Goal: Information Seeking & Learning: Learn about a topic

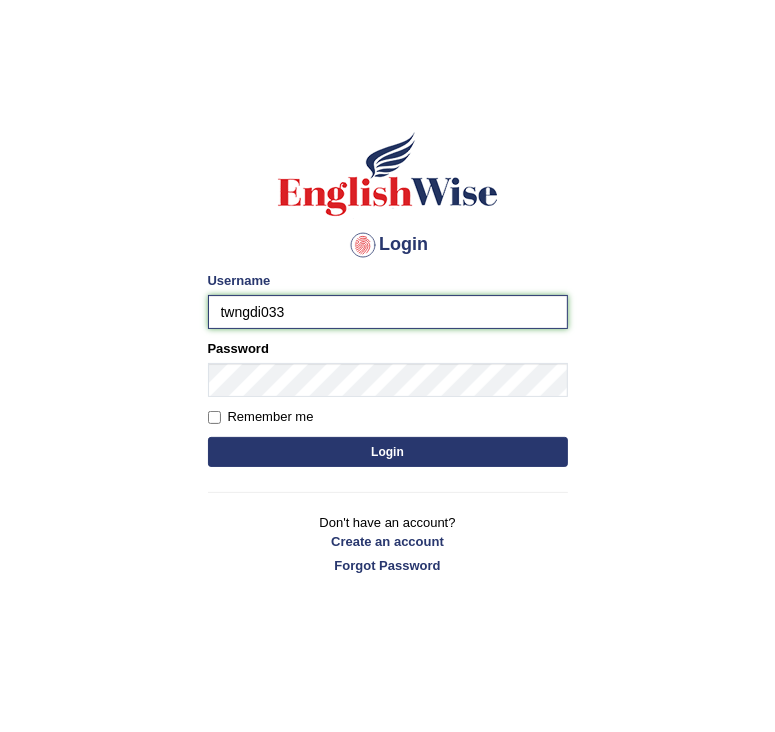
click at [245, 312] on input "twngdi033" at bounding box center [388, 312] width 360 height 34
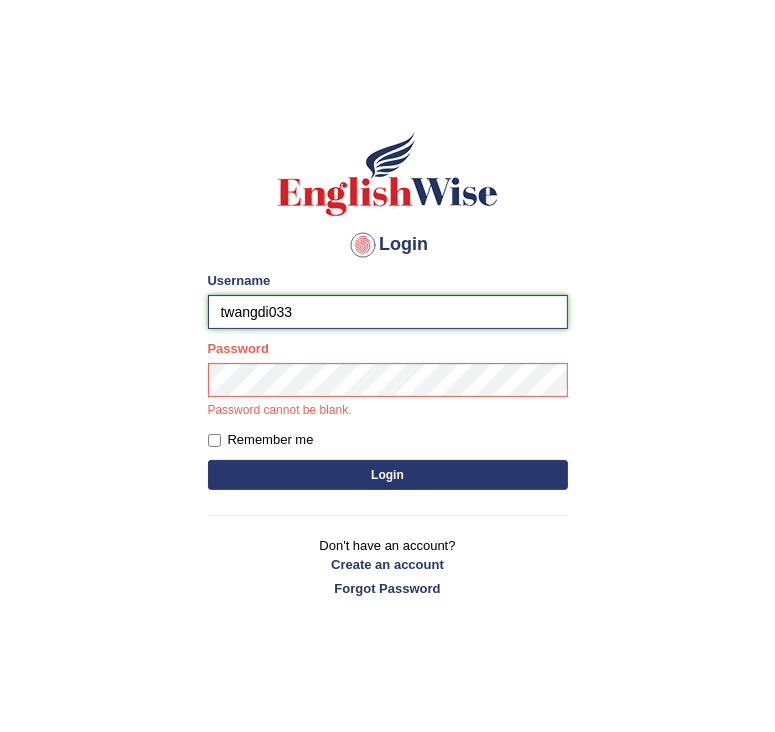
type input "twangdi033"
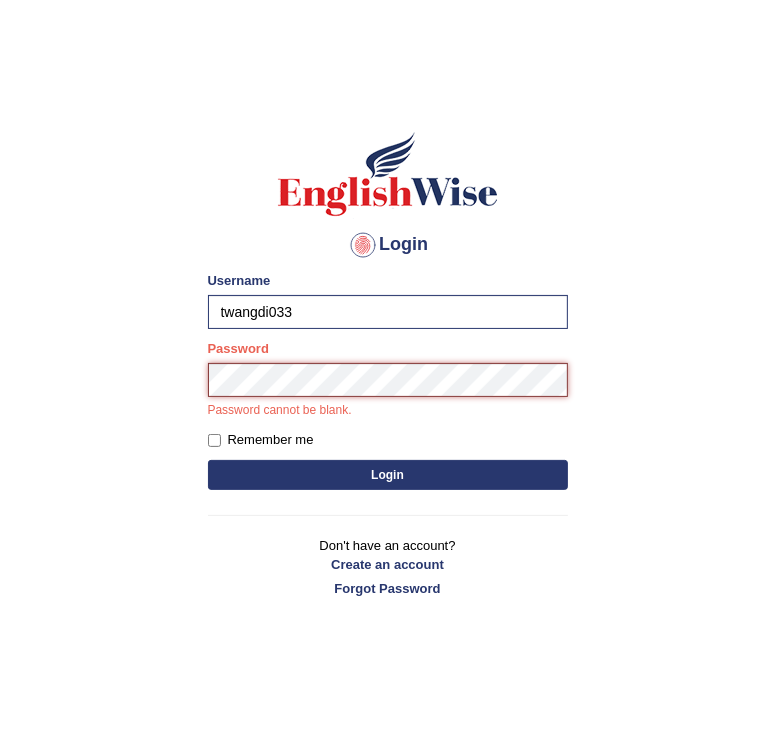
click at [208, 460] on button "Login" at bounding box center [388, 475] width 360 height 30
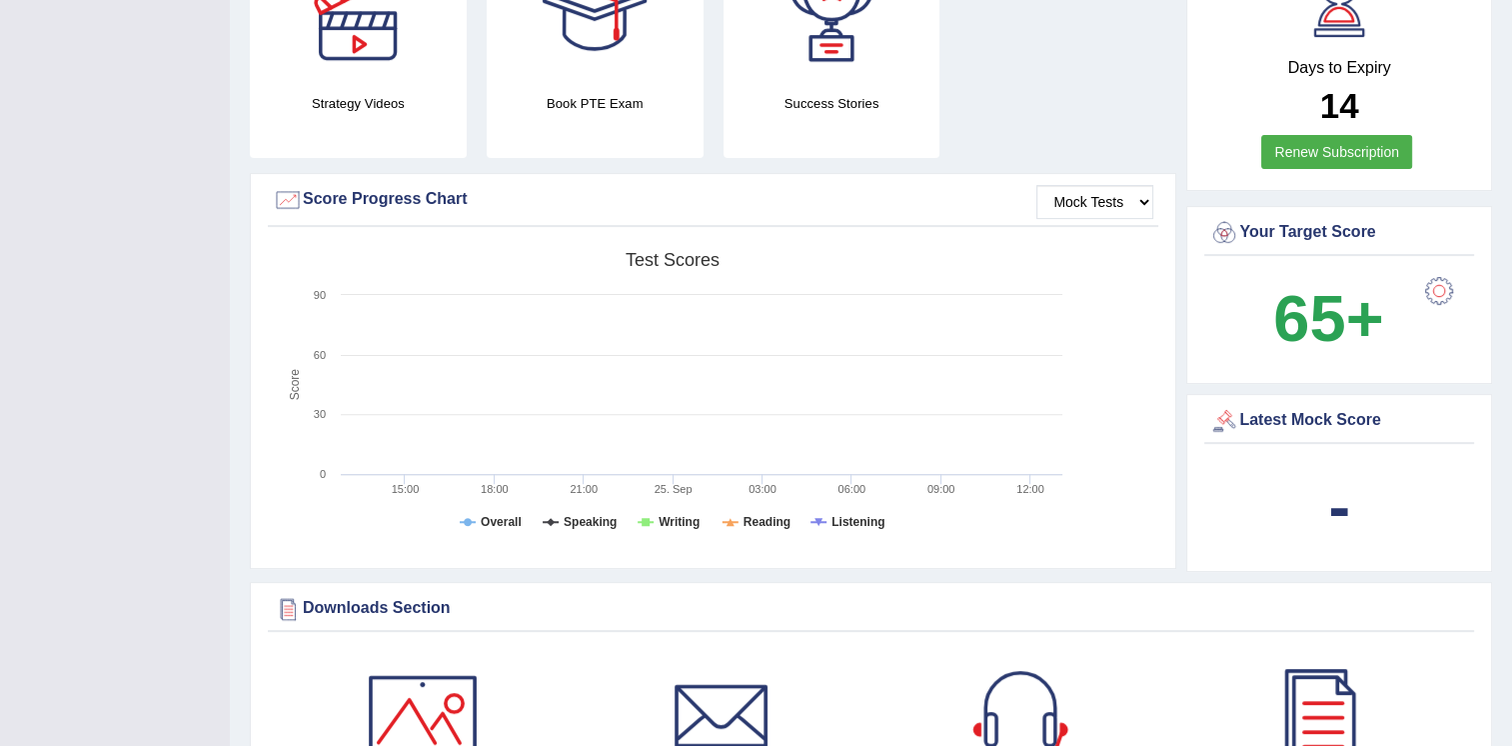
scroll to position [586, 0]
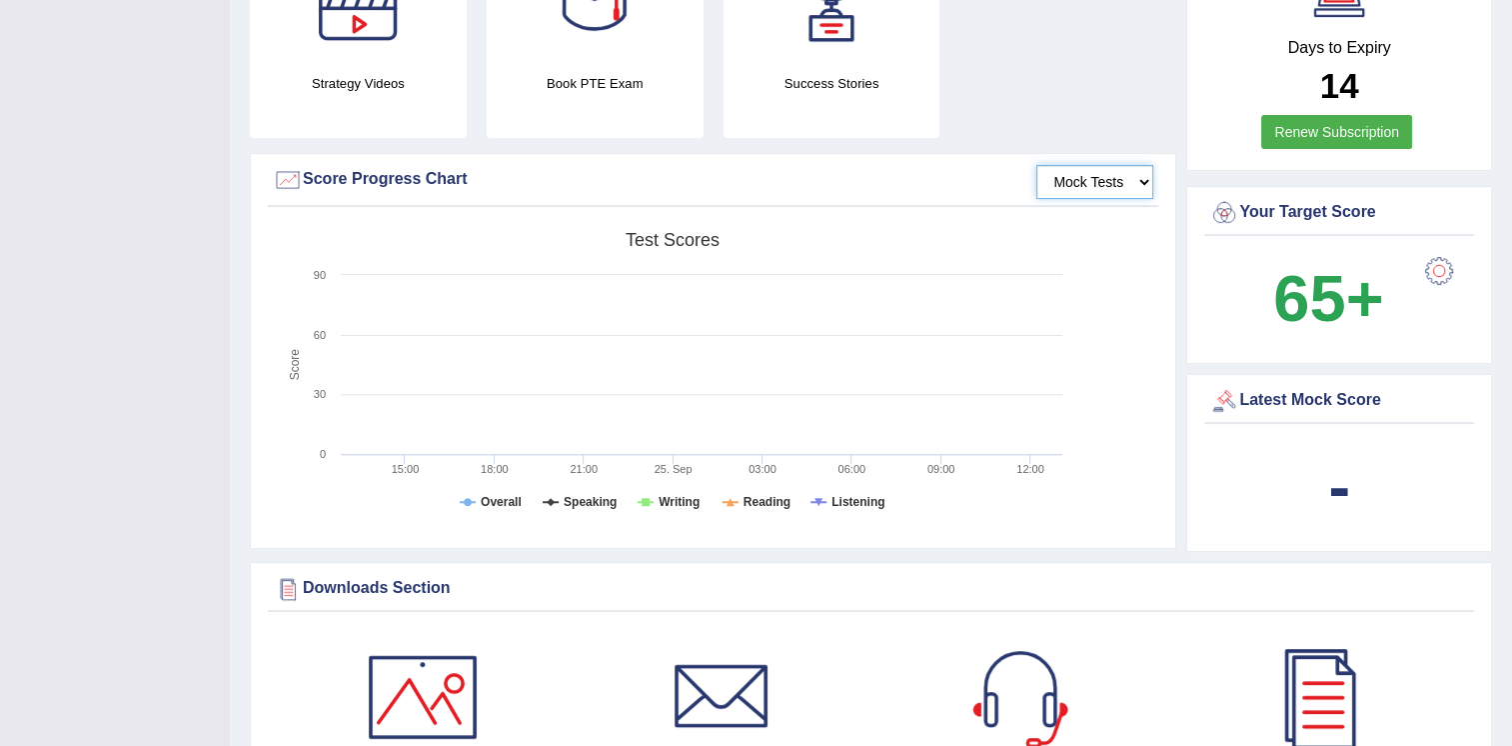
click at [774, 183] on select "Mock Tests" at bounding box center [1095, 182] width 117 height 34
click at [774, 165] on select "Mock Tests" at bounding box center [1095, 182] width 117 height 34
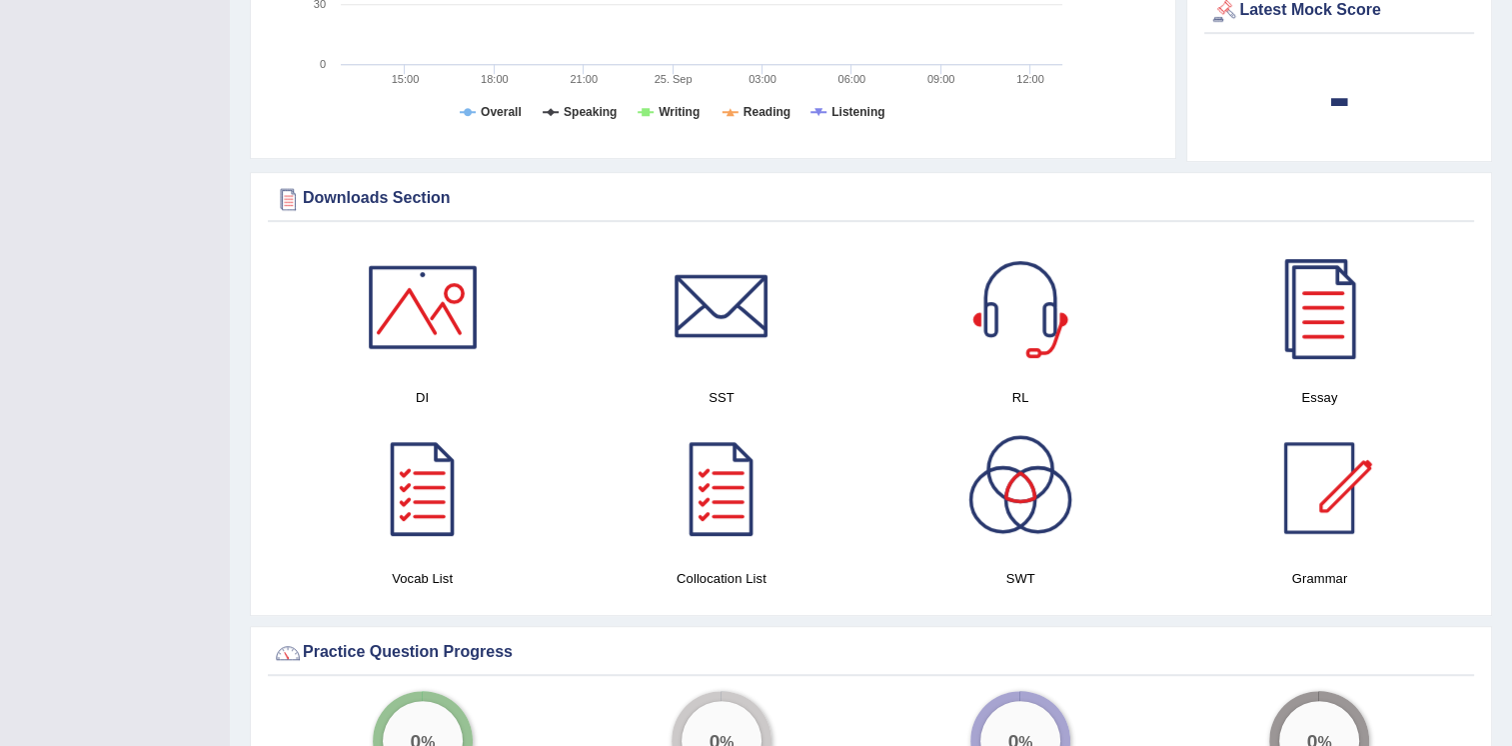
scroll to position [980, 0]
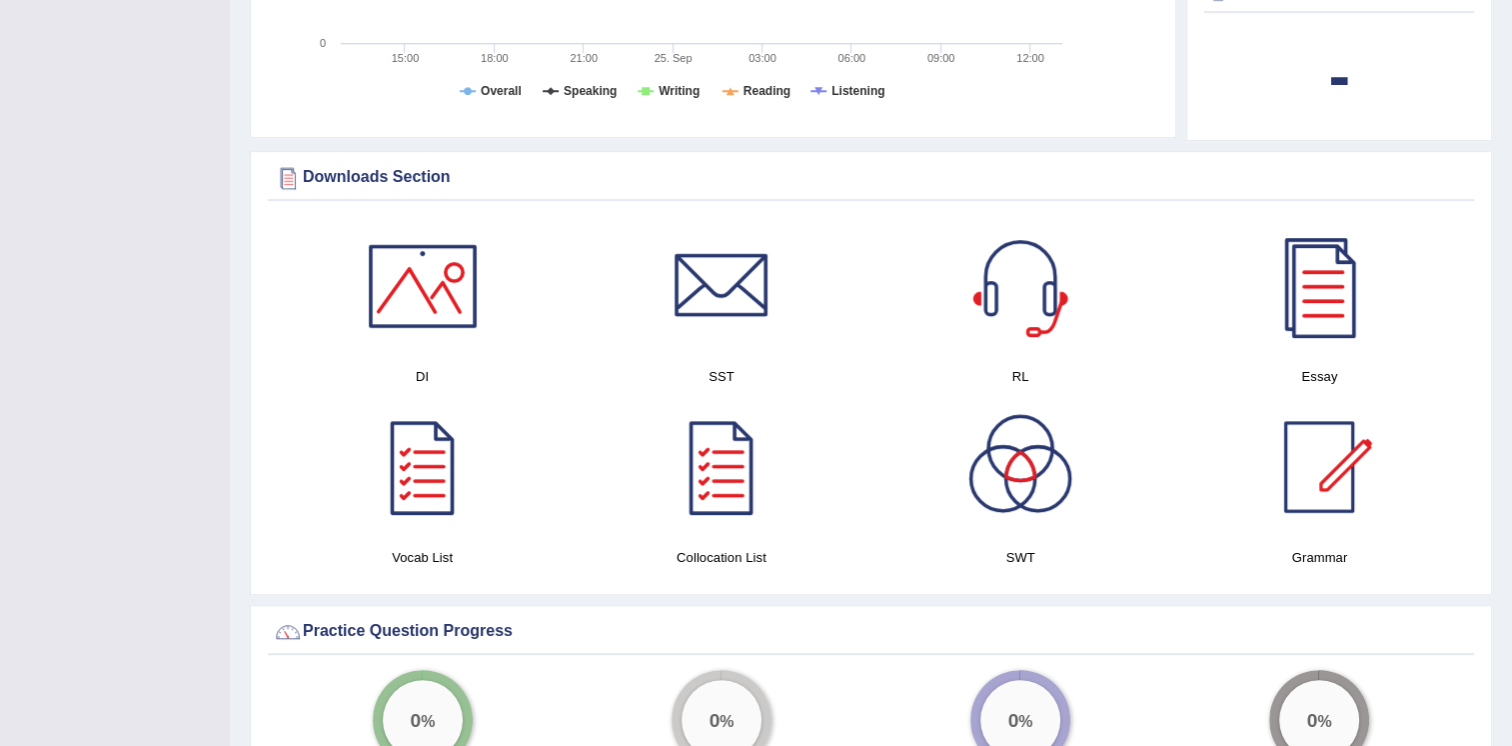
click at [774, 554] on h4 "Grammar" at bounding box center [1320, 557] width 279 height 21
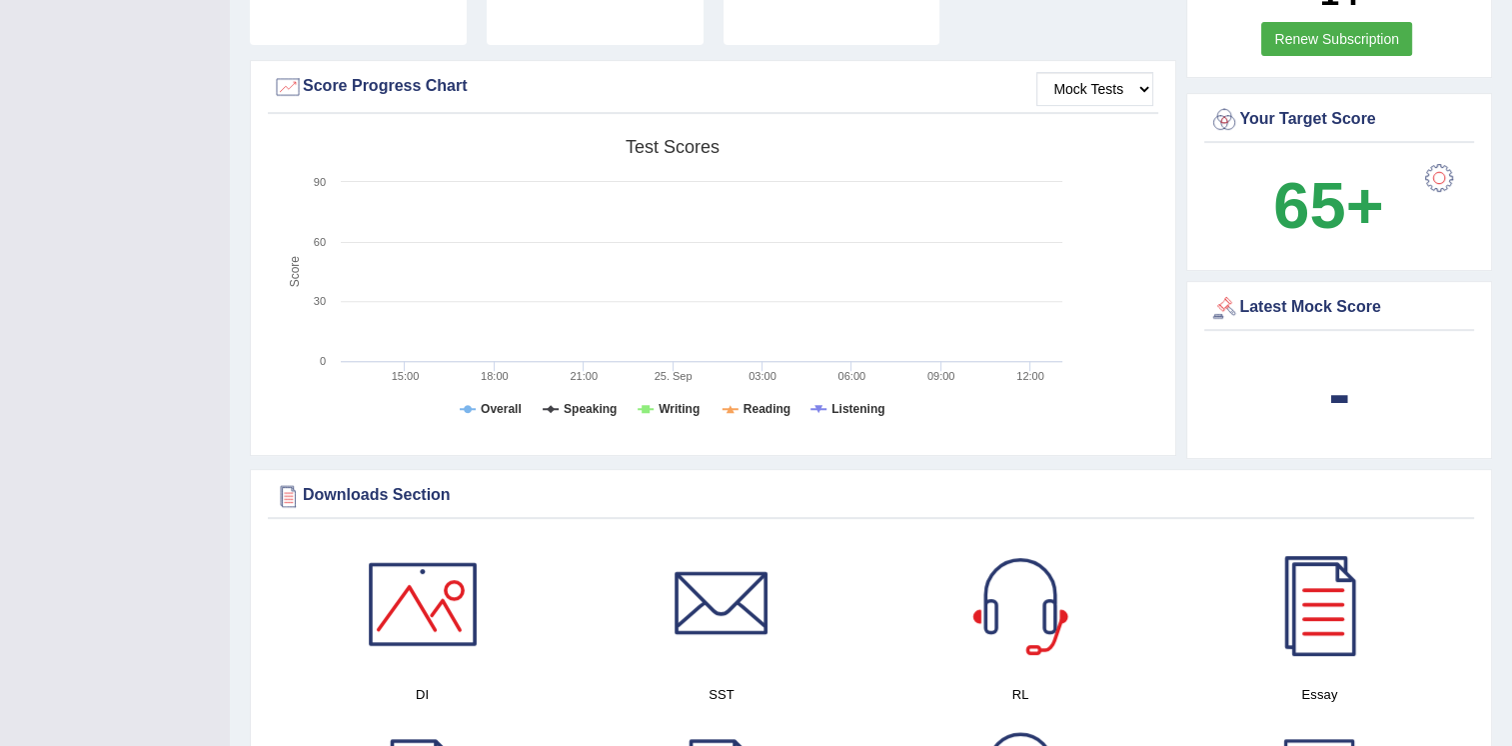
scroll to position [677, 0]
click at [774, 597] on div at bounding box center [1021, 606] width 140 height 140
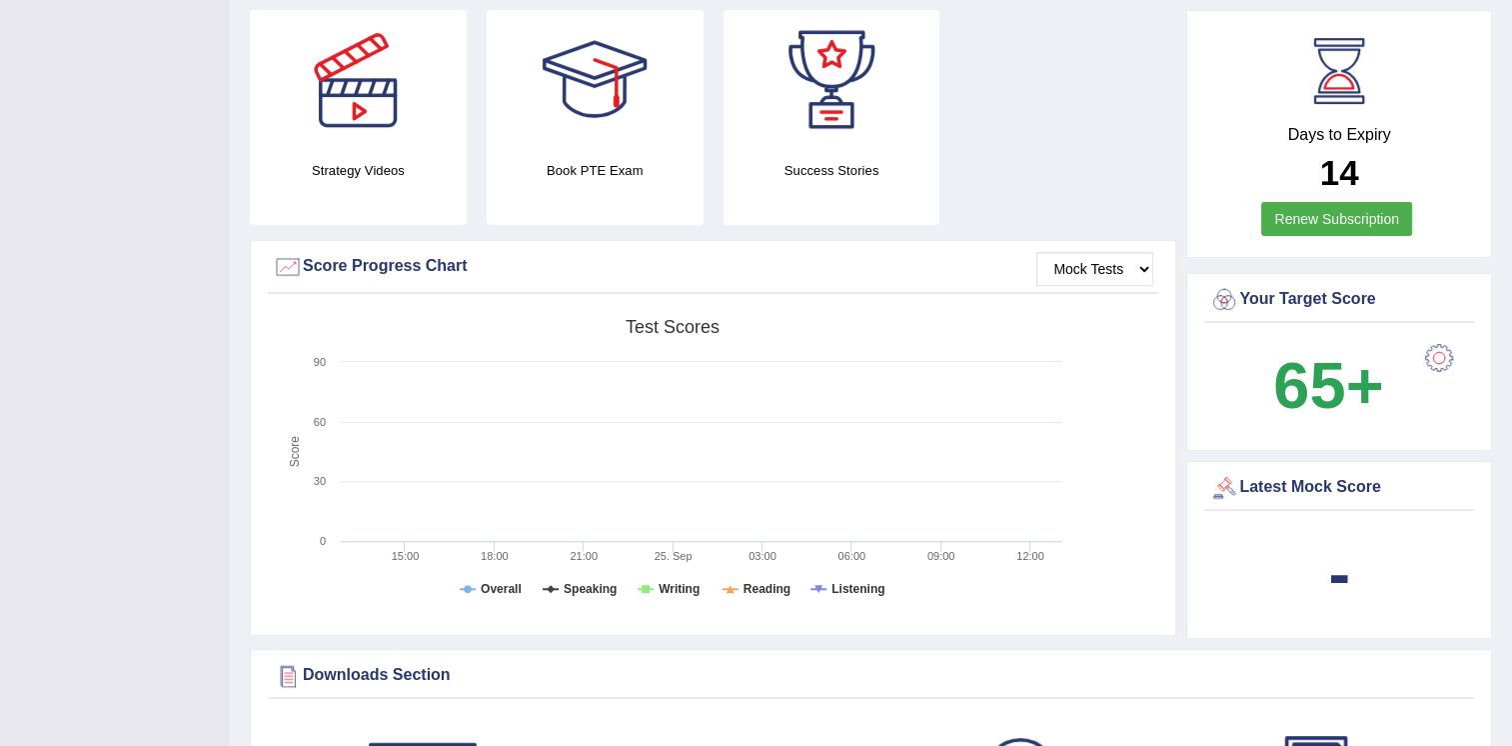
scroll to position [500, 0]
click at [774, 487] on div "Latest Mock Score" at bounding box center [1340, 487] width 260 height 30
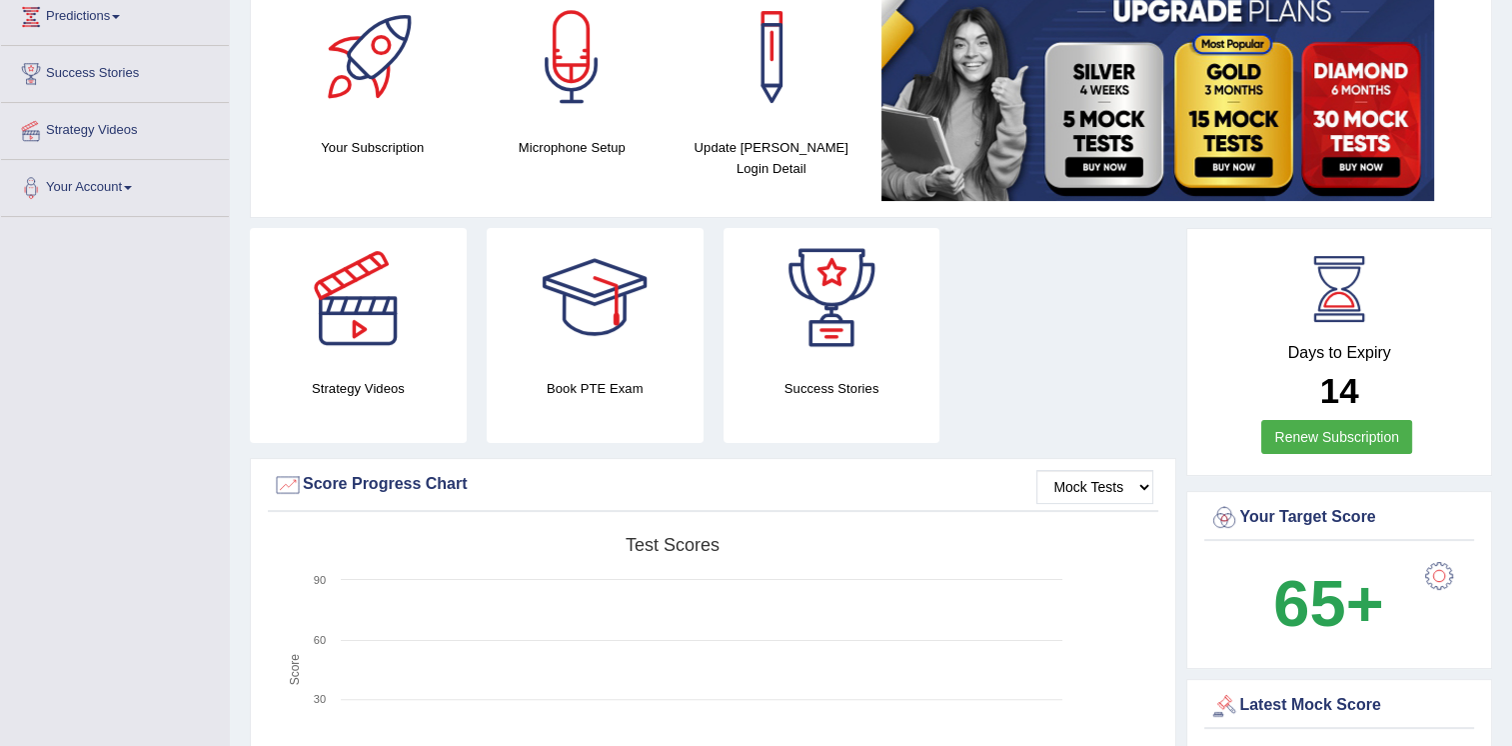
scroll to position [280, 0]
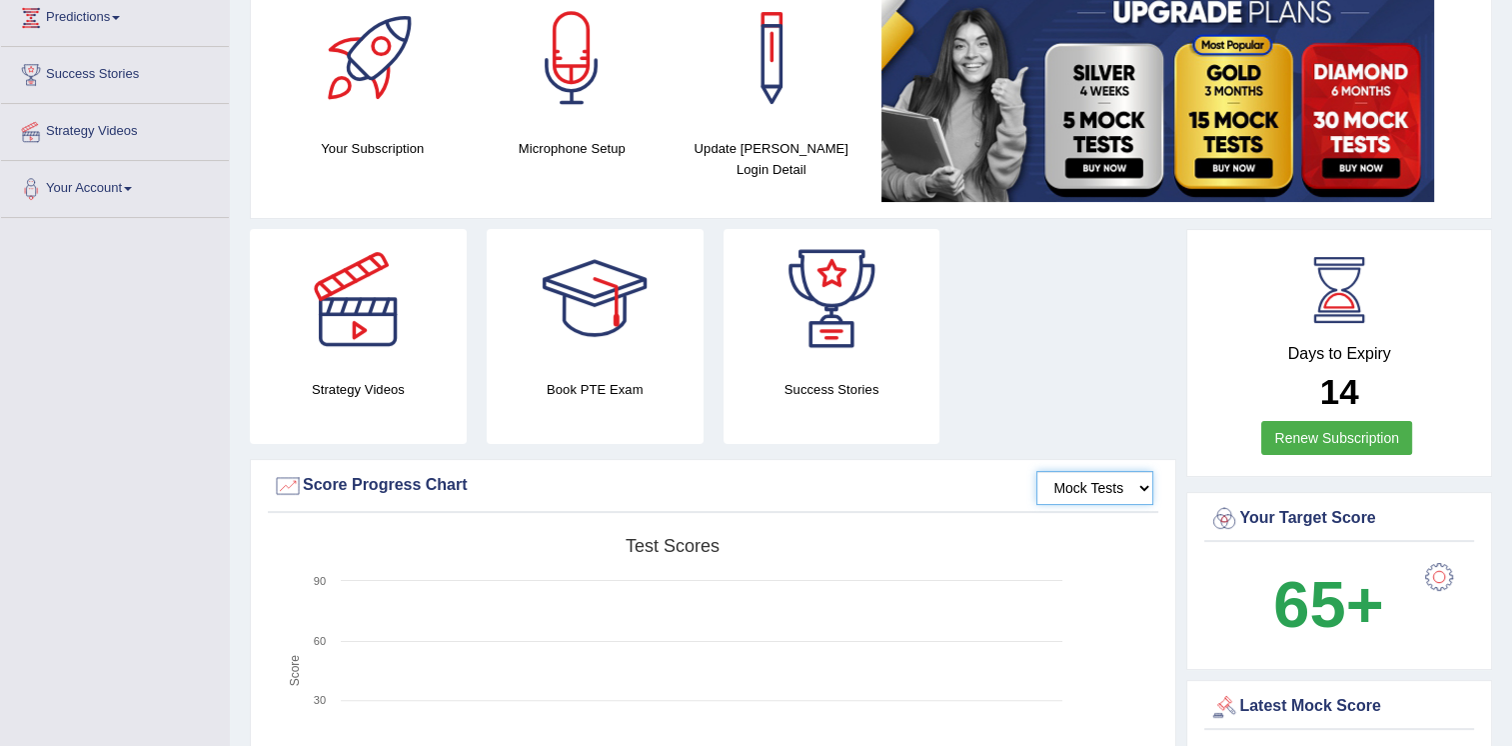
click at [774, 488] on select "Mock Tests" at bounding box center [1095, 488] width 117 height 34
click at [774, 471] on select "Mock Tests" at bounding box center [1095, 488] width 117 height 34
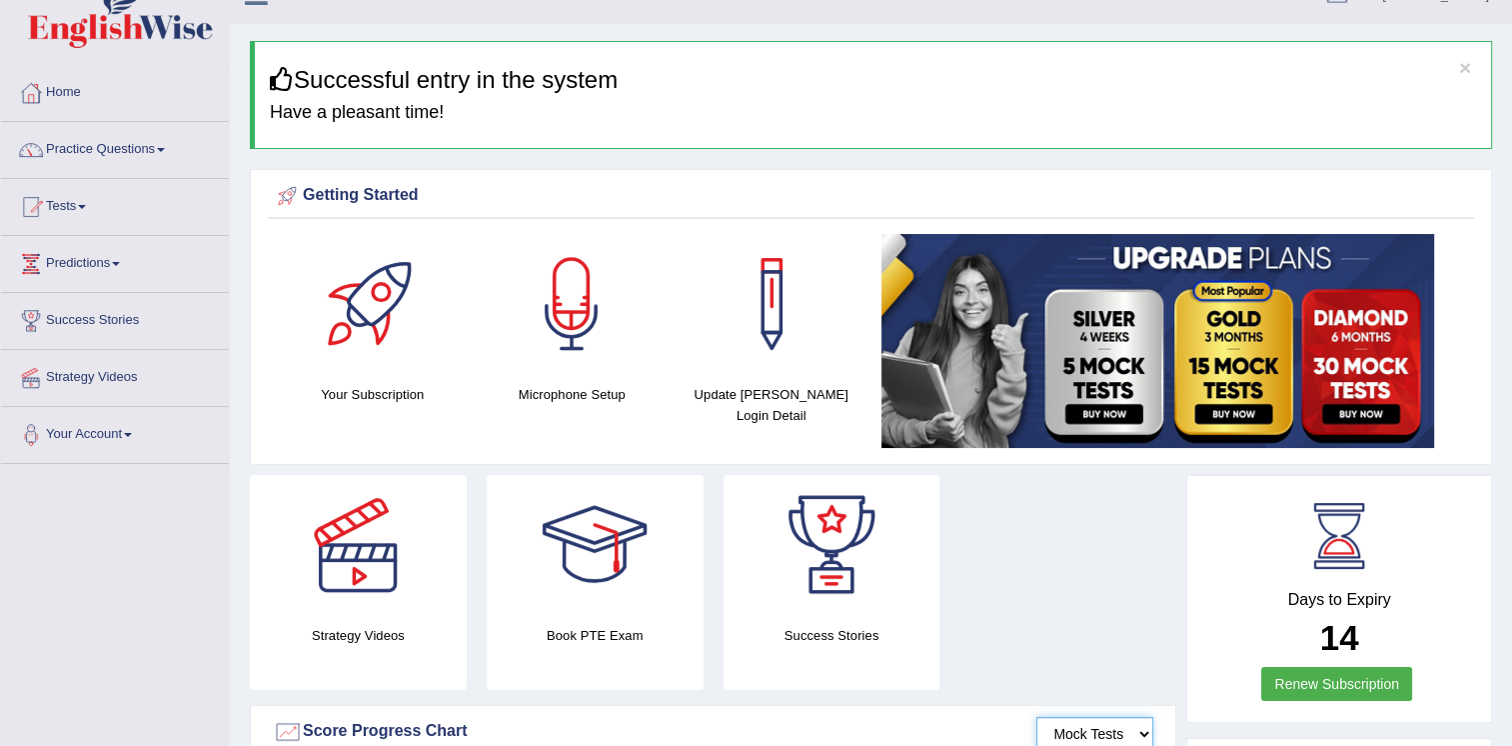
scroll to position [20, 0]
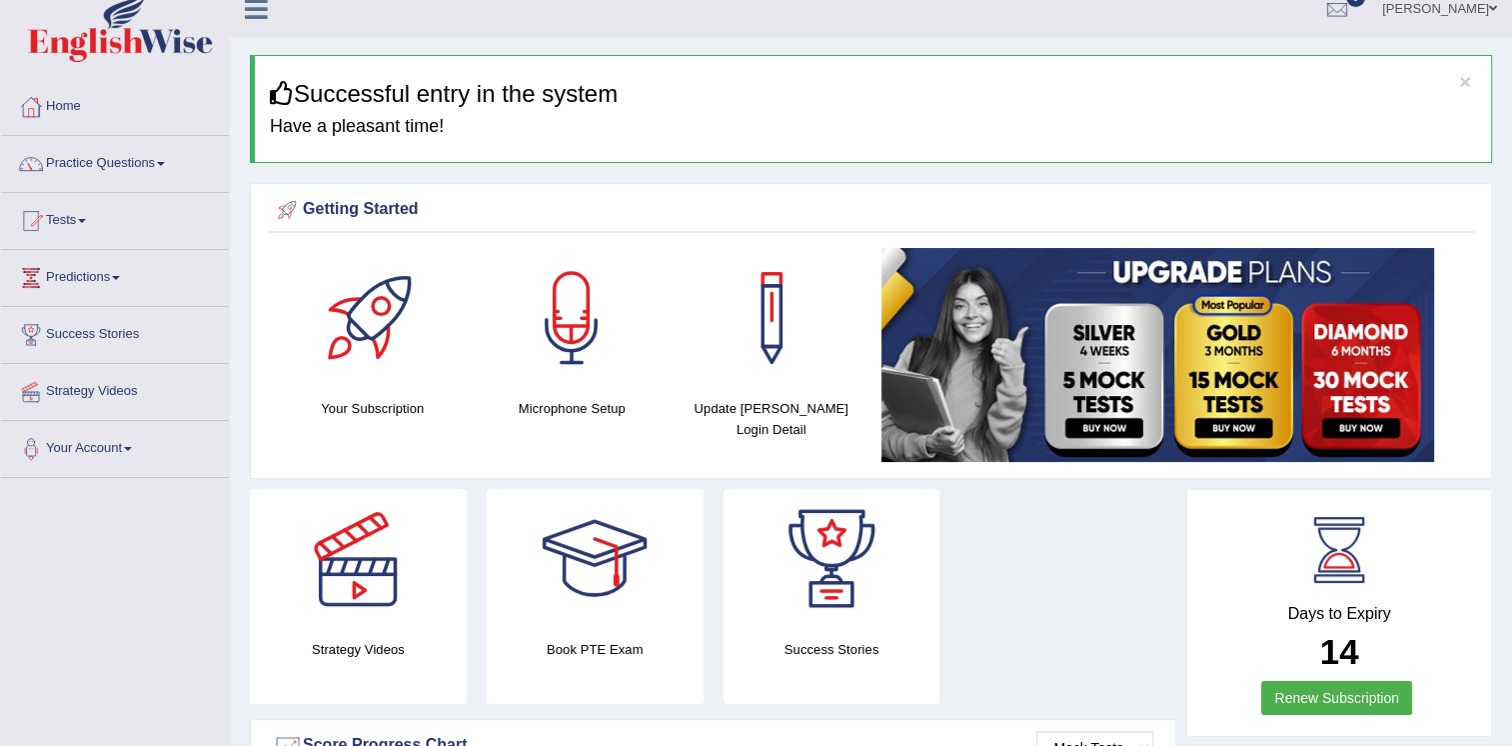
click at [86, 220] on span at bounding box center [82, 221] width 8 height 4
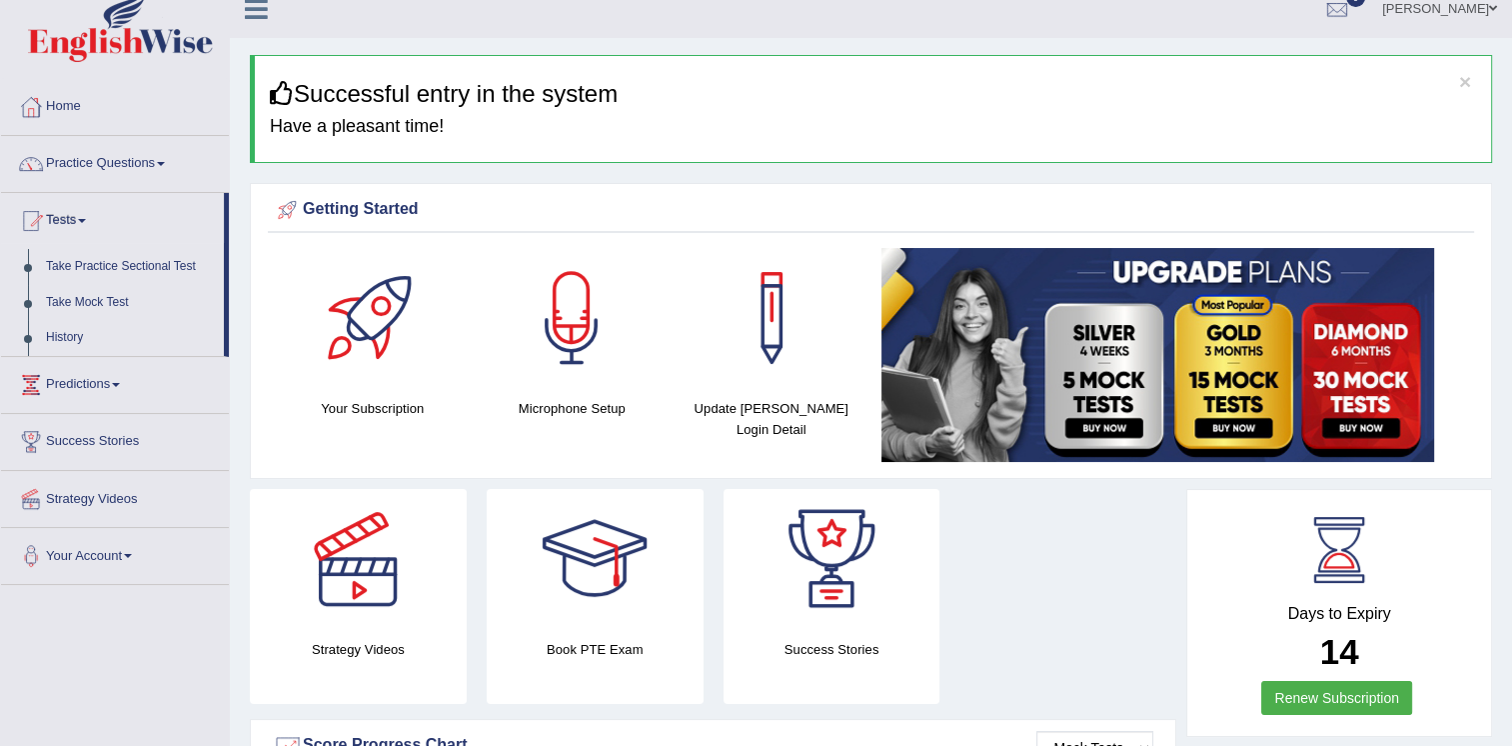
click at [165, 163] on span at bounding box center [161, 164] width 8 height 4
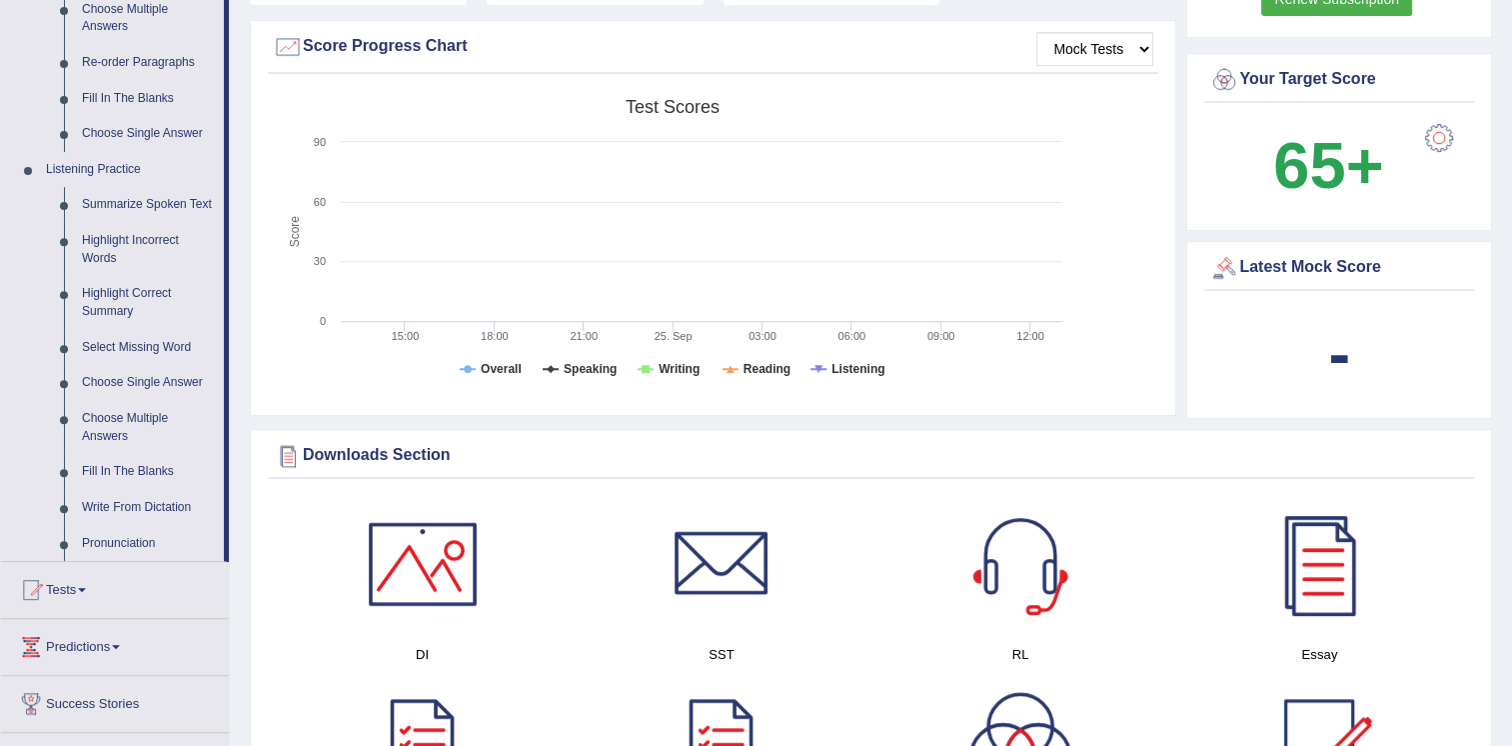
scroll to position [720, 0]
click at [124, 168] on link "Listening Practice" at bounding box center [130, 169] width 187 height 36
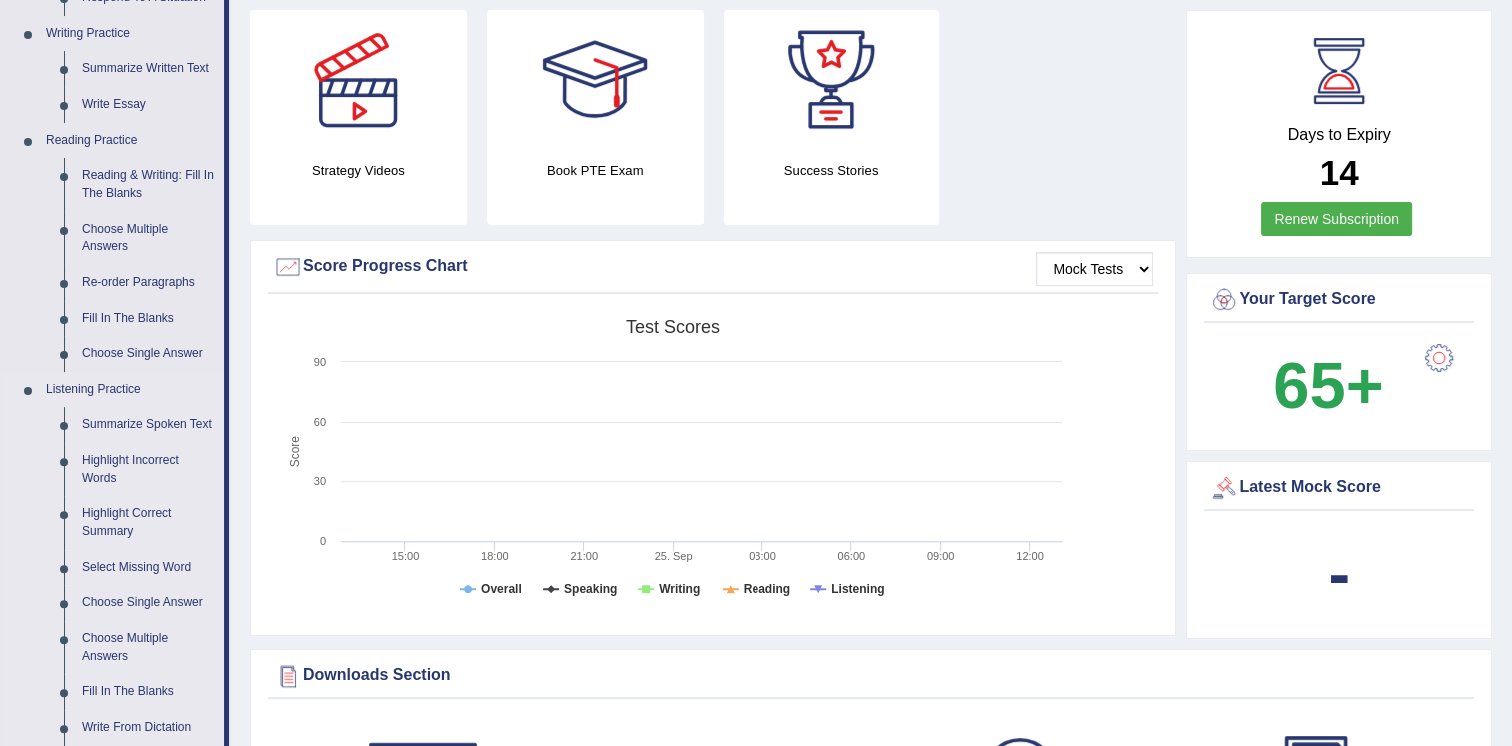
scroll to position [524, 0]
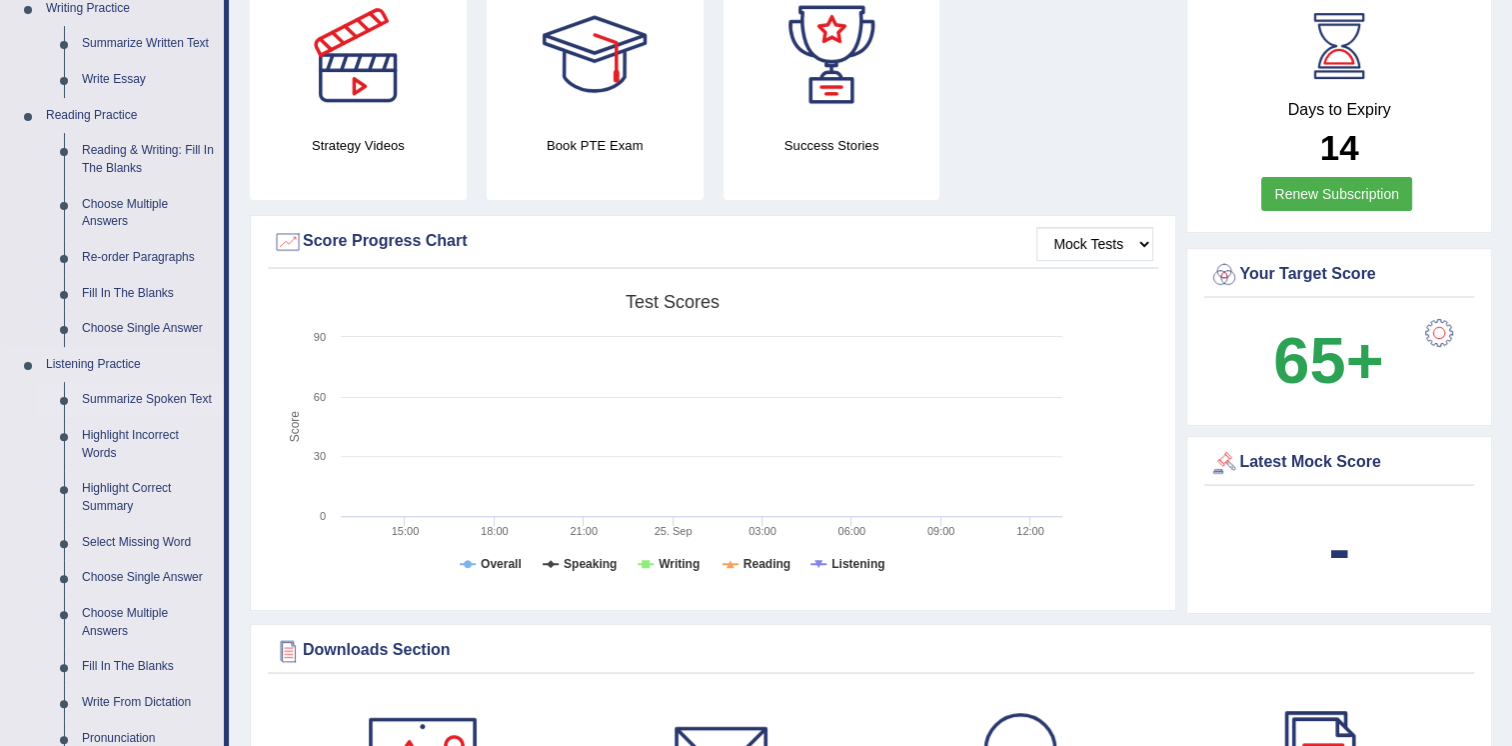
click at [181, 399] on link "Summarize Spoken Text" at bounding box center [148, 400] width 151 height 36
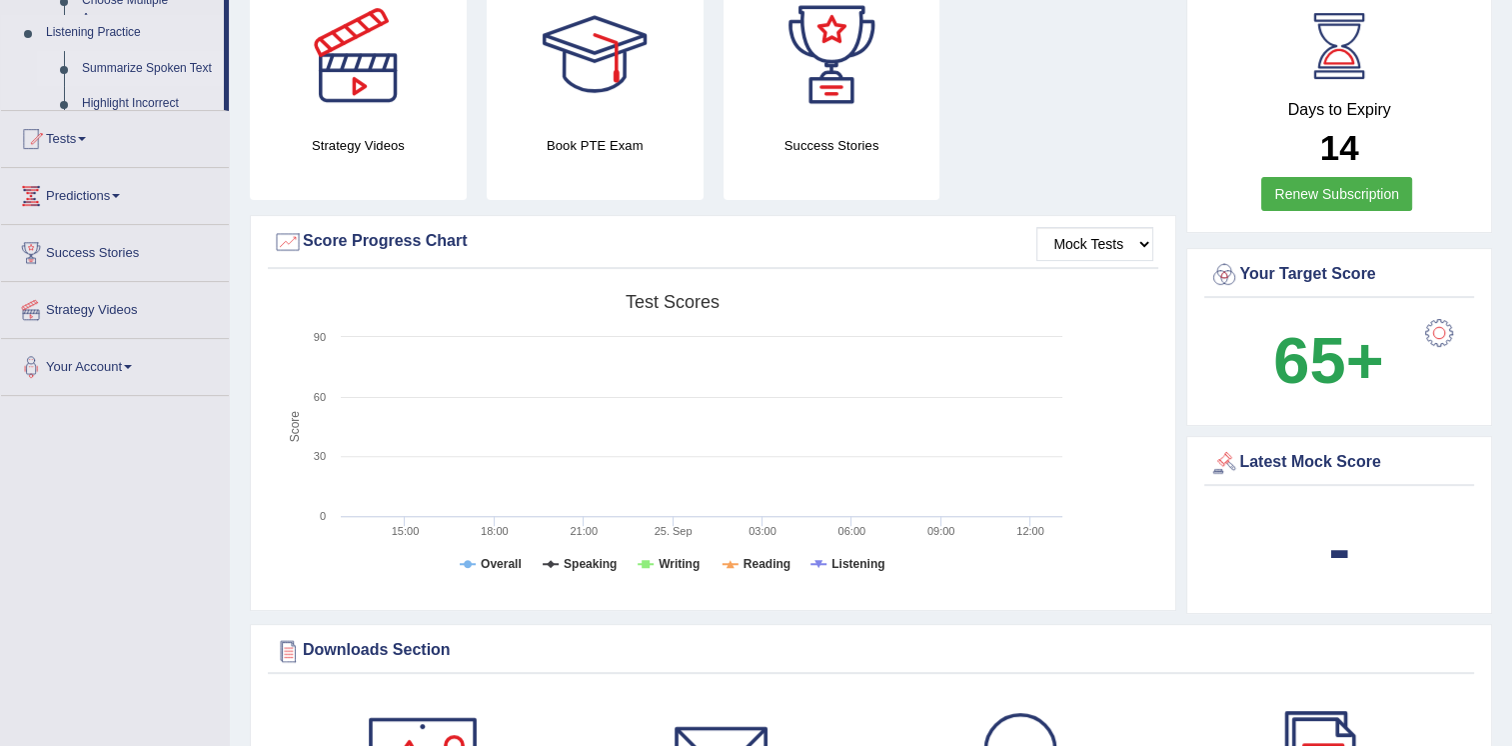
scroll to position [230, 0]
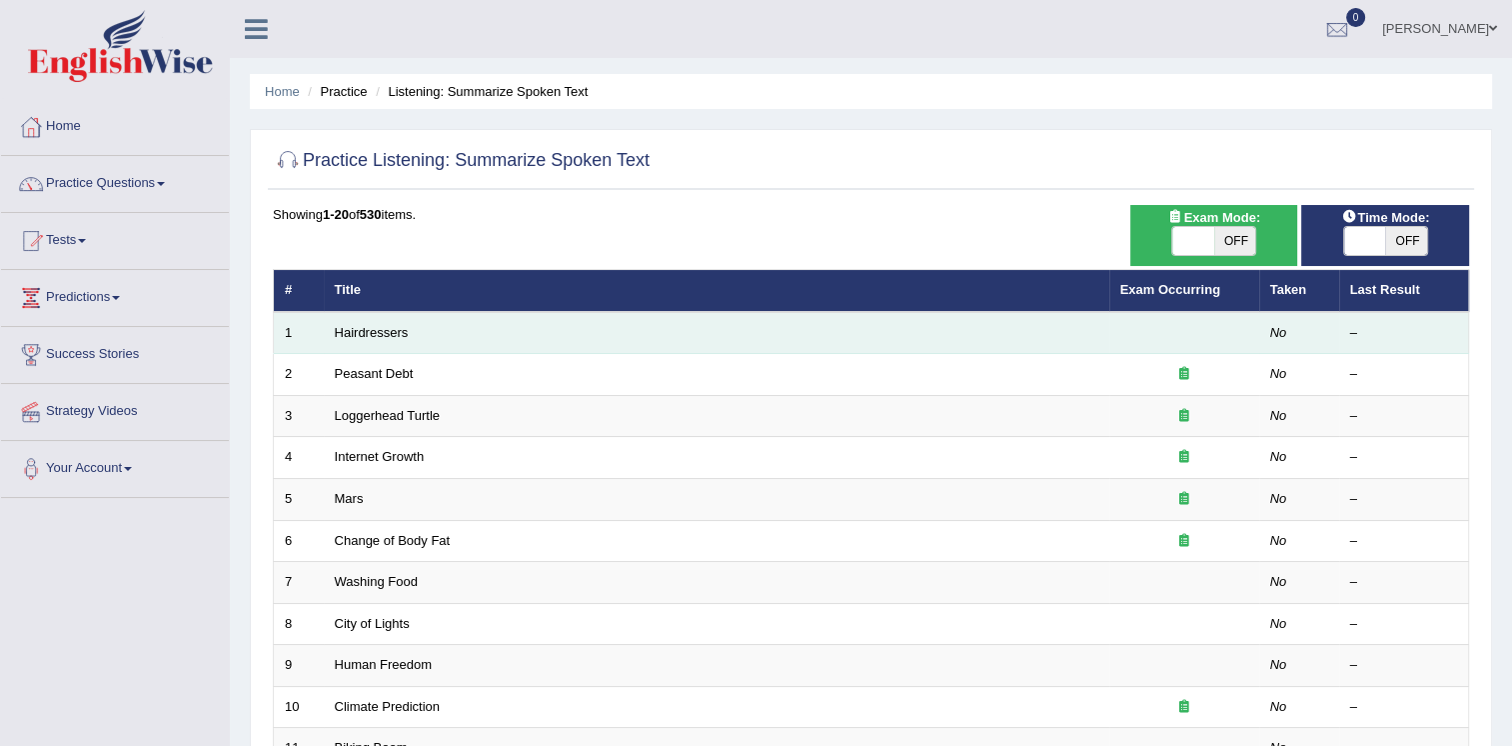
click at [534, 330] on td "Hairdressers" at bounding box center [717, 333] width 786 height 42
click at [375, 330] on link "Hairdressers" at bounding box center [372, 332] width 74 height 15
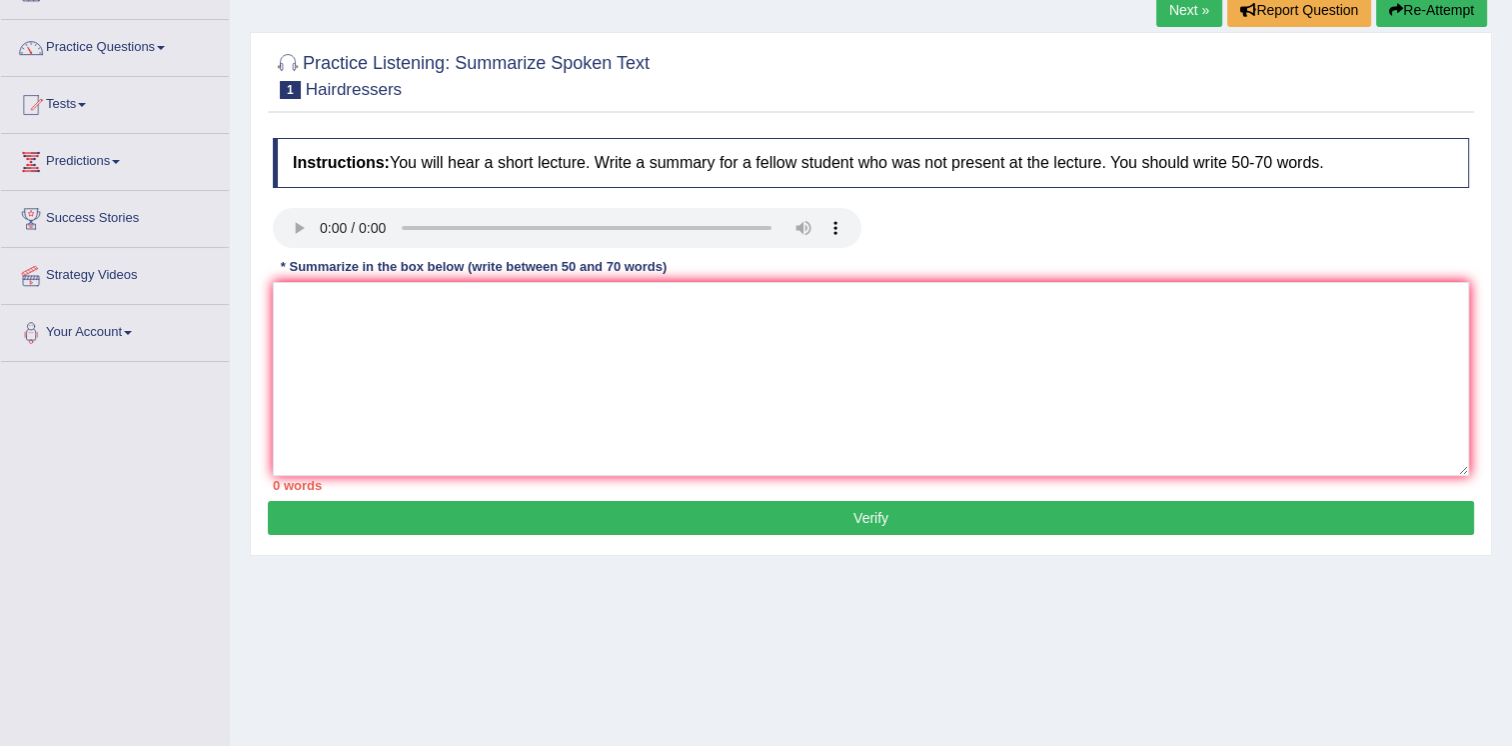
scroll to position [141, 0]
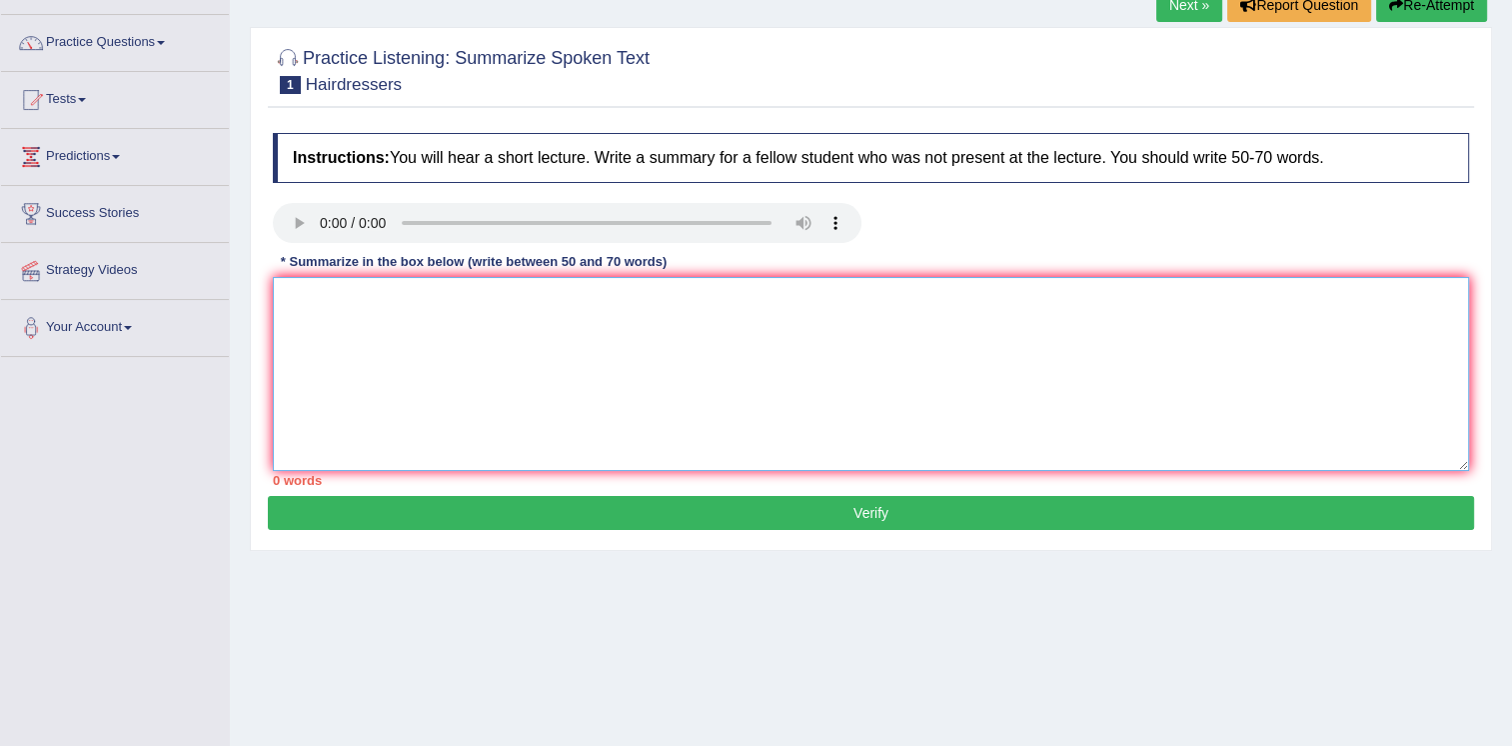
click at [451, 312] on textarea at bounding box center [871, 374] width 1197 height 194
type textarea "t"
drag, startPoint x: 288, startPoint y: 298, endPoint x: 493, endPoint y: 345, distance: 210.2
drag, startPoint x: 493, startPoint y: 345, endPoint x: 629, endPoint y: 294, distance: 145.2
drag, startPoint x: 629, startPoint y: 294, endPoint x: 534, endPoint y: 307, distance: 95.9
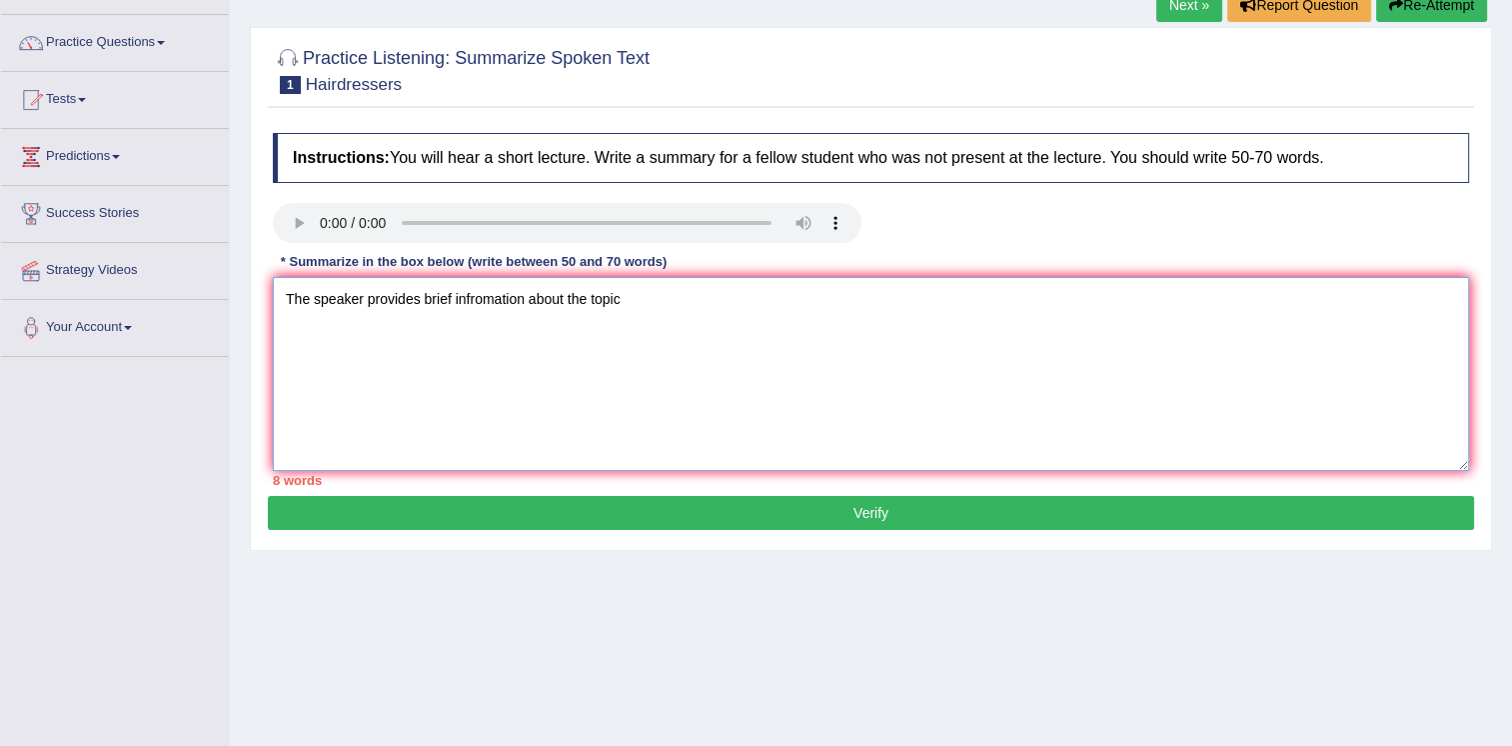
drag, startPoint x: 534, startPoint y: 307, endPoint x: 636, endPoint y: 295, distance: 102.7
drag, startPoint x: 636, startPoint y: 295, endPoint x: 308, endPoint y: 288, distance: 328.0
drag, startPoint x: 308, startPoint y: 288, endPoint x: 672, endPoint y: 338, distance: 367.3
drag, startPoint x: 672, startPoint y: 338, endPoint x: 551, endPoint y: 366, distance: 124.2
drag, startPoint x: 551, startPoint y: 366, endPoint x: 478, endPoint y: 368, distance: 73.0
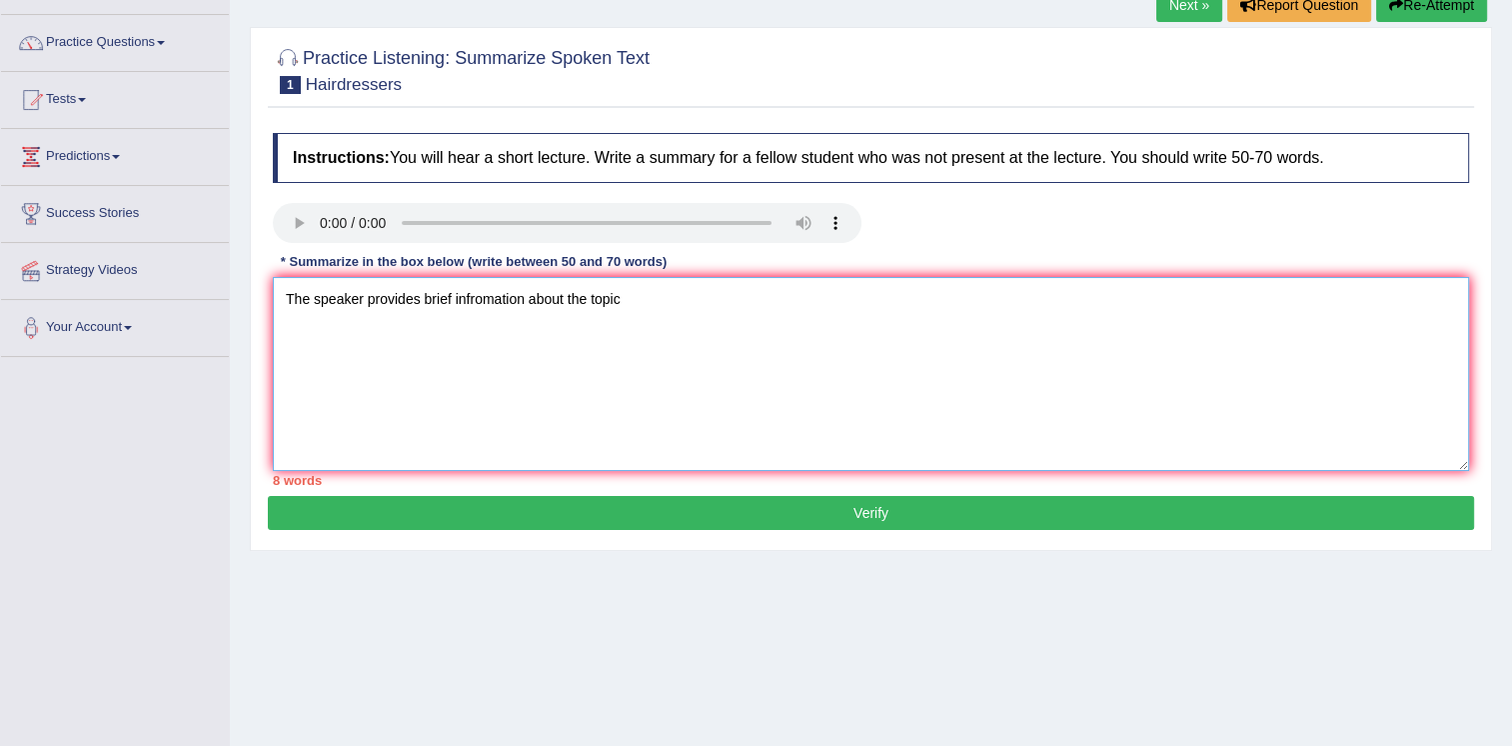
drag, startPoint x: 478, startPoint y: 368, endPoint x: 343, endPoint y: 370, distance: 135.0
drag, startPoint x: 343, startPoint y: 370, endPoint x: 653, endPoint y: 302, distance: 317.3
drag, startPoint x: 653, startPoint y: 302, endPoint x: 619, endPoint y: 293, distance: 35.2
drag, startPoint x: 619, startPoint y: 293, endPoint x: 959, endPoint y: 317, distance: 340.7
type textarea "The speaker provides brief infromation about the topic hair dress."
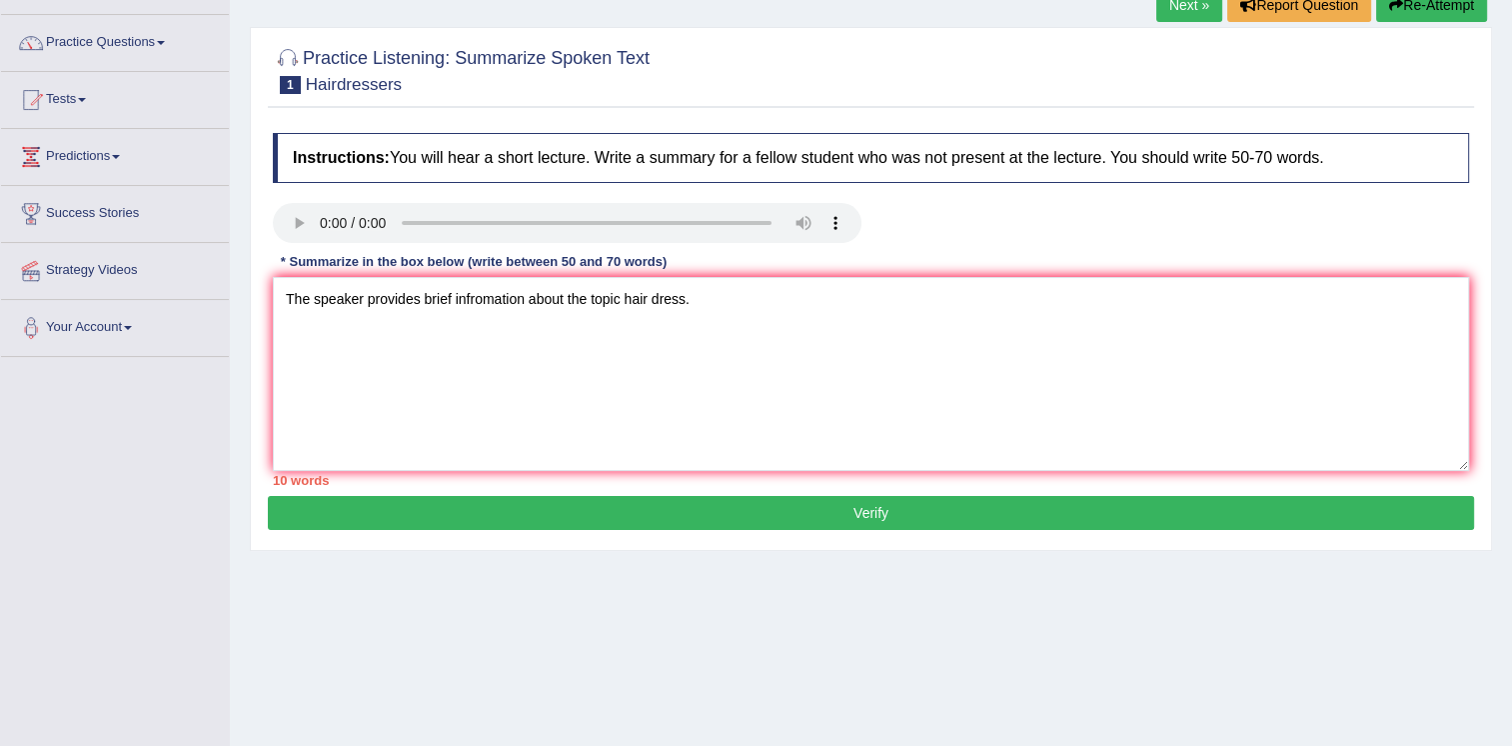
click at [788, 524] on button "Verify" at bounding box center [871, 513] width 1207 height 34
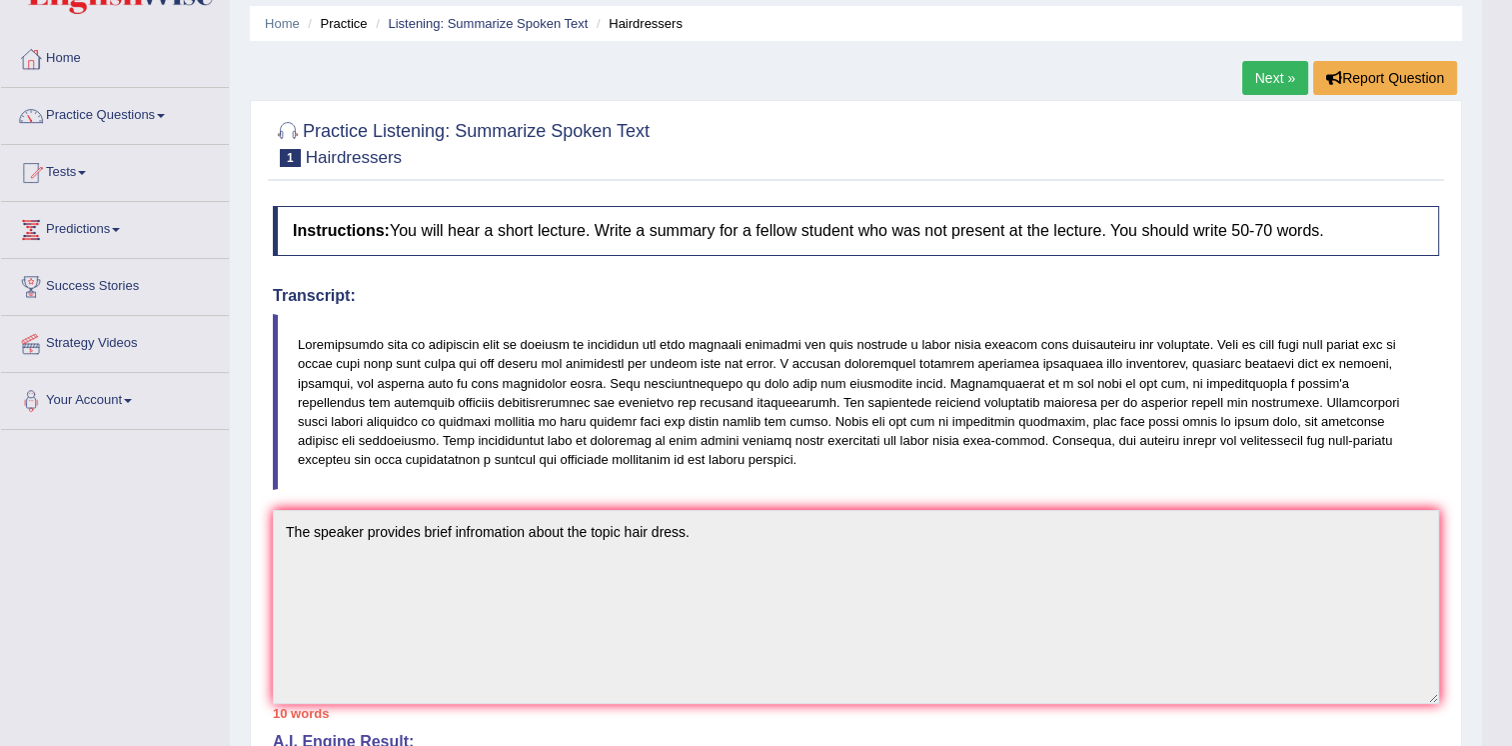
scroll to position [0, 0]
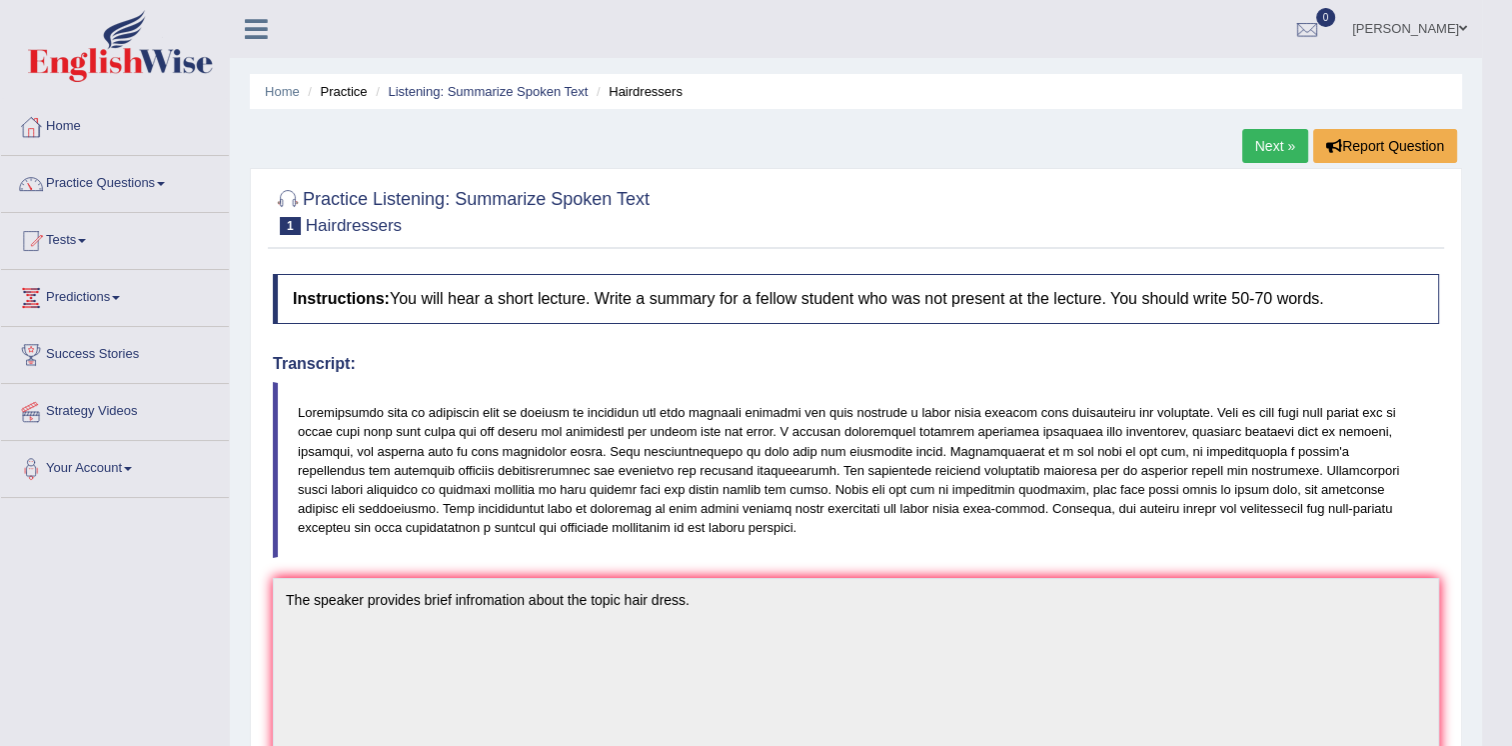
click at [366, 92] on li "Practice" at bounding box center [335, 91] width 64 height 19
click at [165, 183] on span at bounding box center [161, 184] width 8 height 4
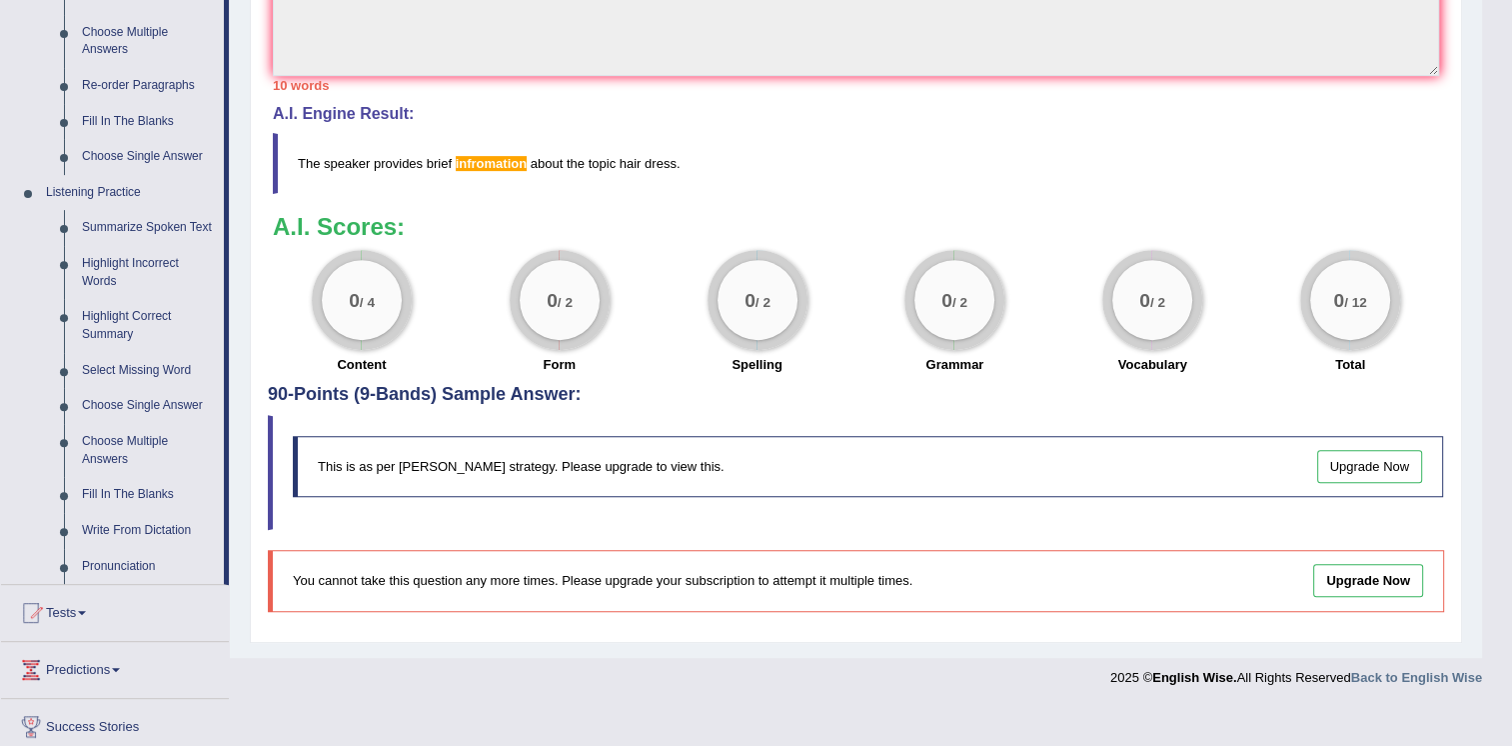
scroll to position [697, 0]
click at [154, 262] on link "Highlight Incorrect Words" at bounding box center [148, 271] width 151 height 53
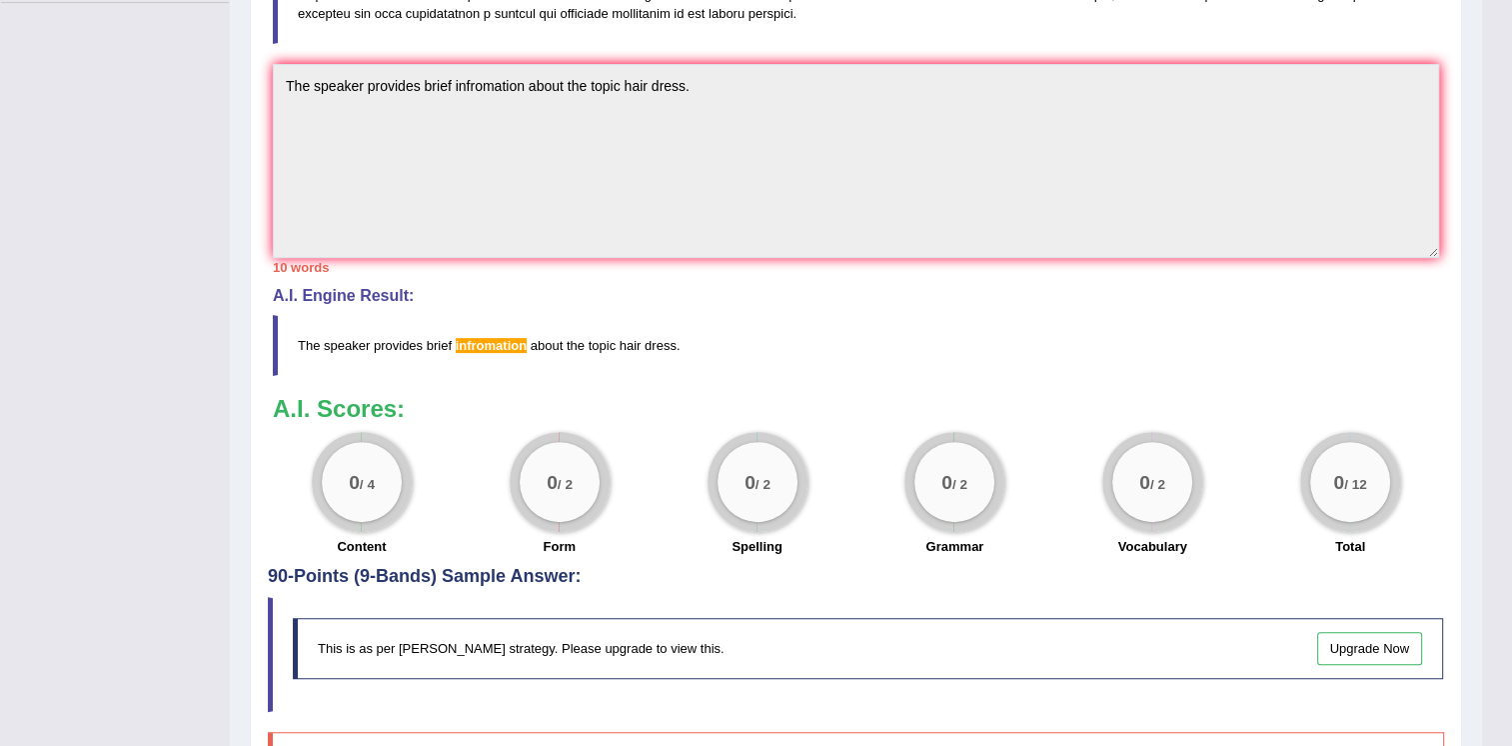
scroll to position [250, 0]
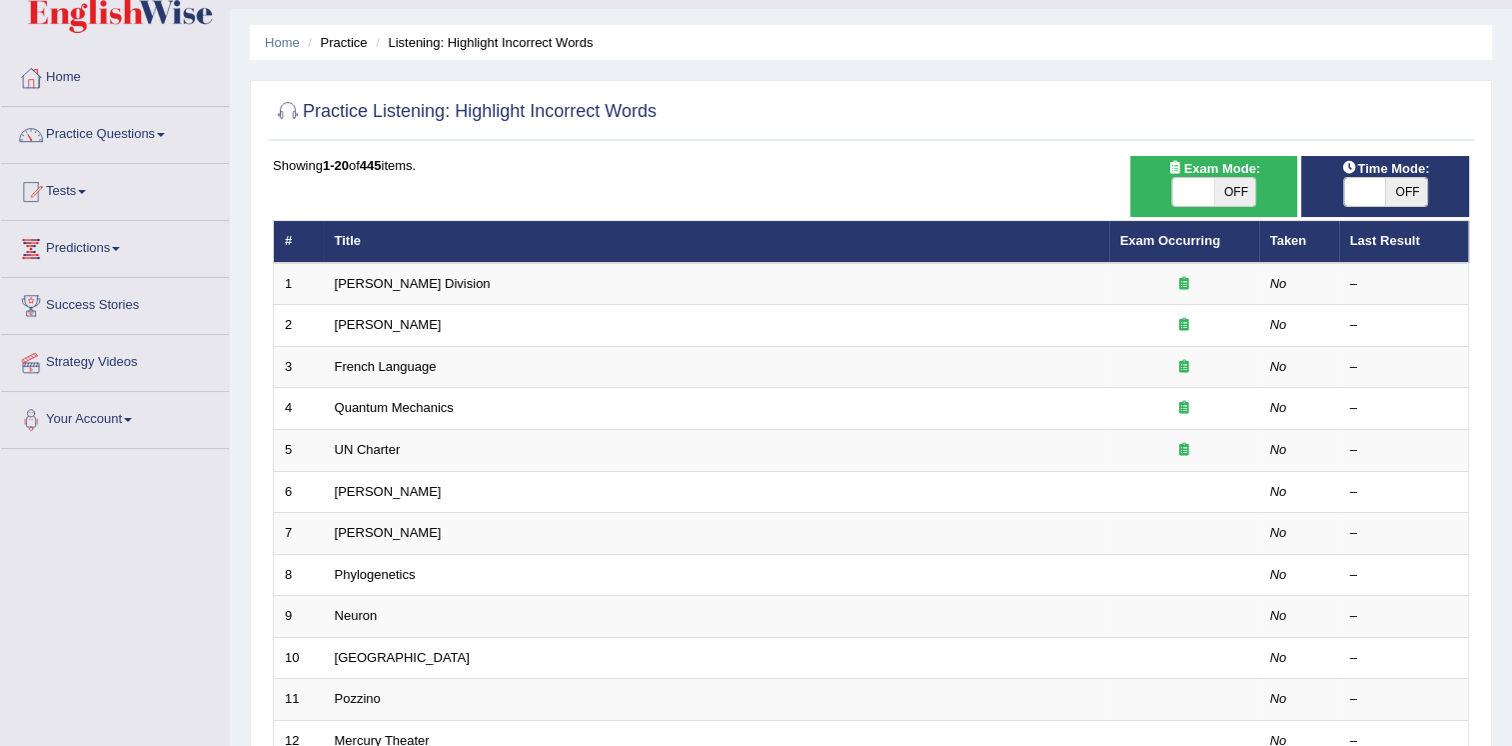
scroll to position [40, 0]
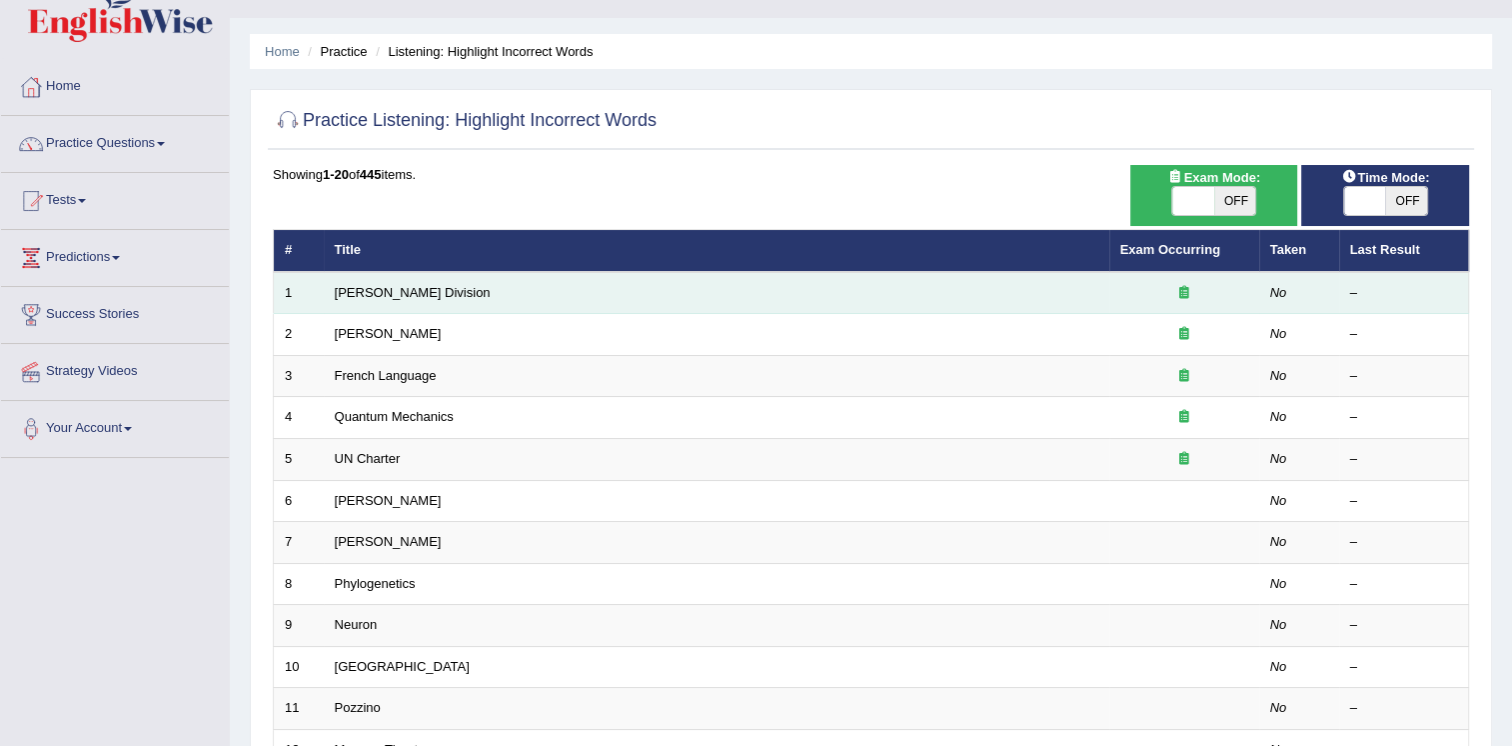
click at [632, 296] on td "[PERSON_NAME] Division" at bounding box center [717, 293] width 786 height 42
click at [1271, 292] on em "No" at bounding box center [1279, 292] width 17 height 15
click at [979, 292] on td "Ward Division" at bounding box center [717, 293] width 786 height 42
click at [375, 292] on link "Ward Division" at bounding box center [413, 292] width 156 height 15
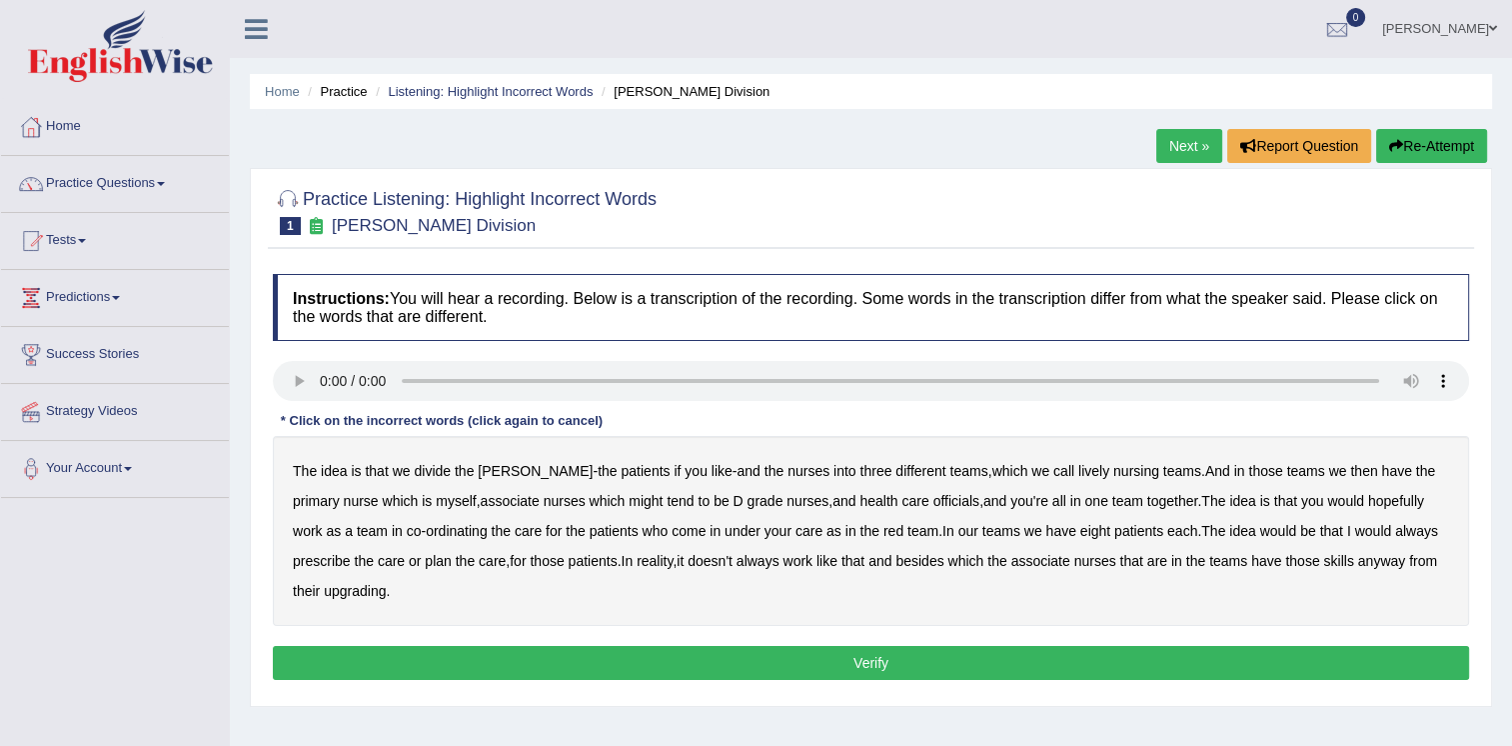
click at [1079, 472] on b "lively" at bounding box center [1094, 471] width 31 height 16
click at [1012, 560] on b "associate" at bounding box center [1041, 561] width 59 height 16
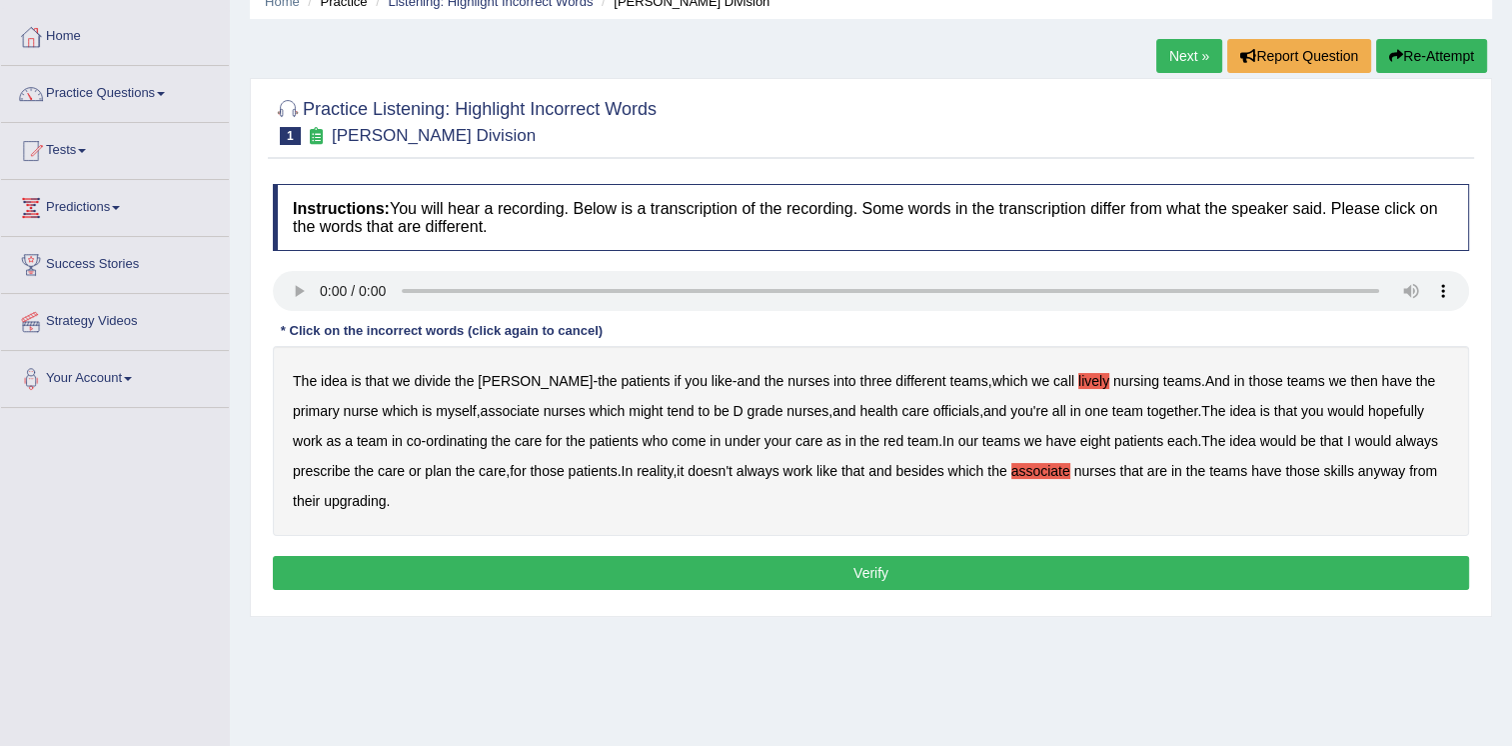
scroll to position [100, 0]
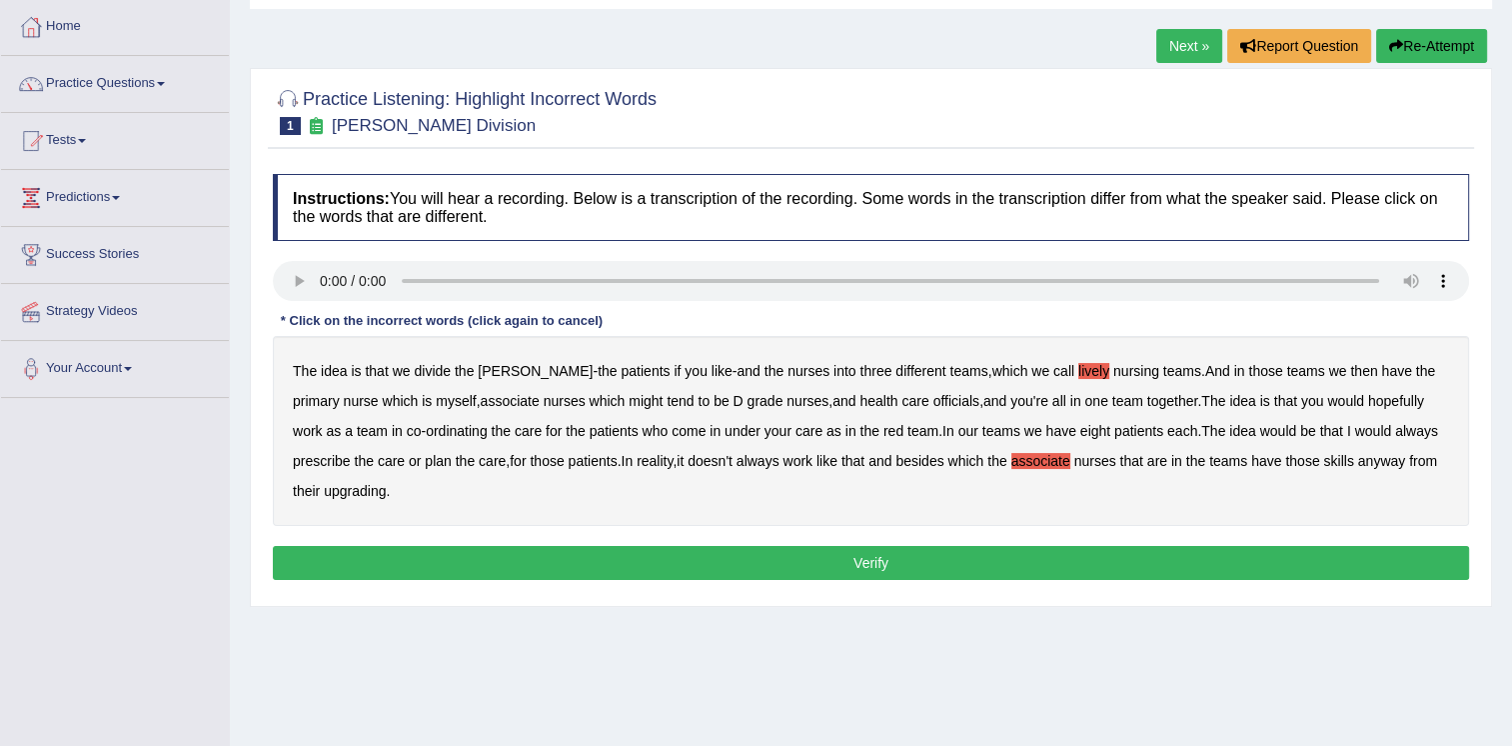
click at [715, 555] on button "Verify" at bounding box center [871, 563] width 1197 height 34
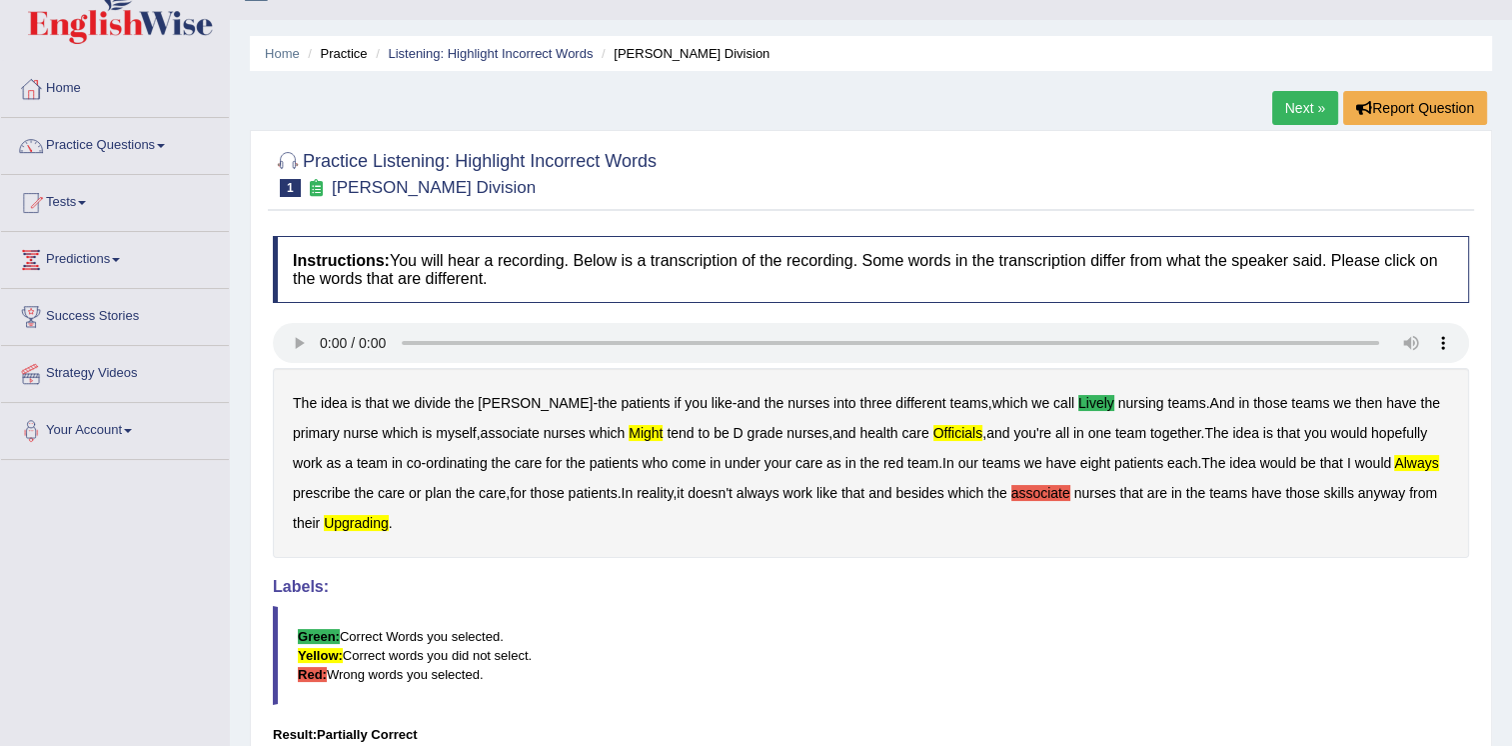
scroll to position [34, 0]
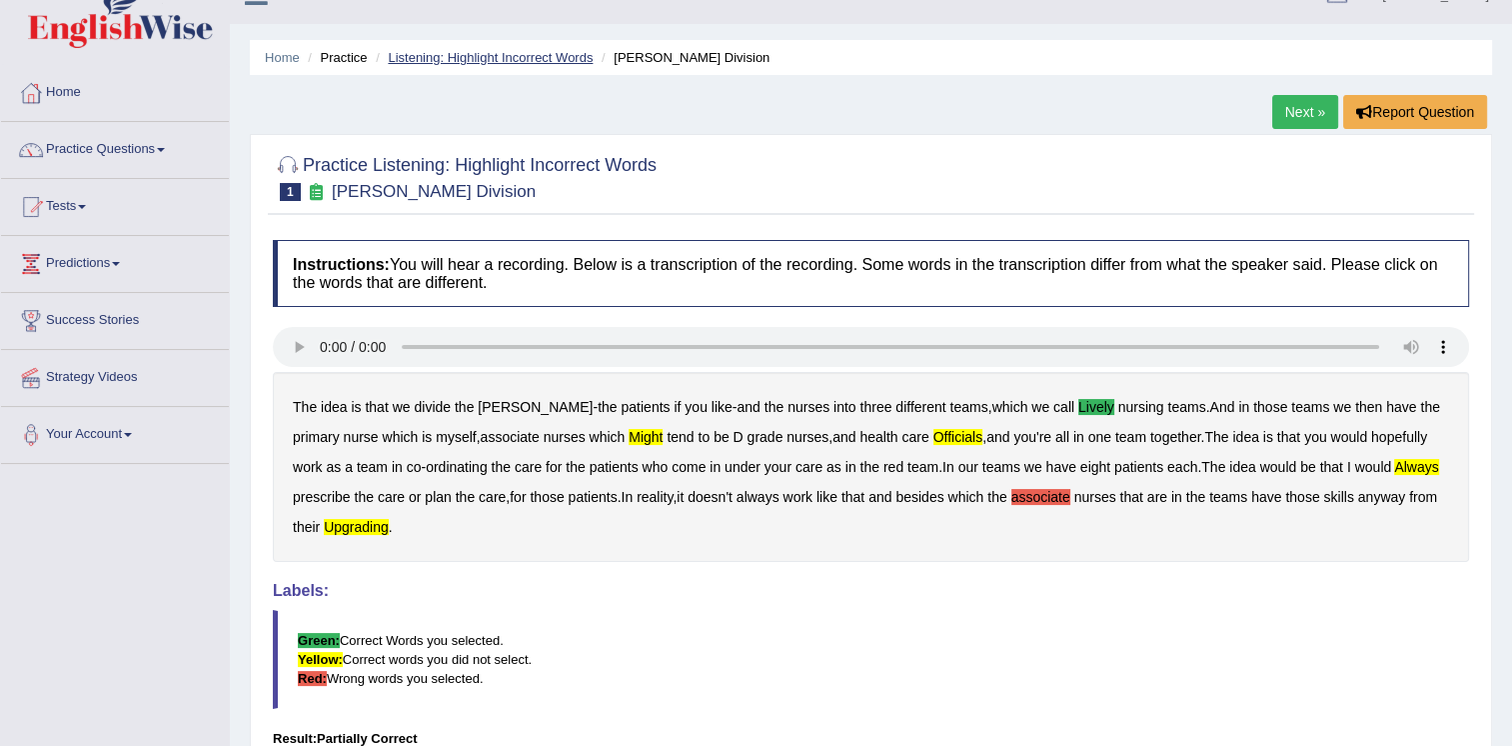
click at [524, 57] on link "Listening: Highlight Incorrect Words" at bounding box center [490, 57] width 205 height 15
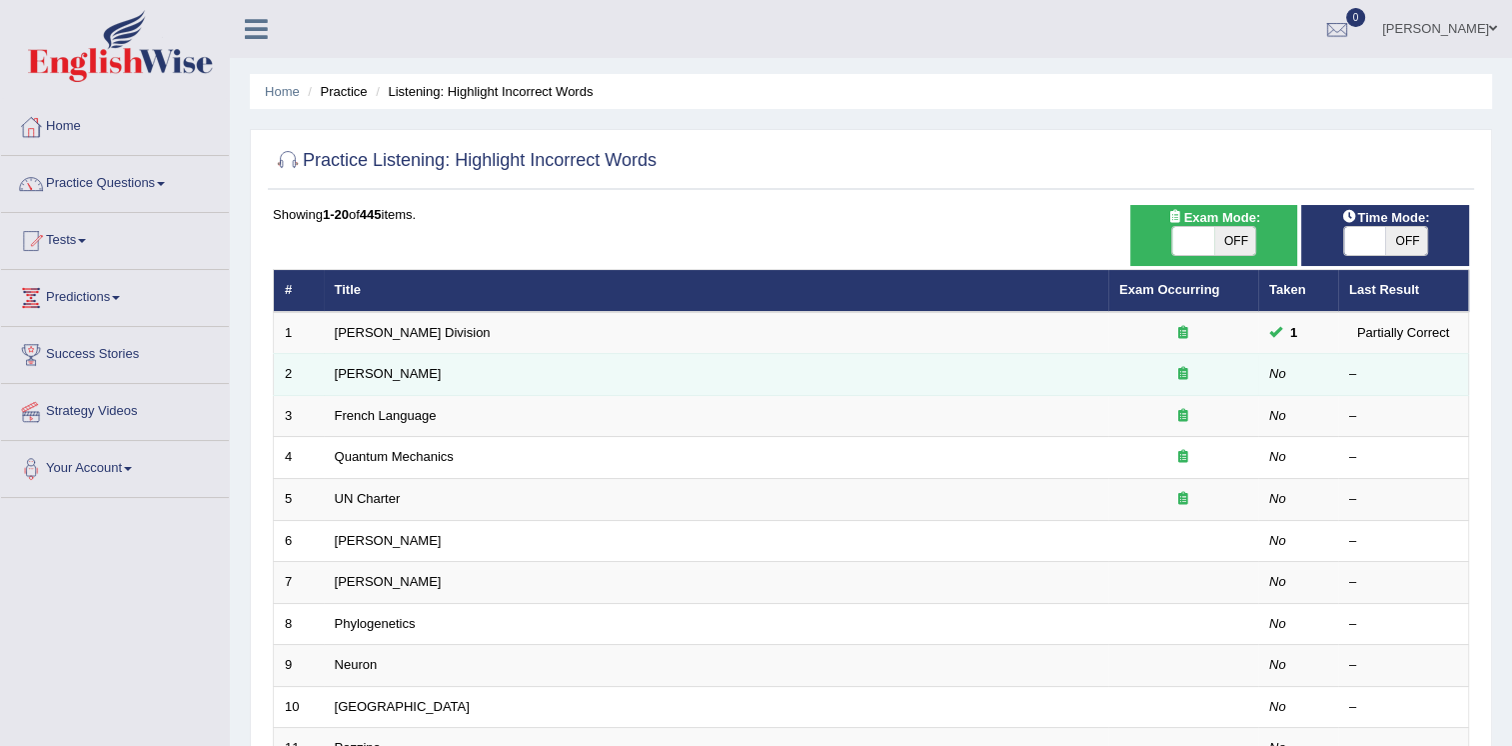
click at [528, 373] on td "[PERSON_NAME]" at bounding box center [716, 375] width 785 height 42
click at [1184, 372] on icon at bounding box center [1184, 373] width 10 height 13
click at [1280, 373] on em "No" at bounding box center [1278, 373] width 17 height 15
click at [1358, 376] on div "–" at bounding box center [1404, 374] width 108 height 19
click at [1080, 364] on td "[PERSON_NAME]" at bounding box center [716, 375] width 785 height 42
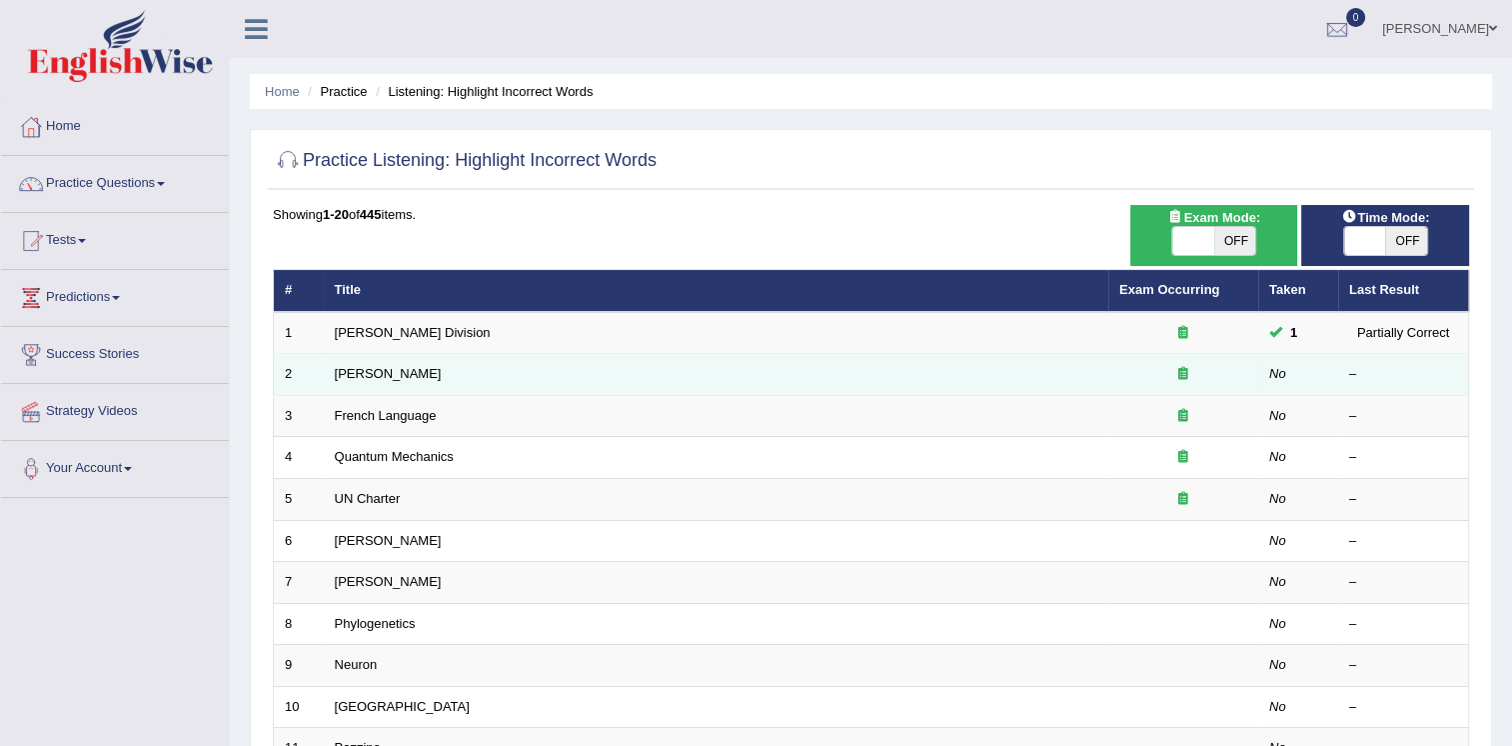
click at [300, 376] on td "2" at bounding box center [299, 375] width 50 height 42
click at [576, 370] on td "[PERSON_NAME]" at bounding box center [716, 375] width 785 height 42
click at [580, 373] on td "[PERSON_NAME]" at bounding box center [716, 375] width 785 height 42
click at [562, 374] on td "[PERSON_NAME]" at bounding box center [716, 375] width 785 height 42
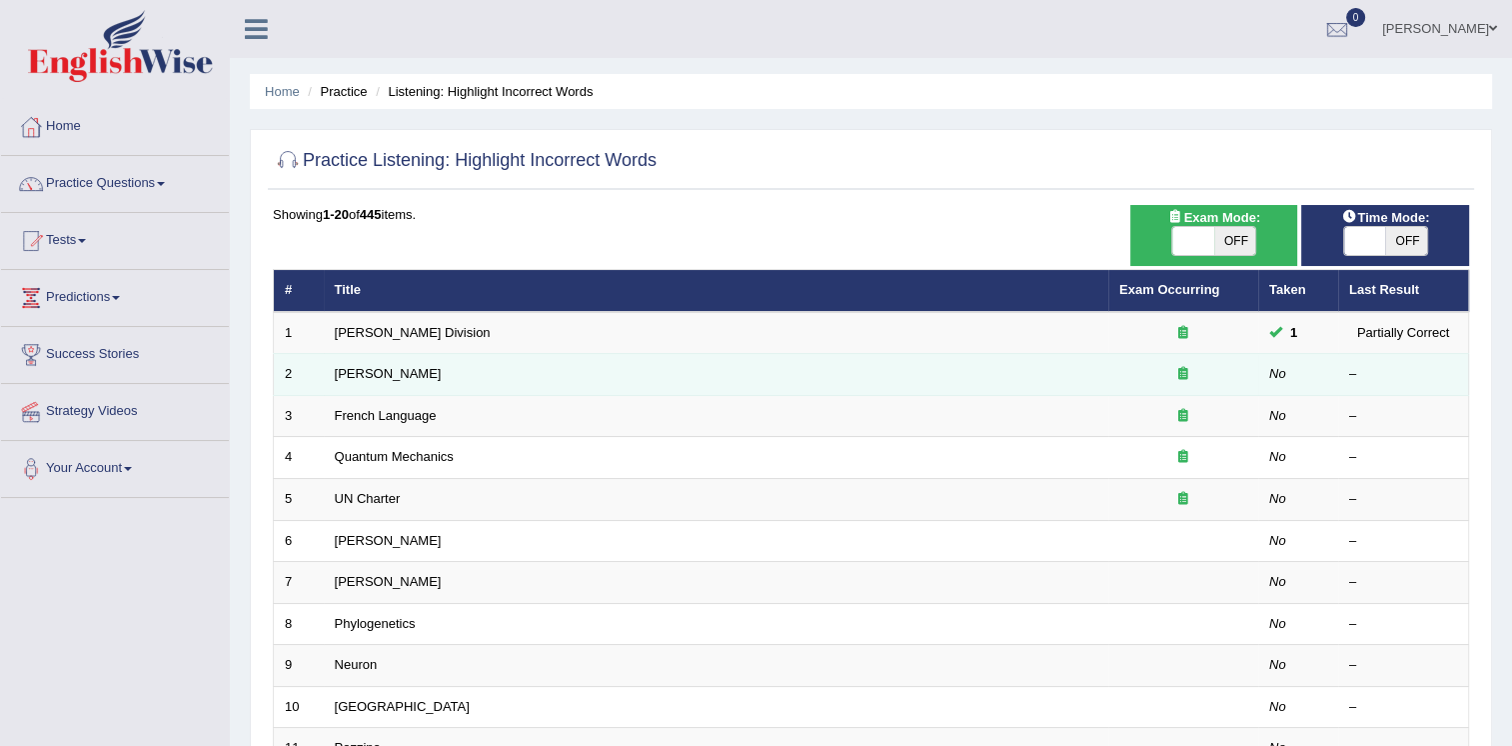
click at [624, 378] on td "[PERSON_NAME]" at bounding box center [716, 375] width 785 height 42
click at [1179, 371] on icon at bounding box center [1184, 373] width 10 height 13
click at [1278, 376] on em "No" at bounding box center [1278, 373] width 17 height 15
click at [1354, 372] on div "–" at bounding box center [1404, 374] width 108 height 19
click at [435, 382] on td "Joseph Heller" at bounding box center [716, 375] width 785 height 42
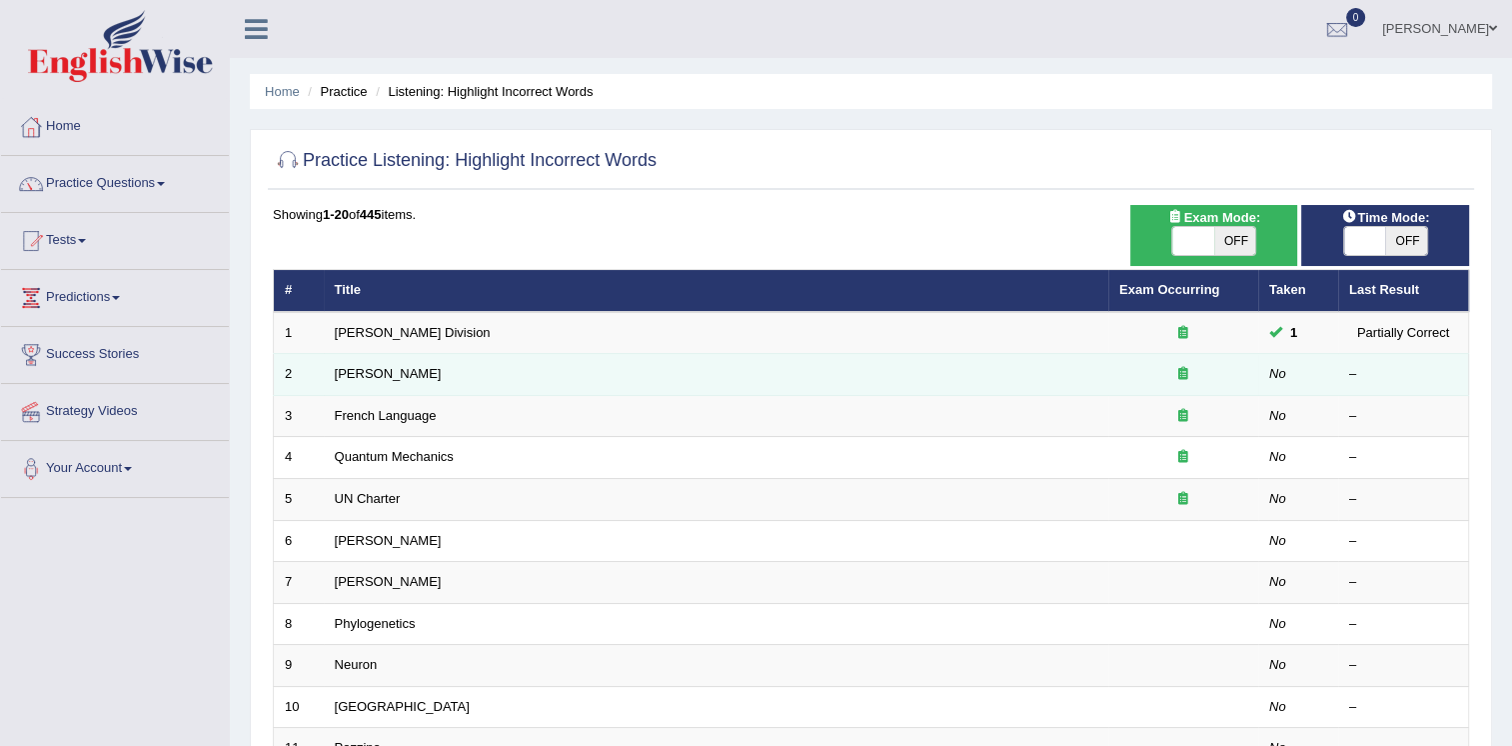
click at [435, 382] on td "Joseph Heller" at bounding box center [716, 375] width 785 height 42
click at [1232, 365] on div at bounding box center [1184, 374] width 128 height 19
click at [1232, 366] on div at bounding box center [1184, 374] width 128 height 19
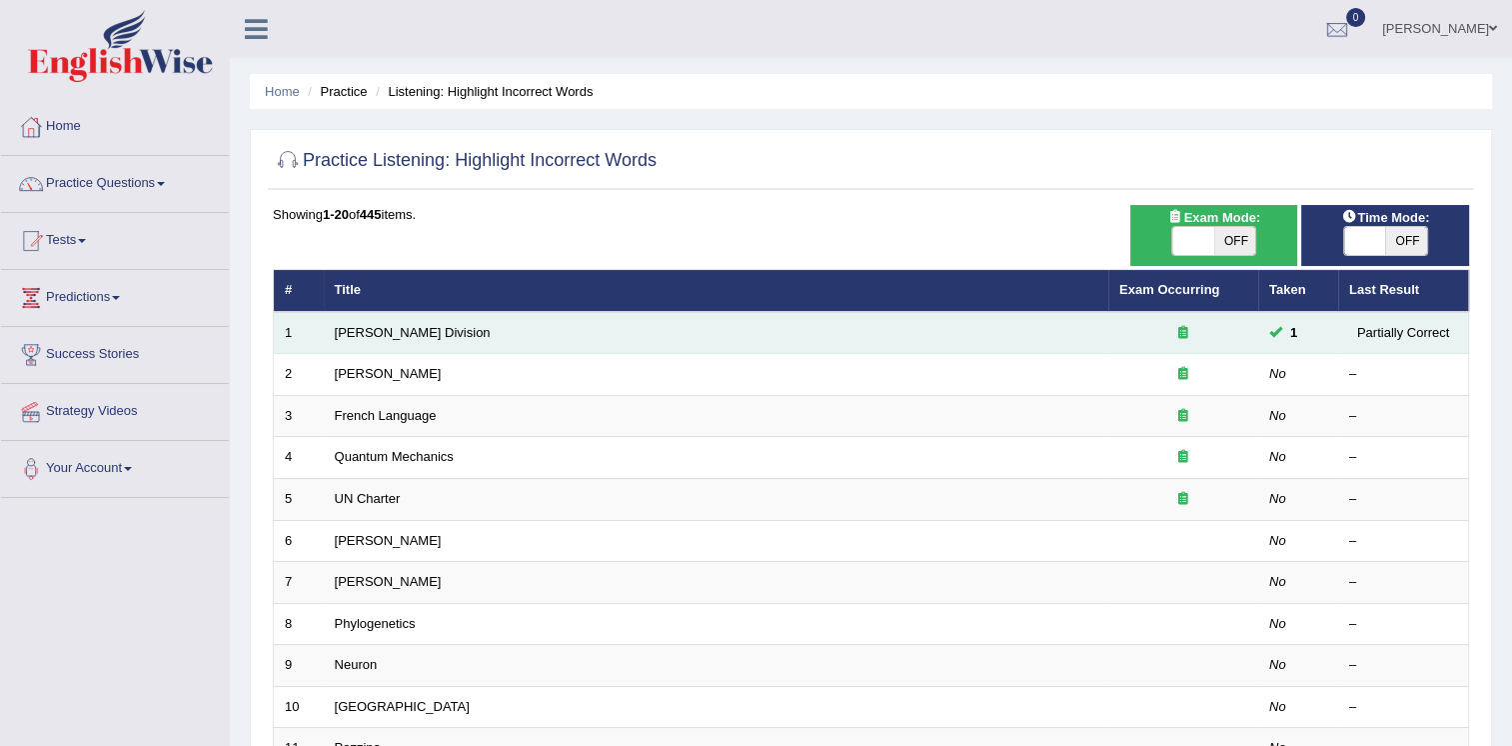
click at [1103, 327] on td "[PERSON_NAME] Division" at bounding box center [716, 333] width 785 height 42
drag, startPoint x: 1102, startPoint y: 326, endPoint x: 960, endPoint y: 332, distance: 142.1
click at [959, 334] on td "[PERSON_NAME] Division" at bounding box center [716, 333] width 785 height 42
click at [340, 322] on td "[PERSON_NAME] Division" at bounding box center [716, 333] width 785 height 42
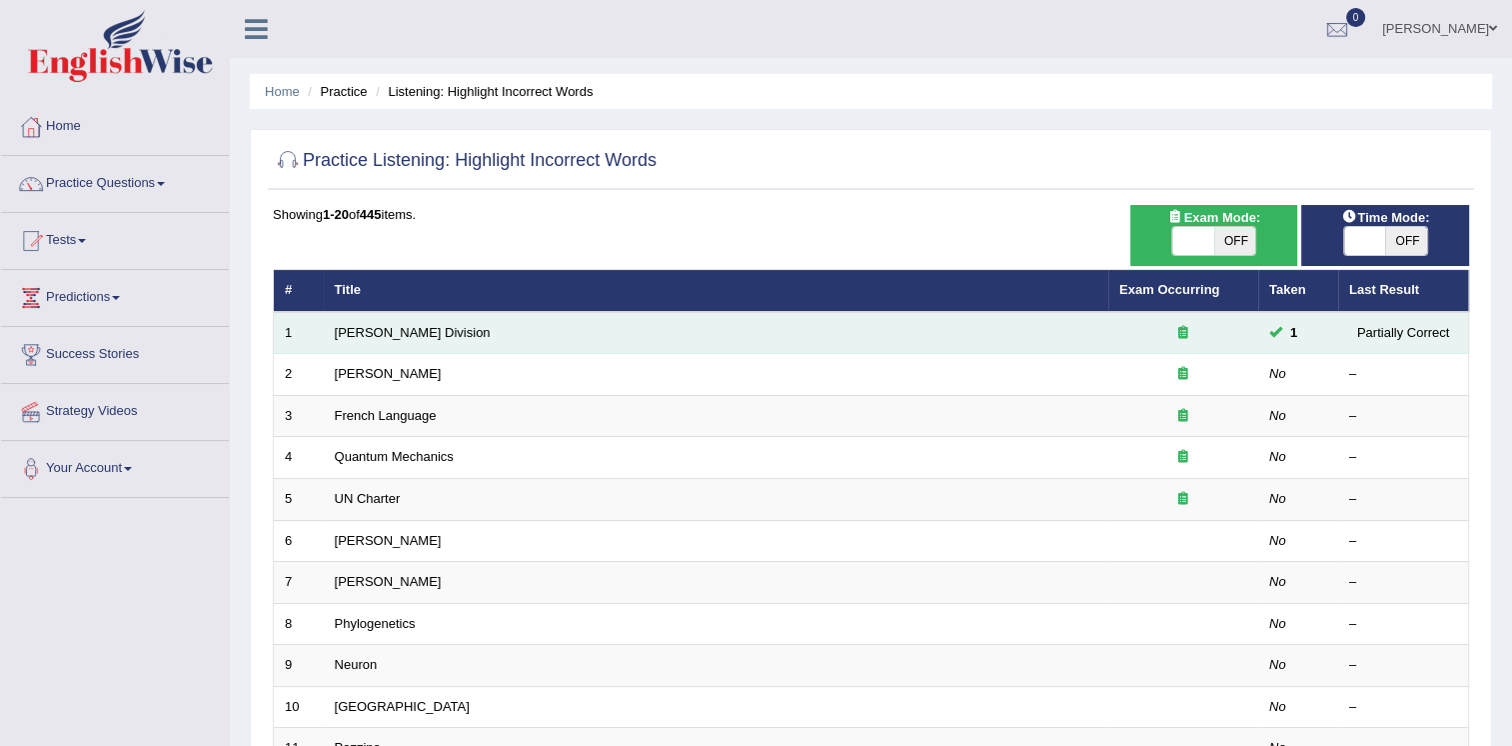
drag, startPoint x: 340, startPoint y: 322, endPoint x: 469, endPoint y: 326, distance: 129.0
click at [469, 326] on td "[PERSON_NAME] Division" at bounding box center [716, 333] width 785 height 42
click at [1369, 342] on div "Partially Correct" at bounding box center [1404, 332] width 108 height 21
click at [1366, 340] on div "Partially Correct" at bounding box center [1404, 332] width 108 height 21
click at [1364, 339] on div "Partially Correct" at bounding box center [1404, 332] width 108 height 21
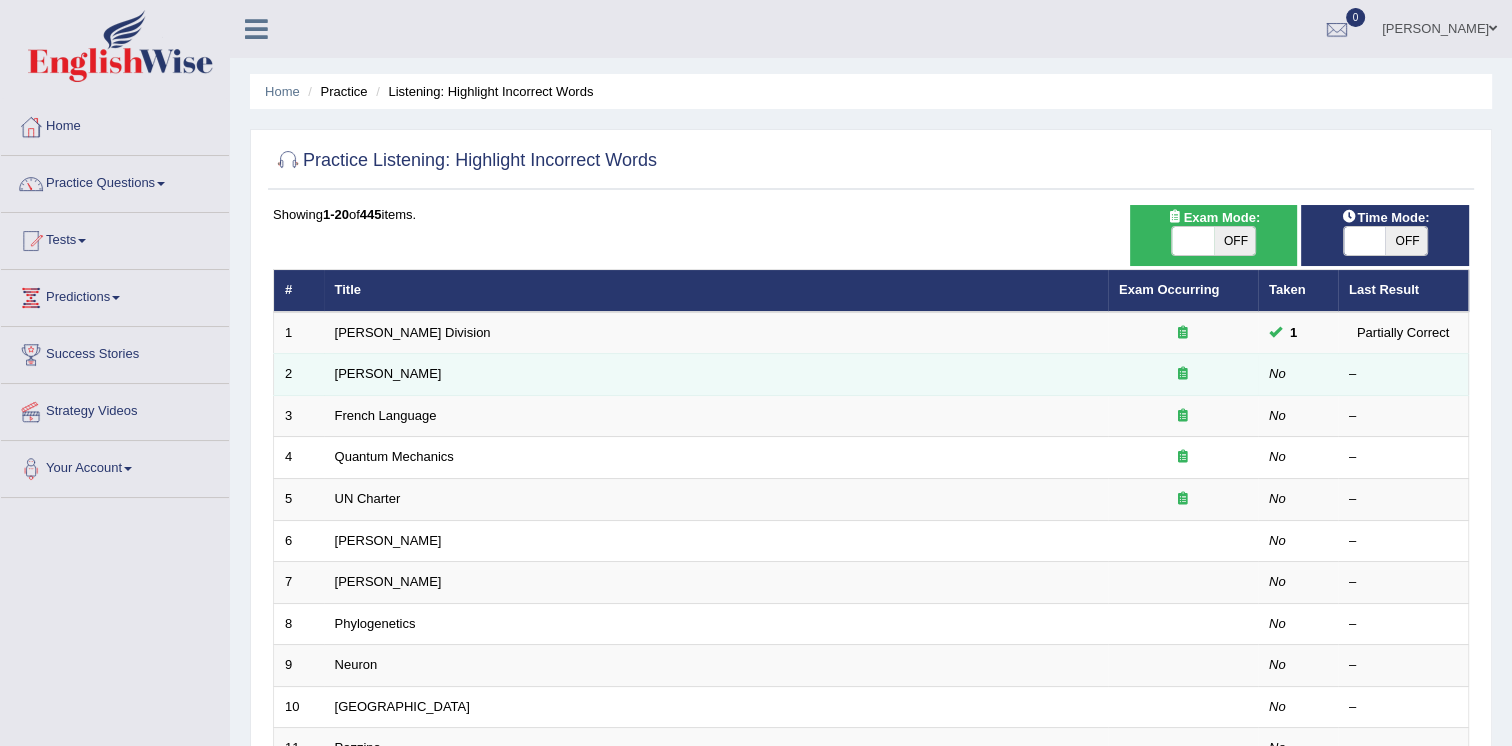
drag, startPoint x: 388, startPoint y: 373, endPoint x: 324, endPoint y: 374, distance: 64.0
drag, startPoint x: 324, startPoint y: 374, endPoint x: 436, endPoint y: 376, distance: 112.0
drag, startPoint x: 436, startPoint y: 376, endPoint x: 341, endPoint y: 367, distance: 95.4
drag, startPoint x: 348, startPoint y: 376, endPoint x: 452, endPoint y: 376, distance: 104.0
click at [452, 376] on td "[PERSON_NAME]" at bounding box center [716, 375] width 785 height 42
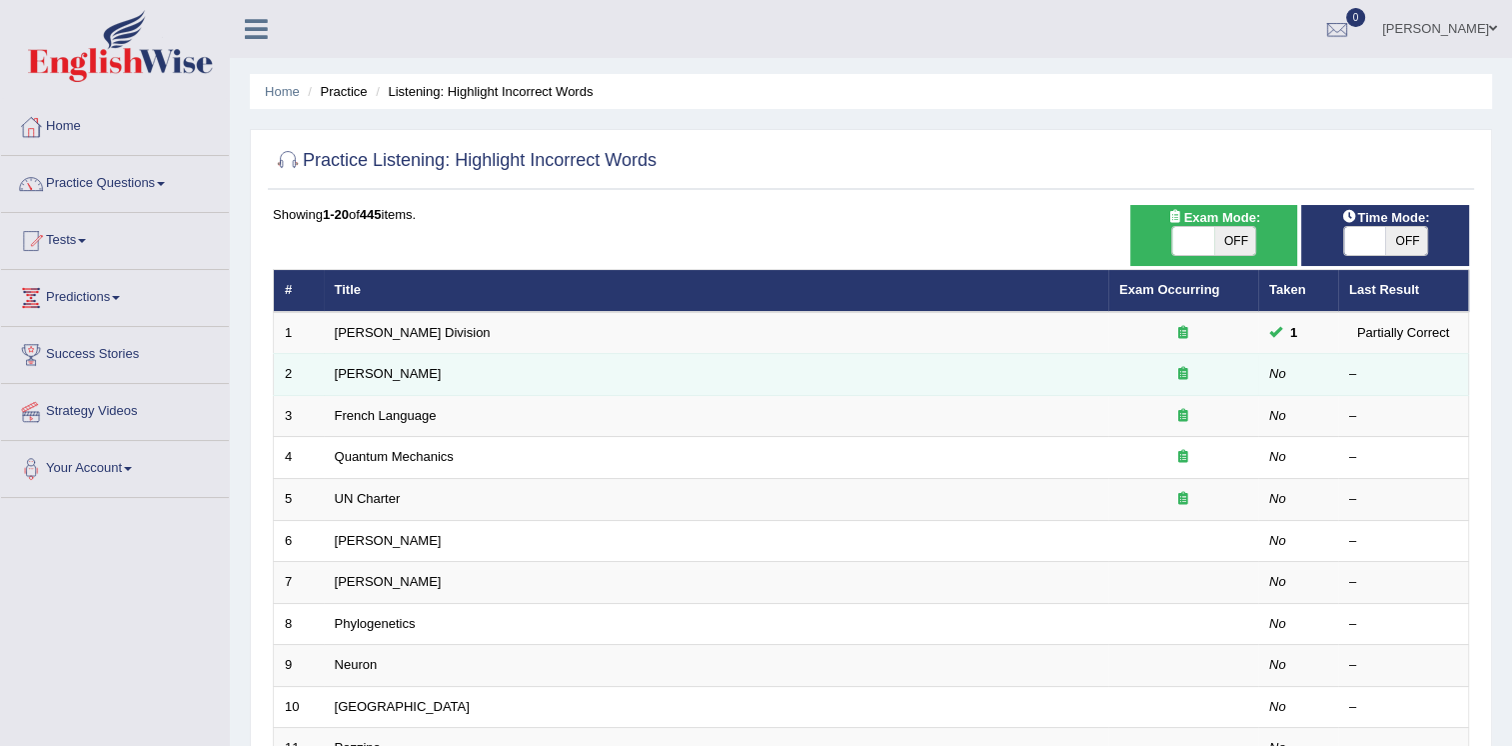
click at [448, 376] on td "[PERSON_NAME]" at bounding box center [716, 375] width 785 height 42
drag, startPoint x: 1185, startPoint y: 370, endPoint x: 1197, endPoint y: 373, distance: 12.4
drag, startPoint x: 1197, startPoint y: 373, endPoint x: 392, endPoint y: 368, distance: 804.7
drag, startPoint x: 392, startPoint y: 368, endPoint x: 350, endPoint y: 366, distance: 42.0
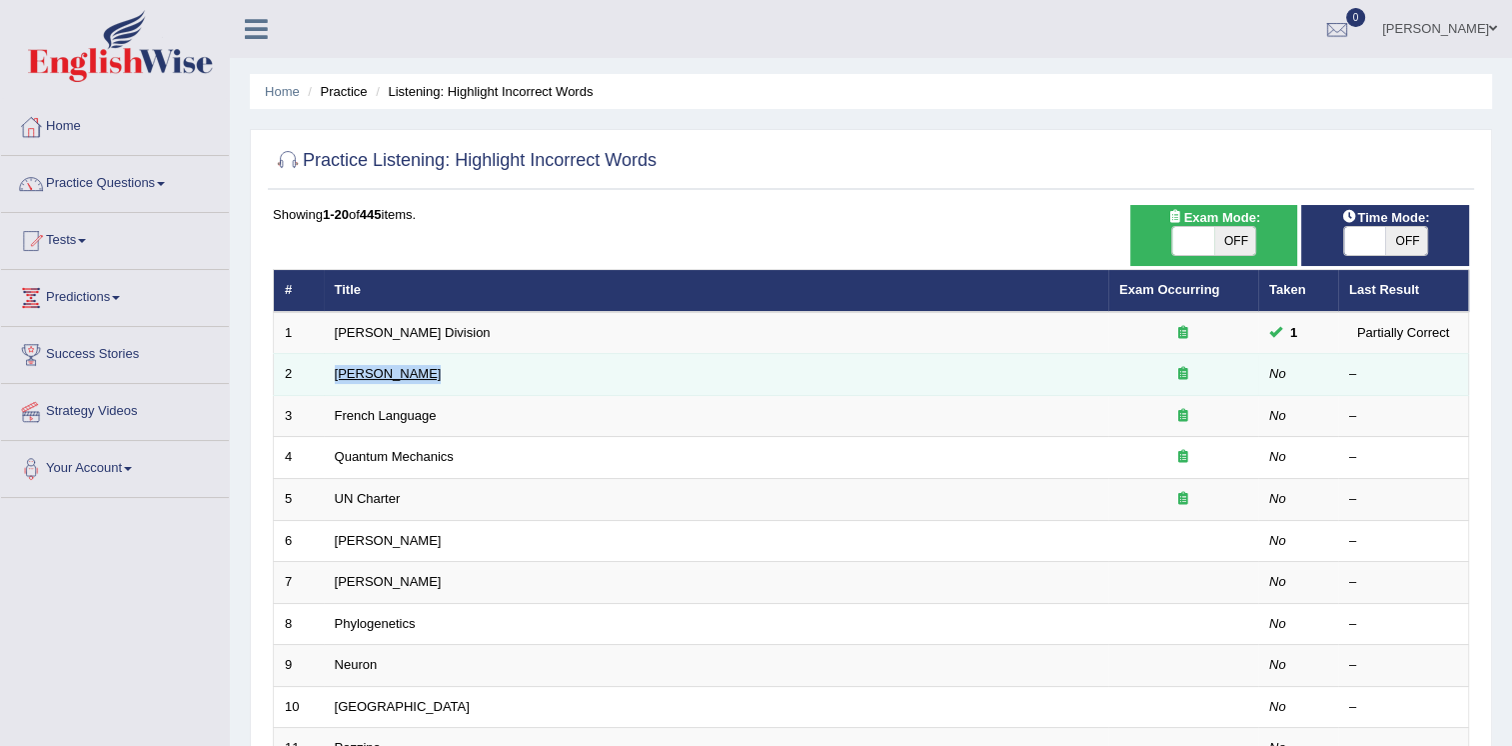
drag, startPoint x: 350, startPoint y: 366, endPoint x: 333, endPoint y: 374, distance: 18.8
drag, startPoint x: 325, startPoint y: 378, endPoint x: 1173, endPoint y: 370, distance: 847.7
drag, startPoint x: 1179, startPoint y: 367, endPoint x: 956, endPoint y: 362, distance: 223.0
drag, startPoint x: 956, startPoint y: 362, endPoint x: 716, endPoint y: 369, distance: 240.0
click at [716, 369] on td "[PERSON_NAME]" at bounding box center [716, 375] width 785 height 42
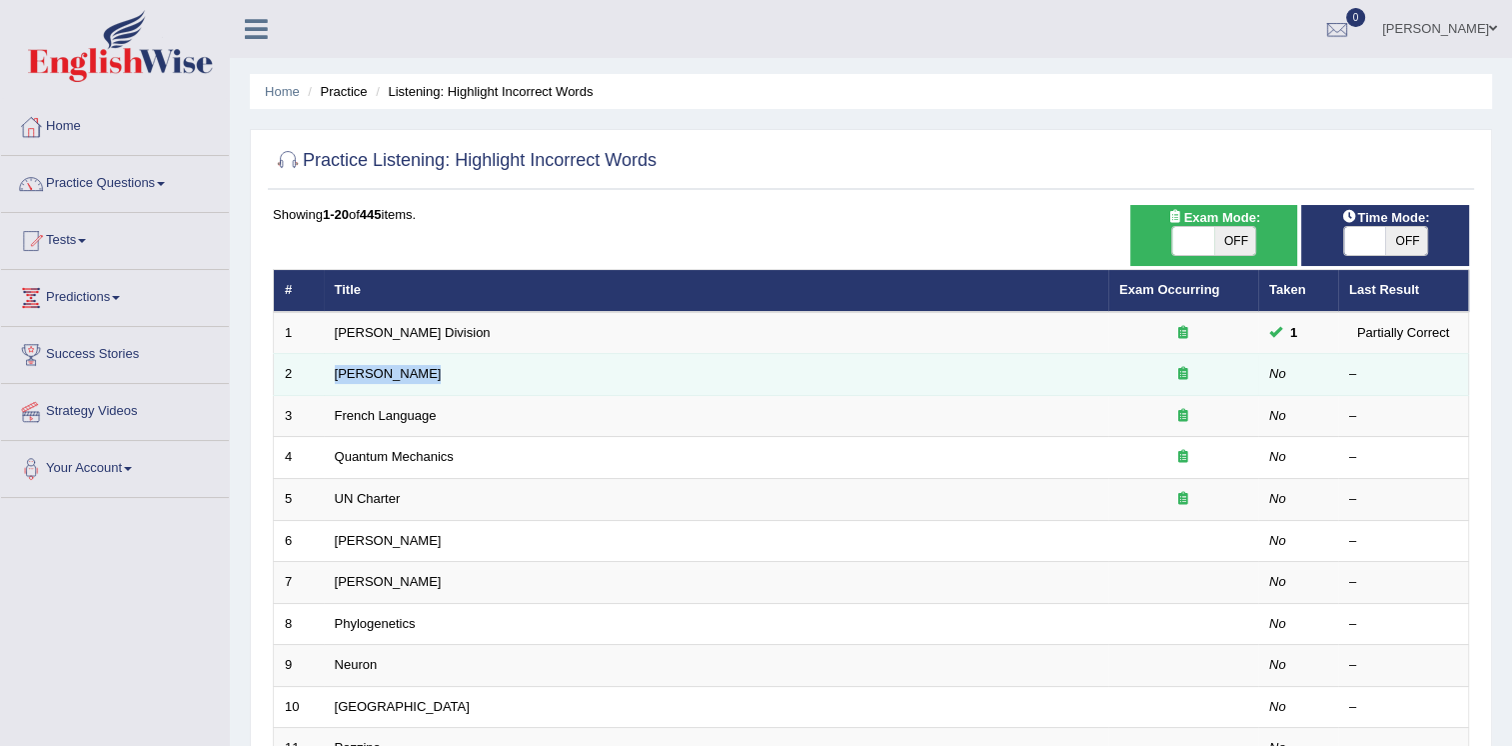
click at [716, 369] on td "Joseph Heller" at bounding box center [716, 375] width 785 height 42
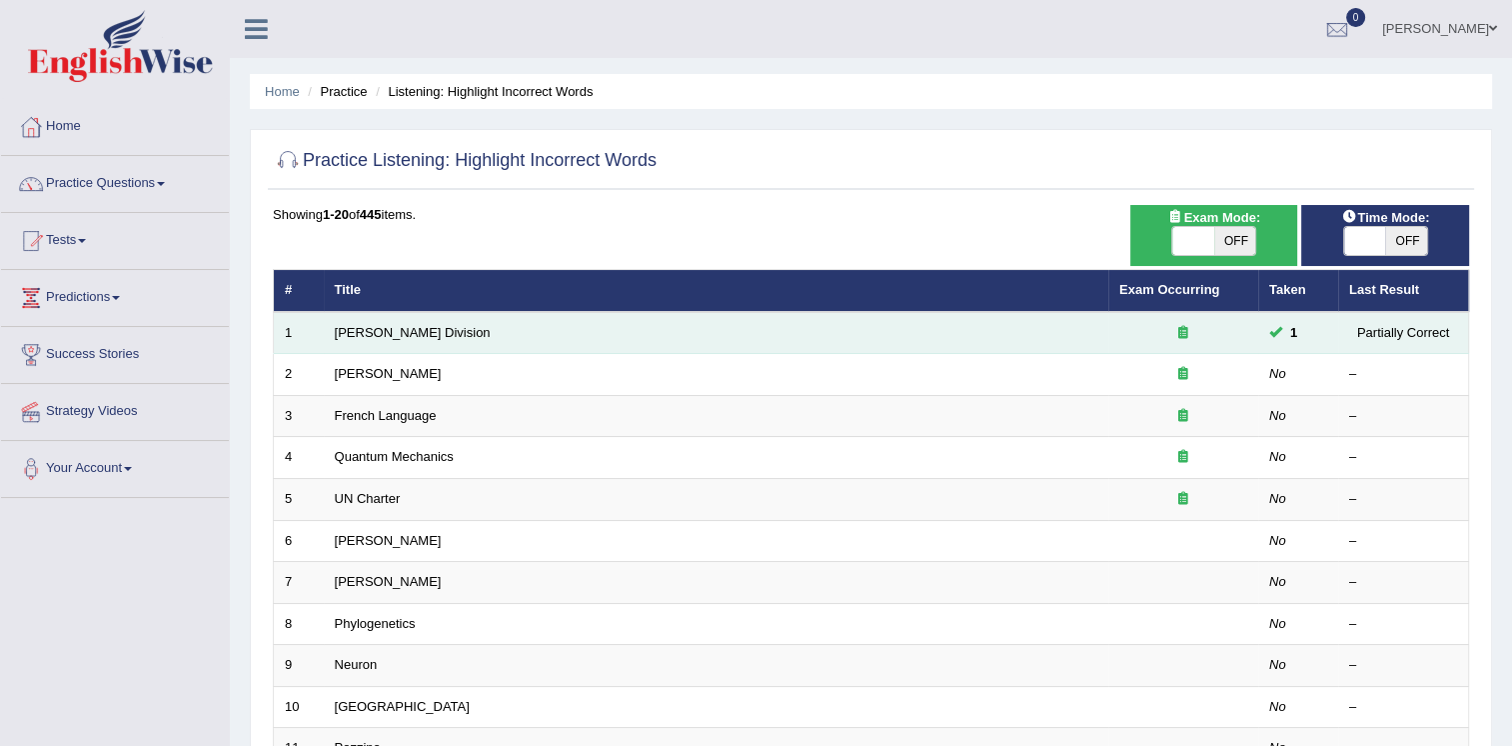
drag, startPoint x: 1284, startPoint y: 326, endPoint x: 1398, endPoint y: 336, distance: 114.4
drag, startPoint x: 1398, startPoint y: 336, endPoint x: 1454, endPoint y: 332, distance: 57.1
drag, startPoint x: 1454, startPoint y: 332, endPoint x: 799, endPoint y: 330, distance: 655.8
drag, startPoint x: 799, startPoint y: 330, endPoint x: 343, endPoint y: 315, distance: 456.1
drag, startPoint x: 343, startPoint y: 315, endPoint x: 325, endPoint y: 328, distance: 22.2
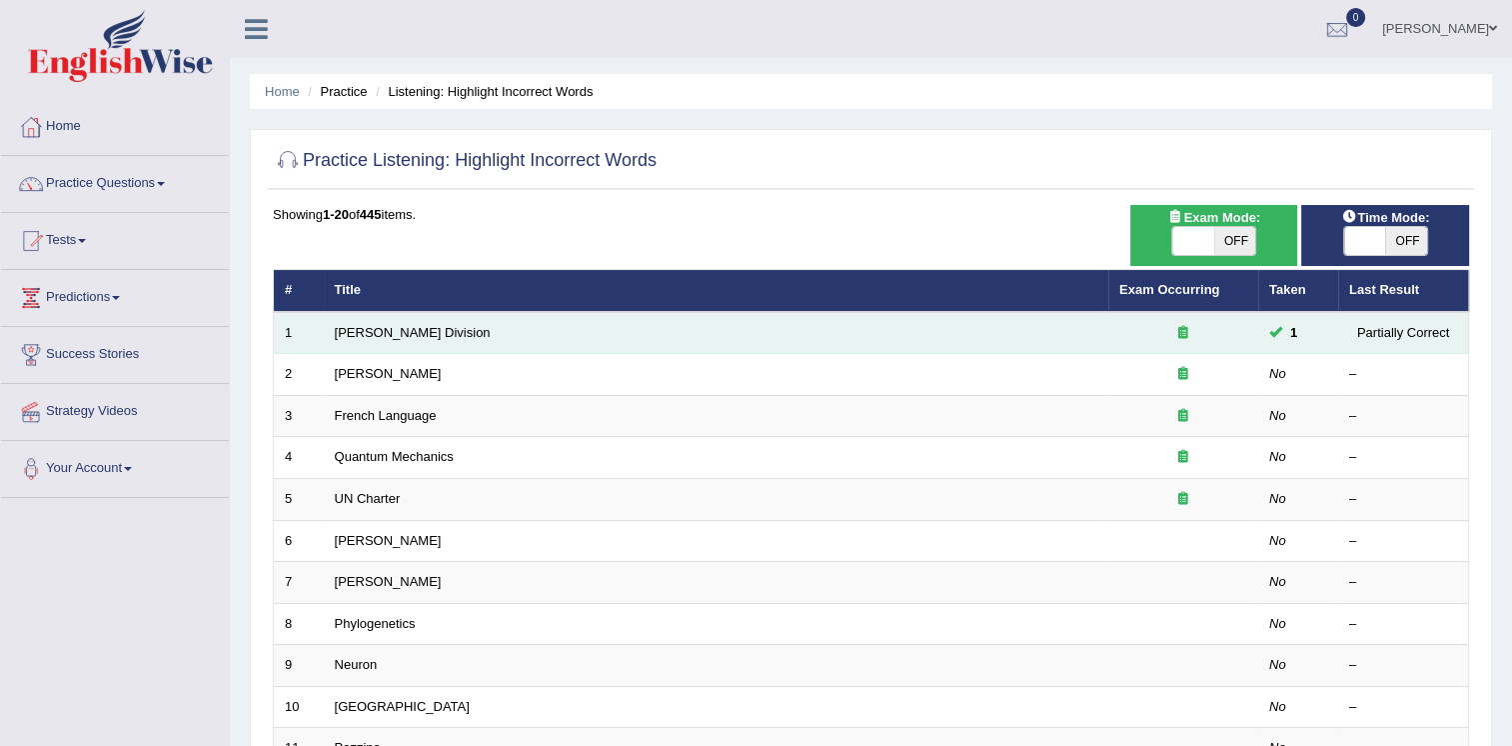
drag, startPoint x: 324, startPoint y: 328, endPoint x: 281, endPoint y: 323, distance: 43.3
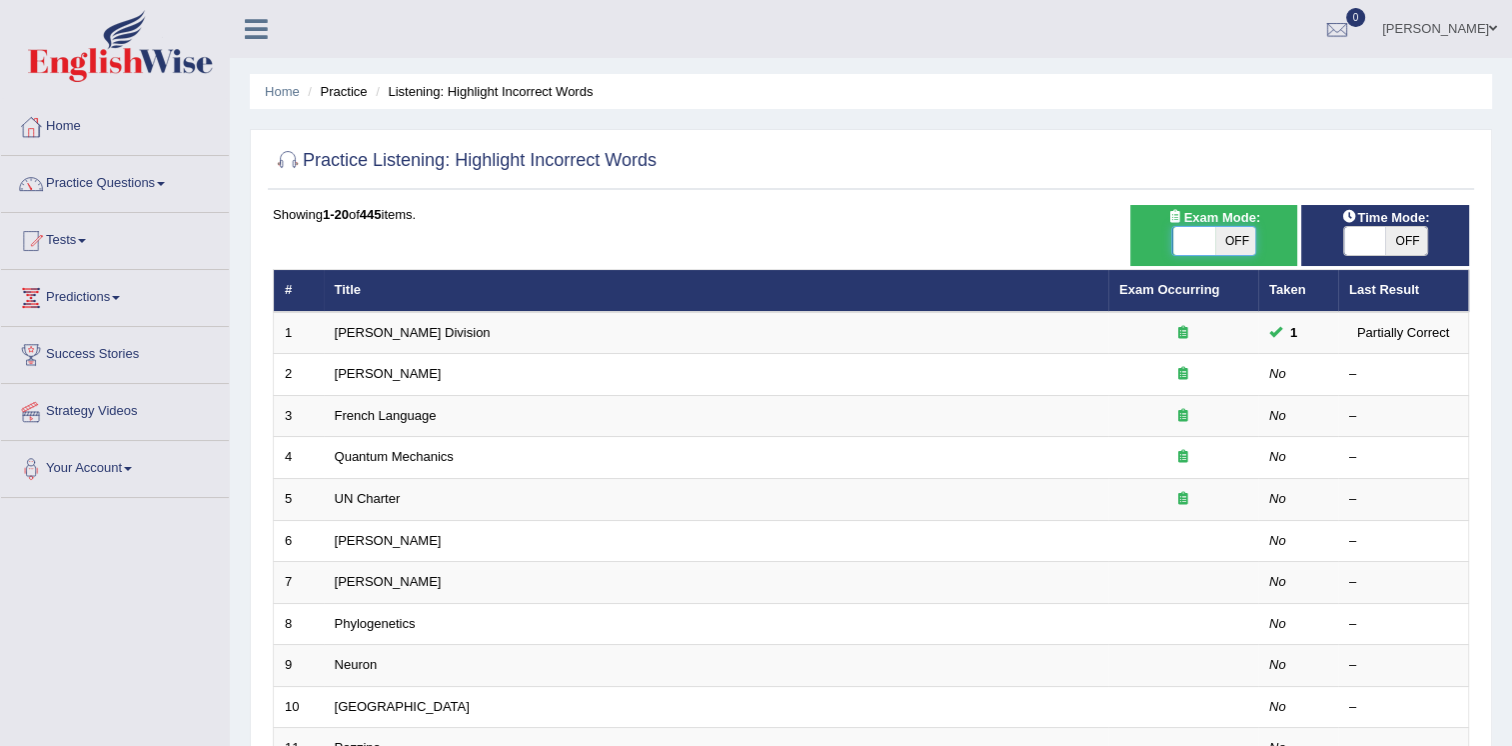
drag, startPoint x: 281, startPoint y: 323, endPoint x: 1191, endPoint y: 236, distance: 913.8
drag, startPoint x: 1191, startPoint y: 236, endPoint x: 1073, endPoint y: 309, distance: 138.7
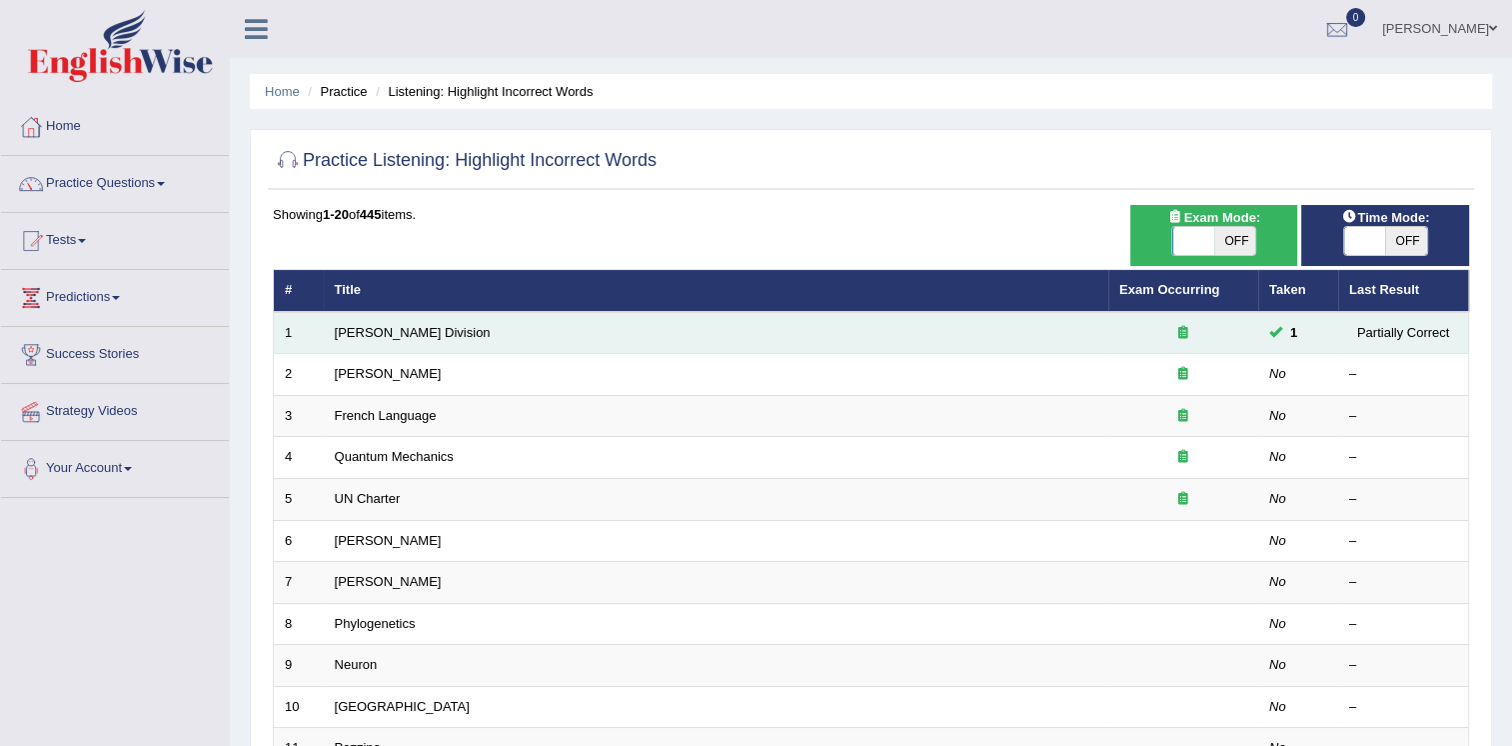
drag, startPoint x: 1073, startPoint y: 309, endPoint x: 1056, endPoint y: 331, distance: 27.8
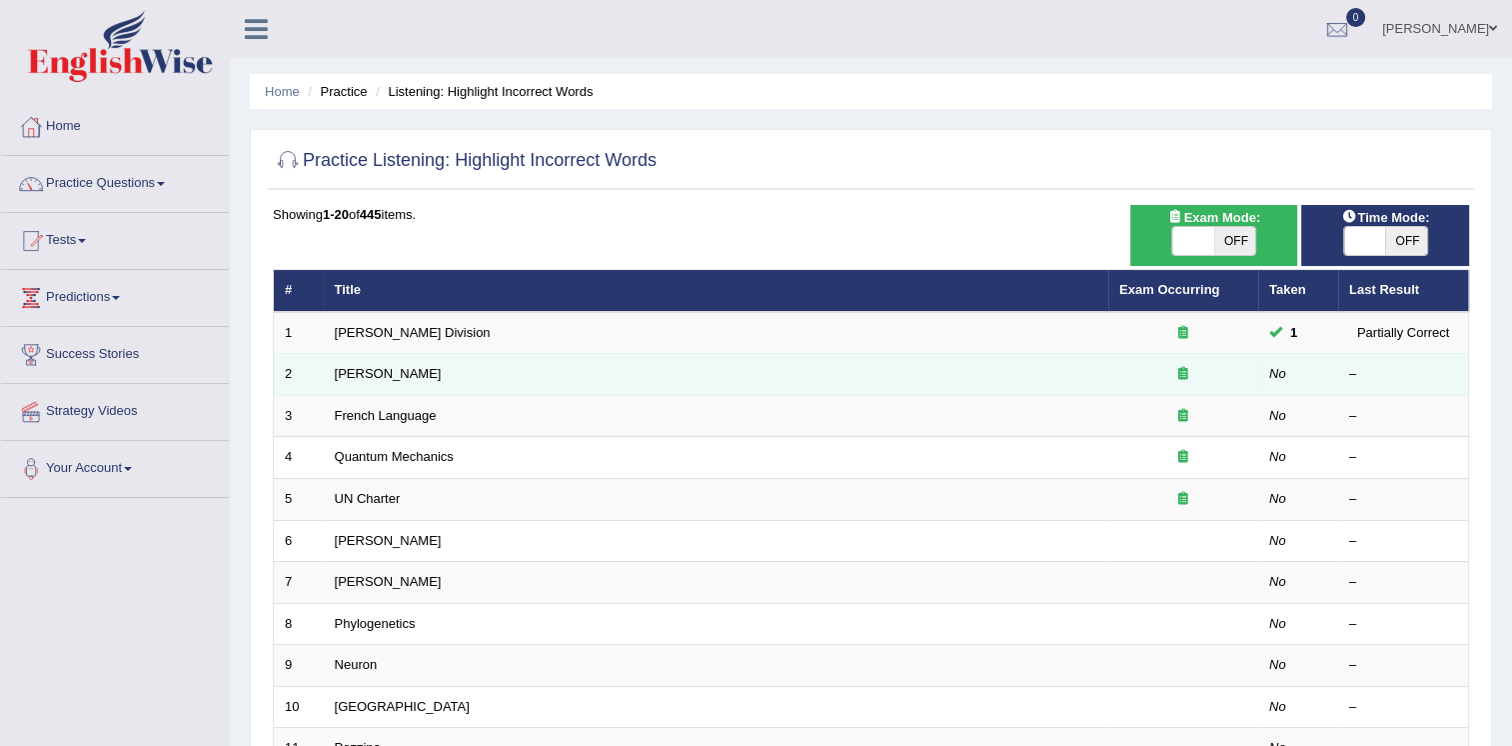
drag, startPoint x: 1056, startPoint y: 331, endPoint x: 440, endPoint y: 368, distance: 616.9
drag, startPoint x: 440, startPoint y: 368, endPoint x: 375, endPoint y: 379, distance: 65.9
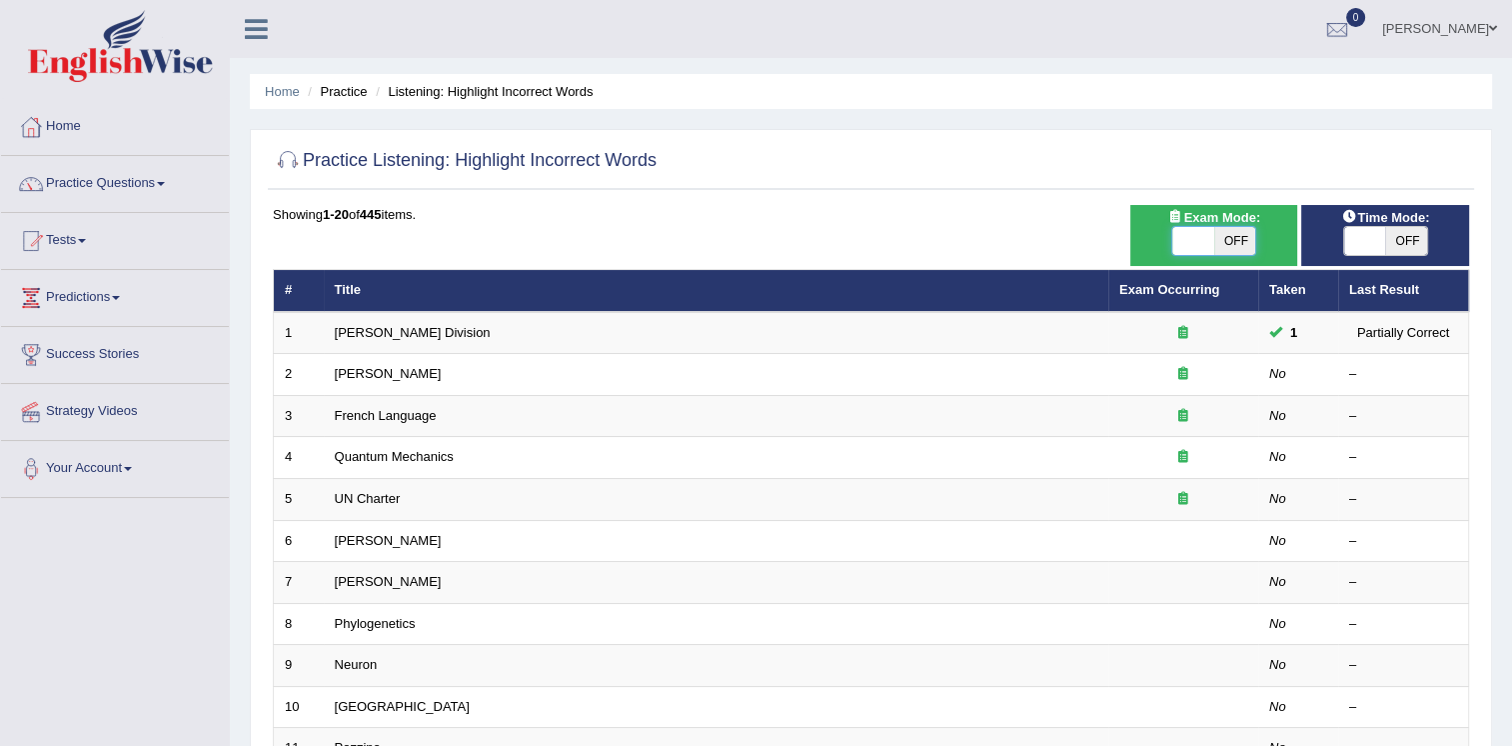
checkbox input "true"
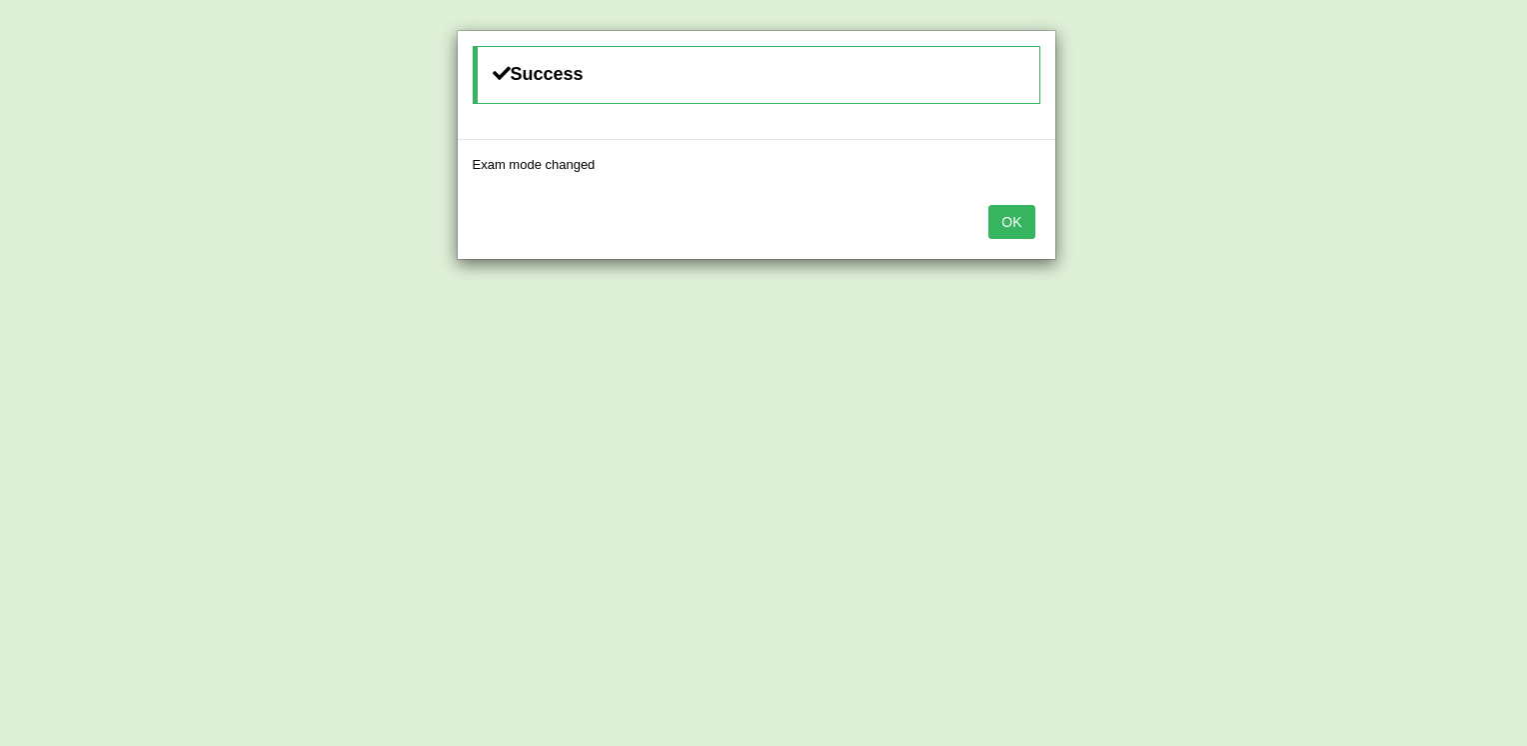
drag, startPoint x: 1198, startPoint y: 239, endPoint x: 1009, endPoint y: 232, distance: 189.1
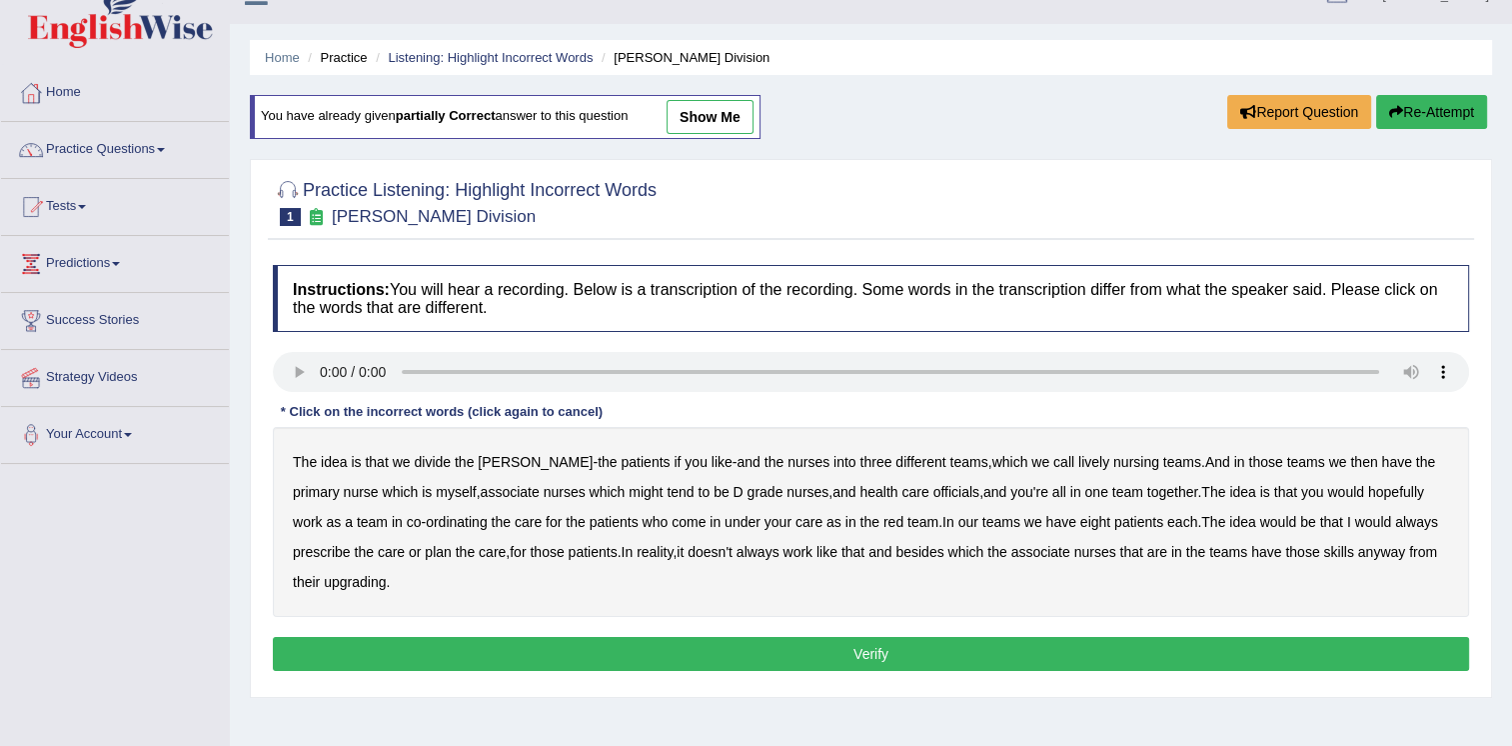
scroll to position [34, 0]
click at [1079, 457] on b "lively" at bounding box center [1094, 462] width 31 height 16
click at [934, 491] on b "officials" at bounding box center [957, 492] width 46 height 16
click at [1081, 522] on b "eight" at bounding box center [1096, 522] width 30 height 16
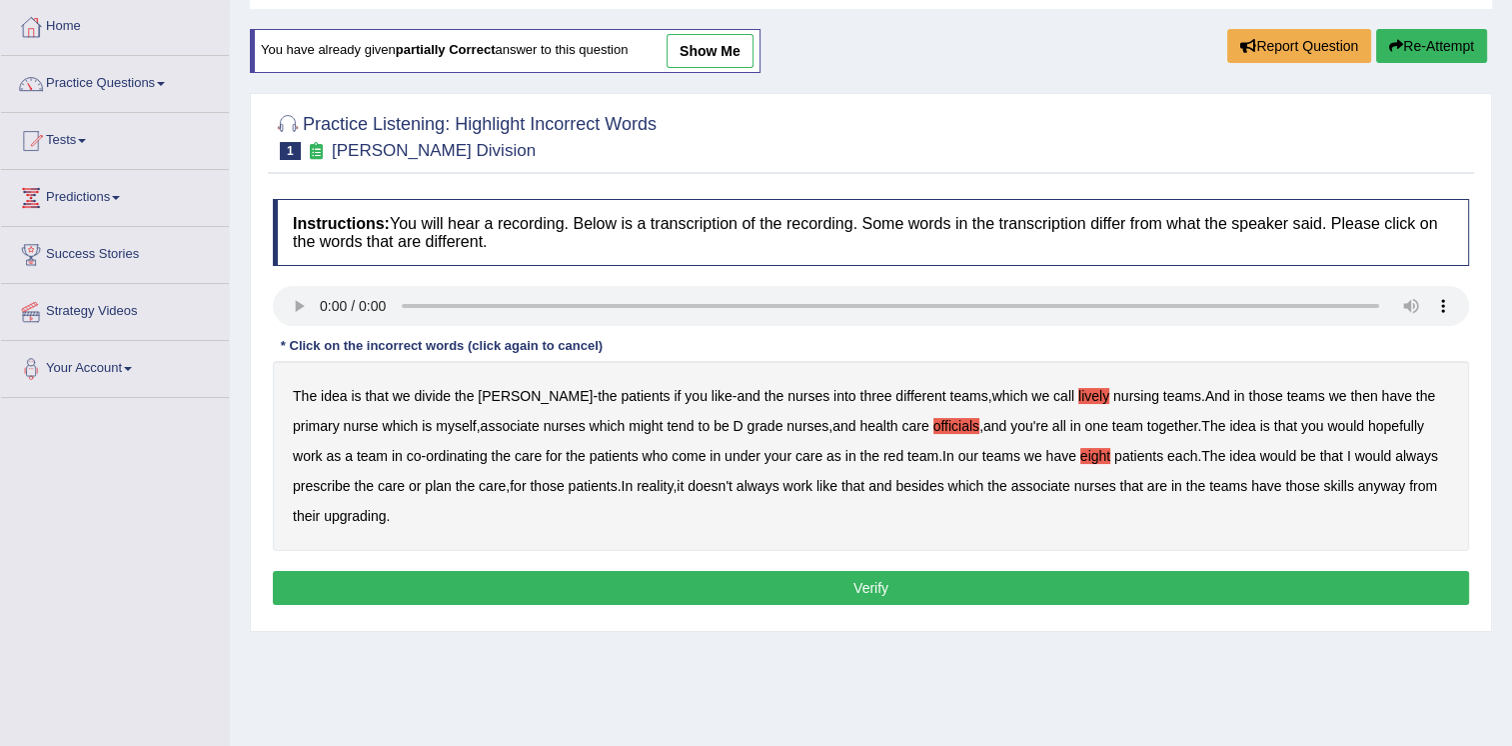
scroll to position [134, 0]
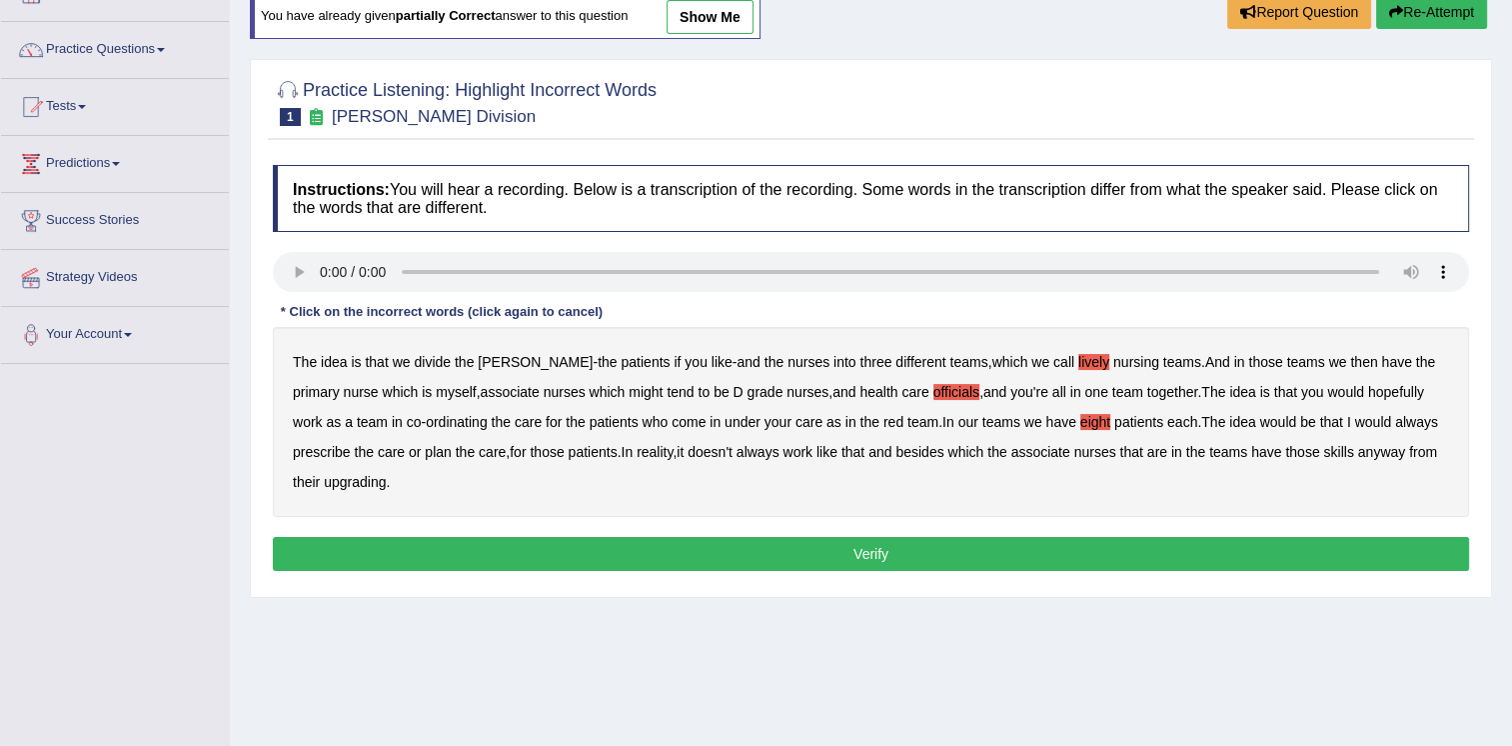
click at [812, 550] on button "Verify" at bounding box center [871, 554] width 1197 height 34
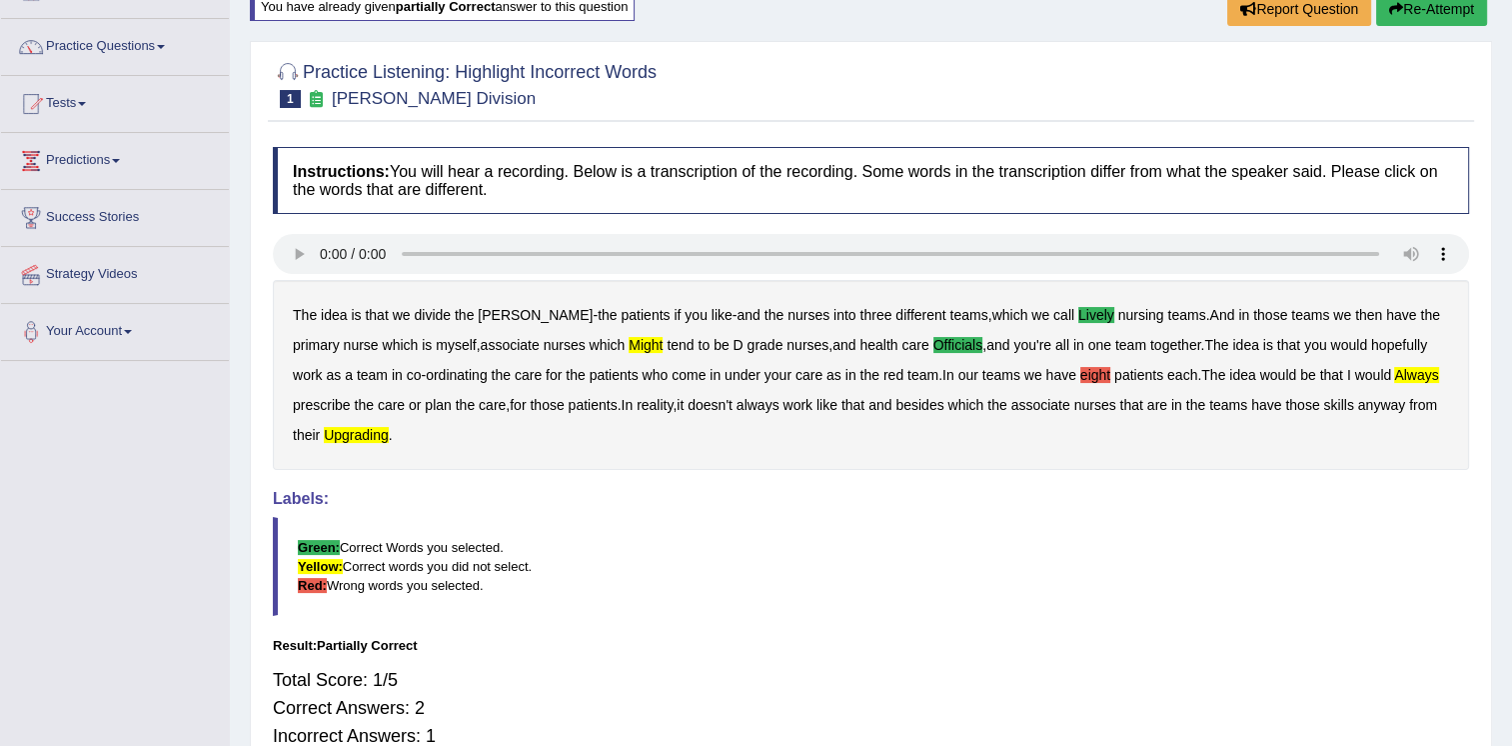
scroll to position [104, 0]
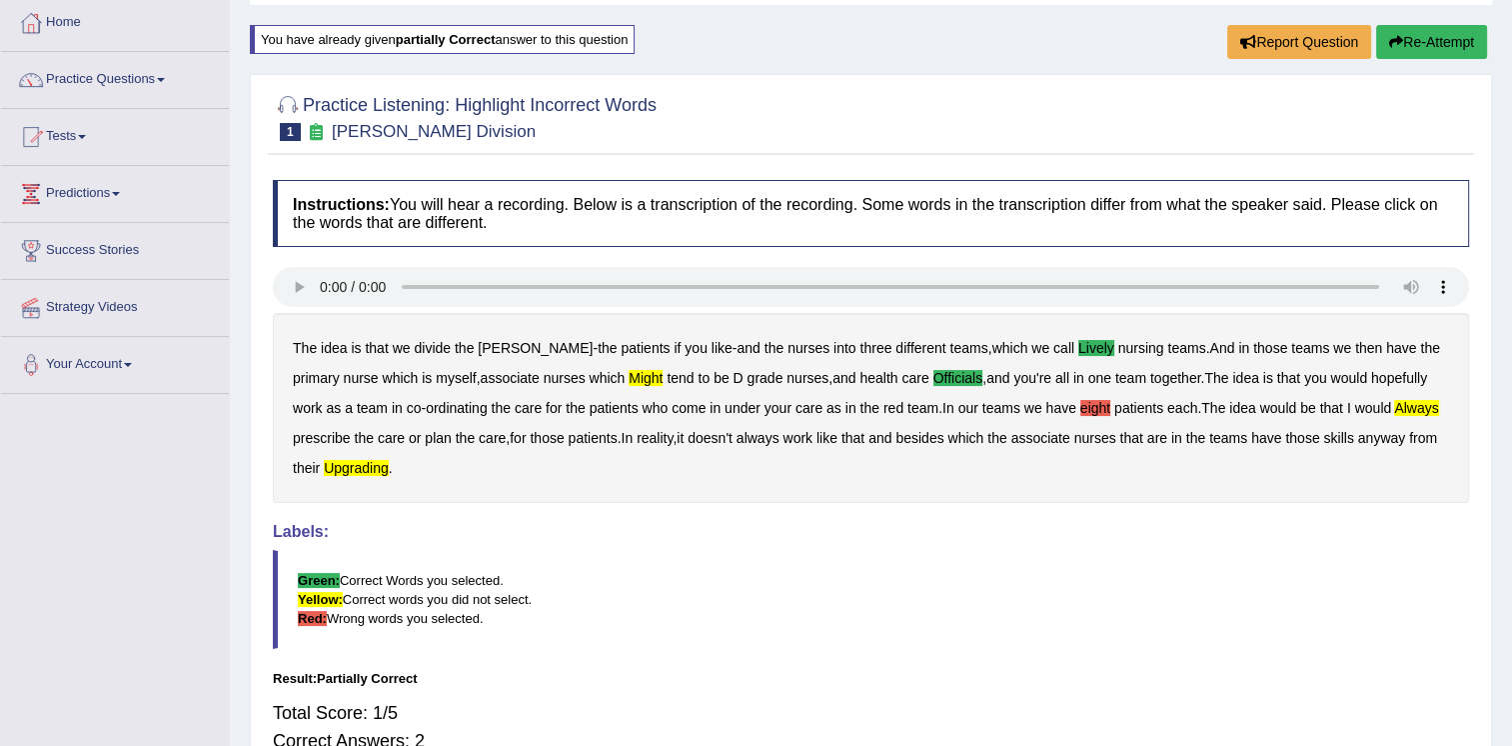
click at [1428, 50] on button "Re-Attempt" at bounding box center [1432, 42] width 111 height 34
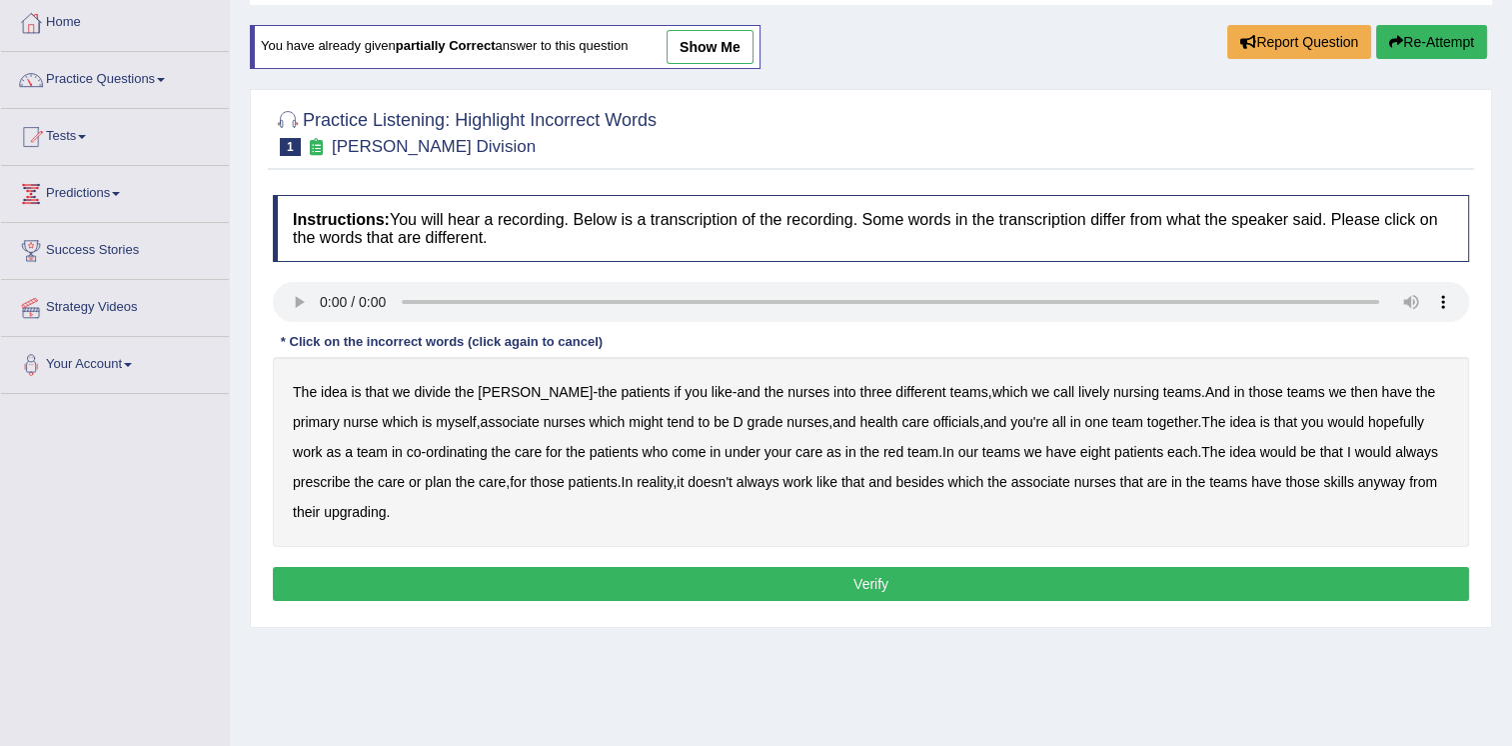
click at [1079, 390] on b "lively" at bounding box center [1094, 392] width 31 height 16
click at [629, 421] on b "might" at bounding box center [646, 422] width 34 height 16
click at [324, 516] on b "upgrading" at bounding box center [355, 512] width 62 height 16
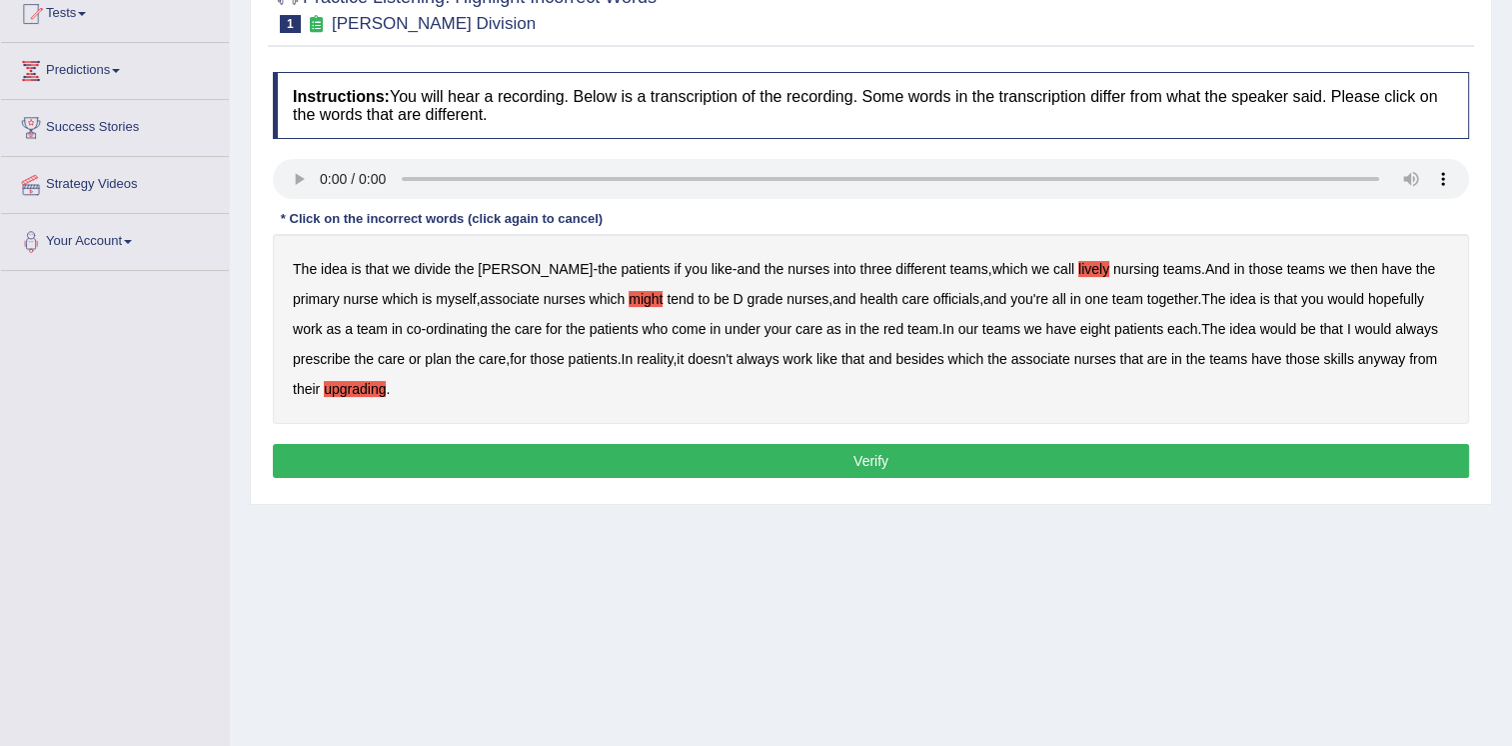
scroll to position [304, 0]
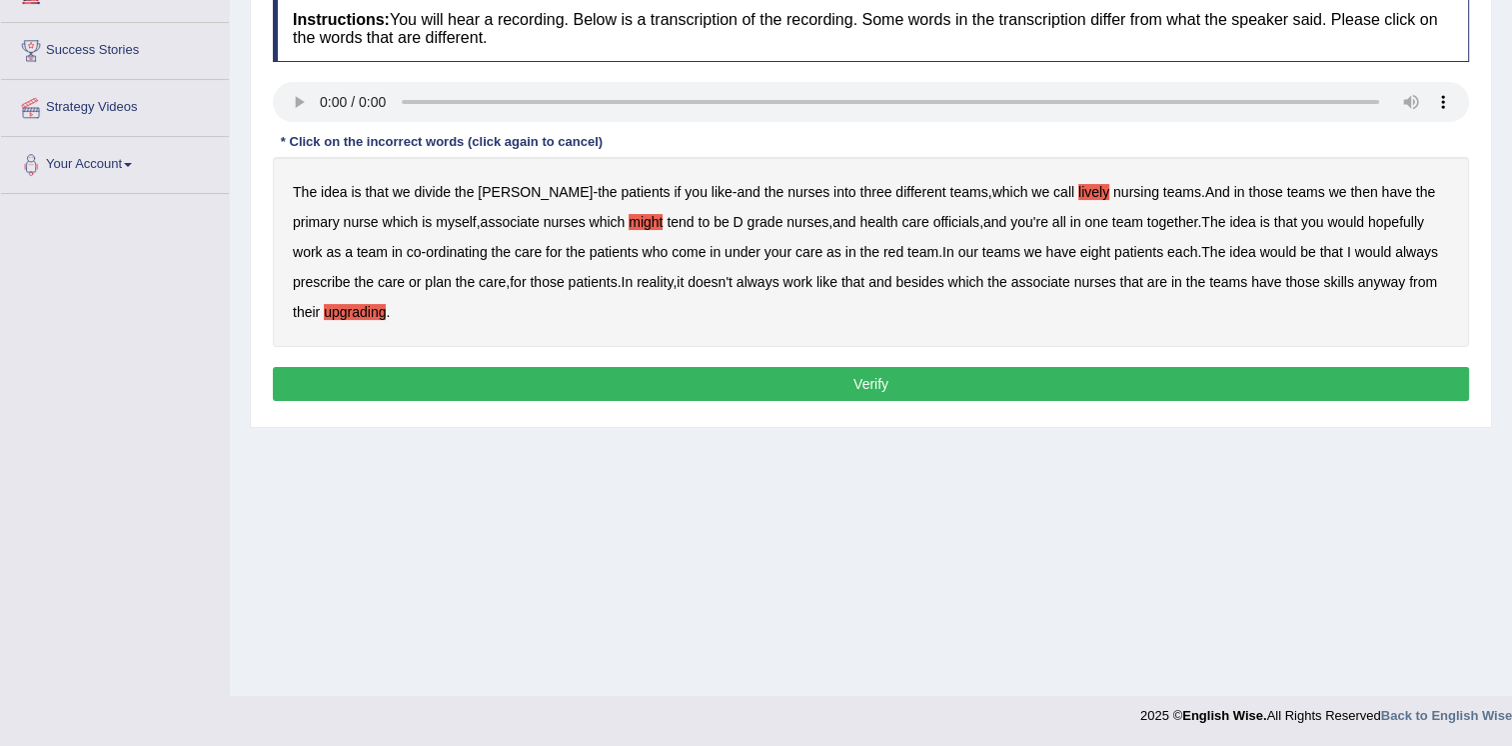
click at [862, 387] on button "Verify" at bounding box center [871, 384] width 1197 height 34
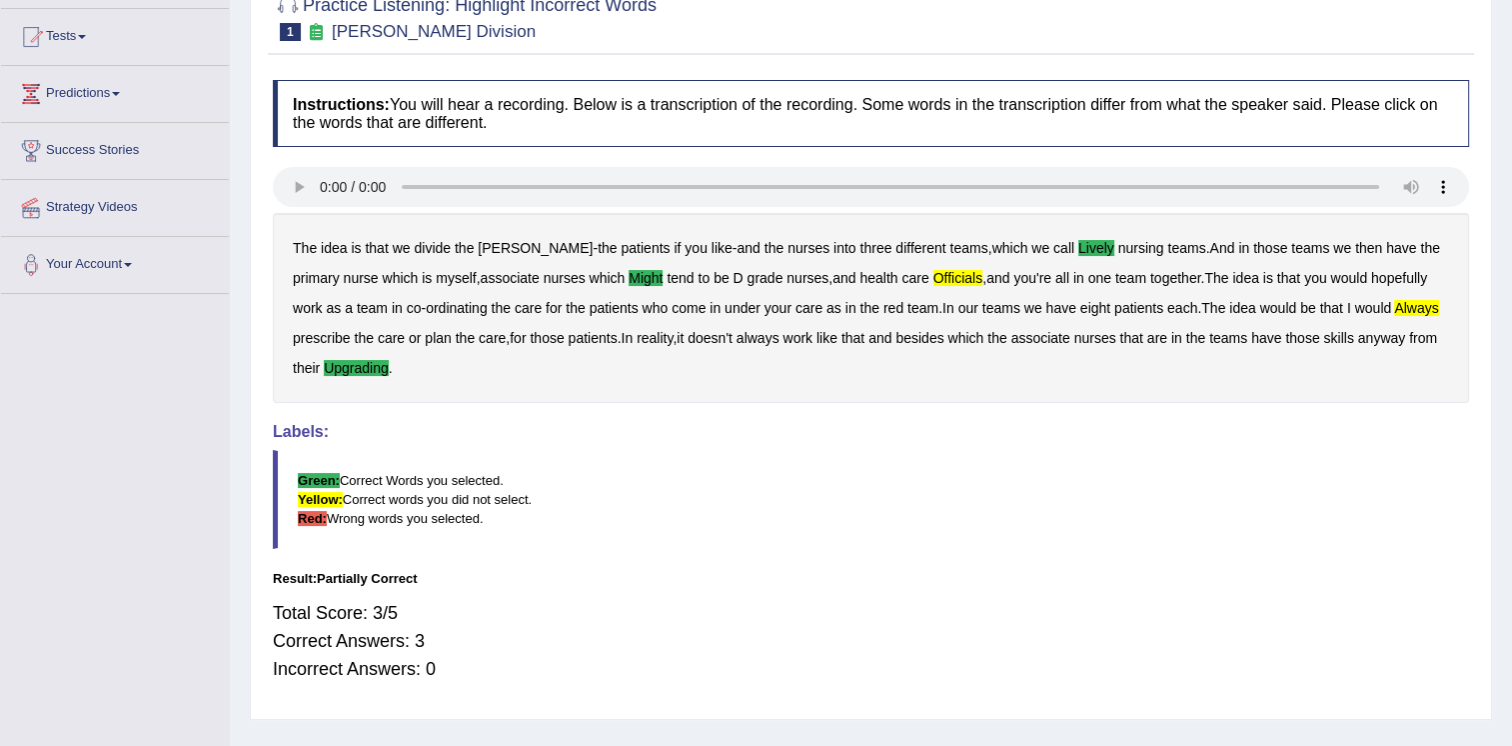
scroll to position [104, 0]
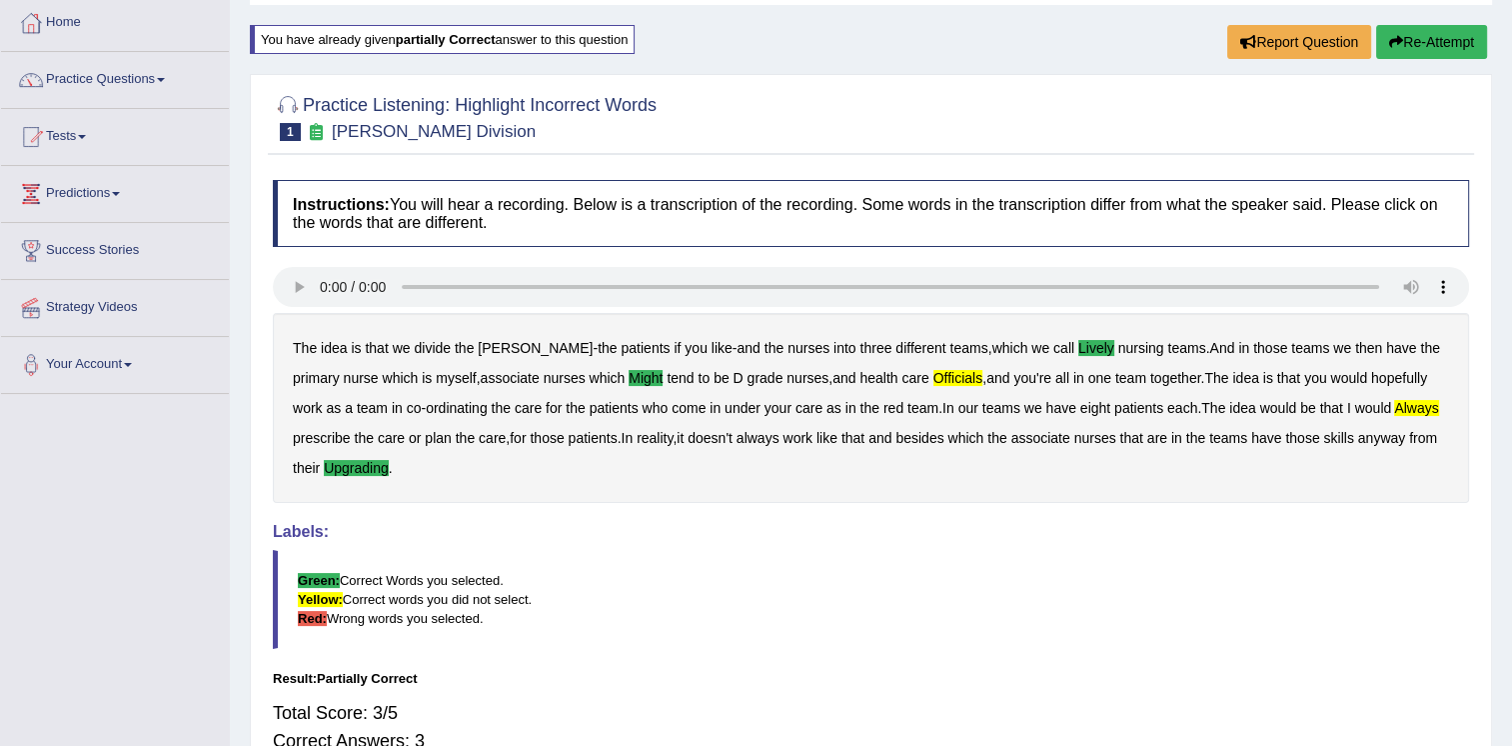
click at [1424, 31] on button "Re-Attempt" at bounding box center [1432, 42] width 111 height 34
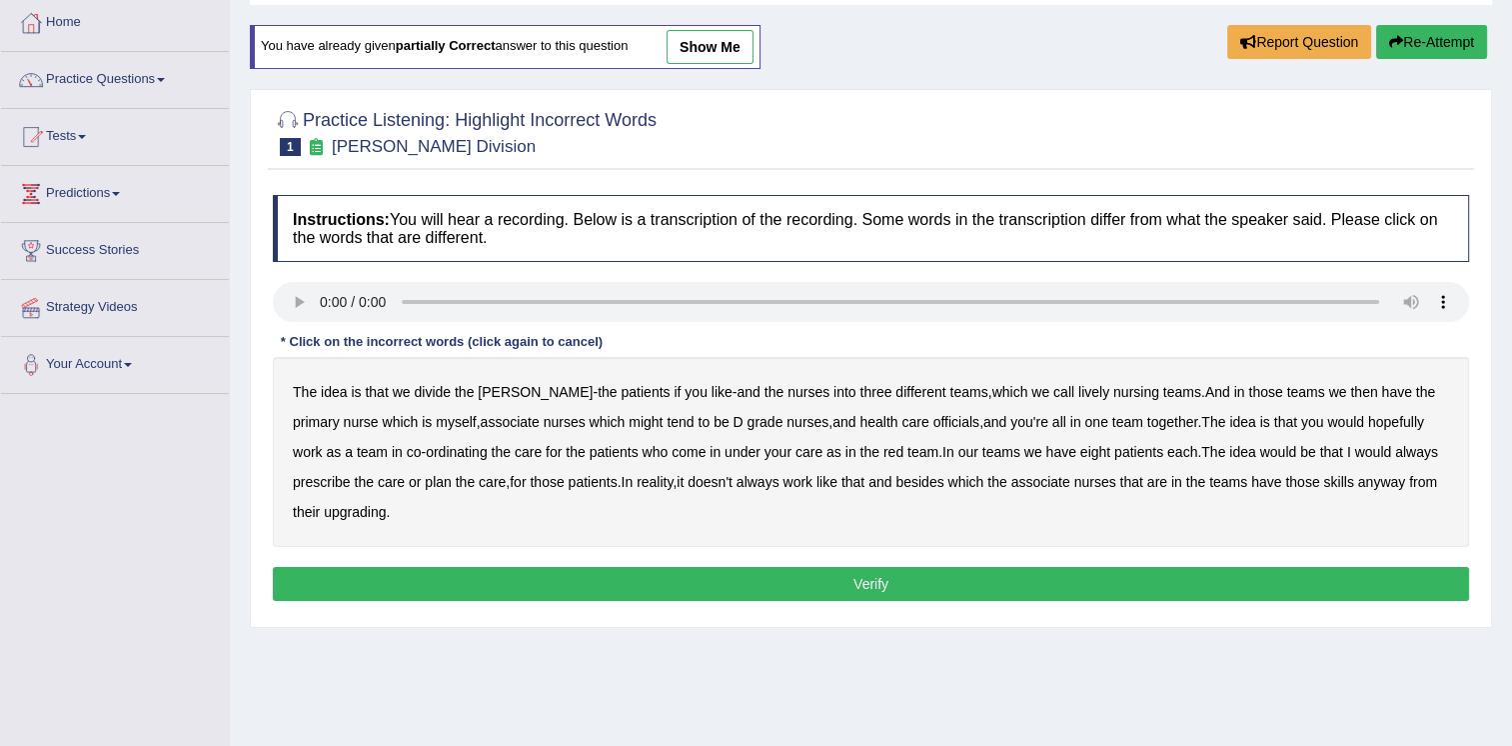
click at [1079, 392] on b "lively" at bounding box center [1094, 392] width 31 height 16
click at [629, 420] on b "might" at bounding box center [646, 422] width 34 height 16
click at [1396, 454] on b "always" at bounding box center [1417, 452] width 43 height 16
click at [340, 509] on b "upgrading" at bounding box center [355, 512] width 62 height 16
click at [877, 582] on button "Verify" at bounding box center [871, 584] width 1197 height 34
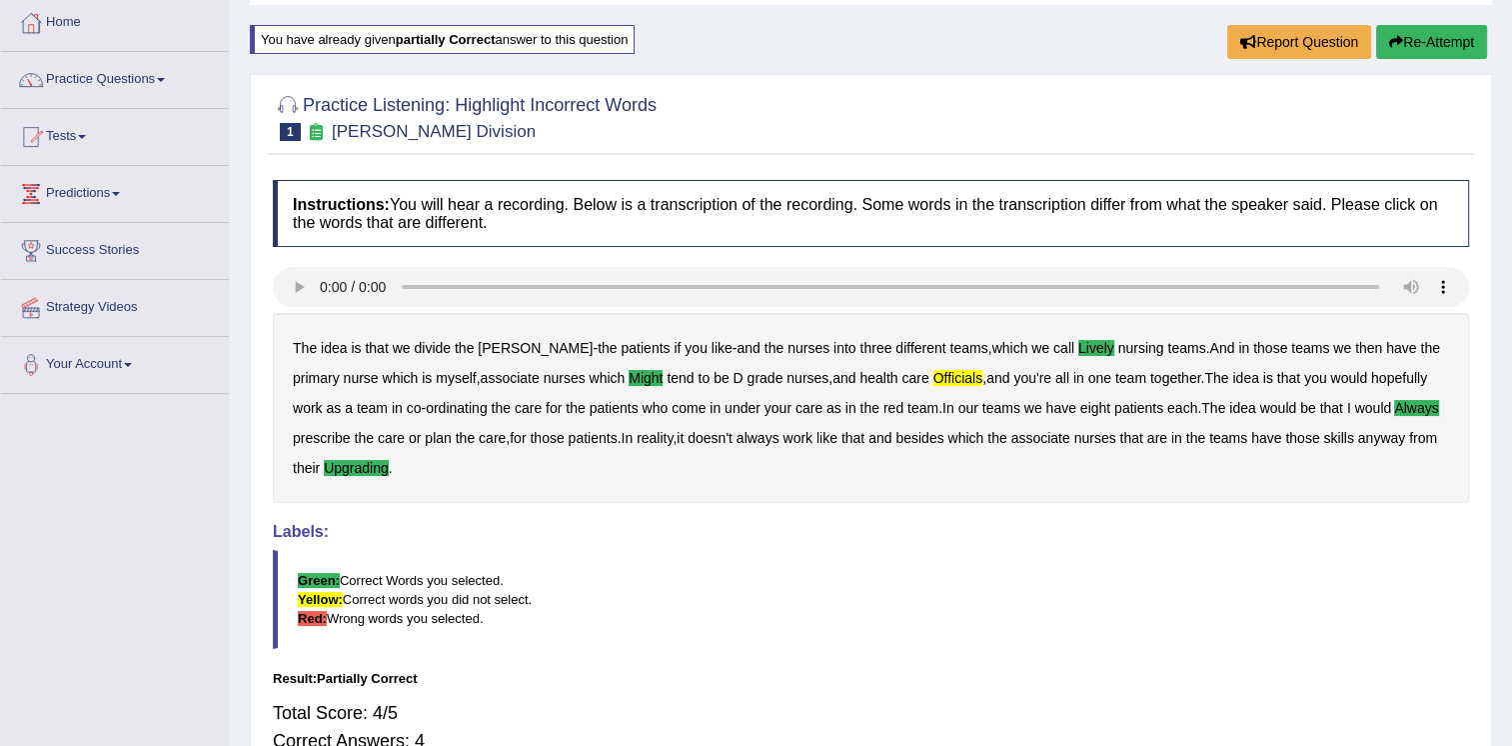
click at [1443, 43] on button "Re-Attempt" at bounding box center [1432, 42] width 111 height 34
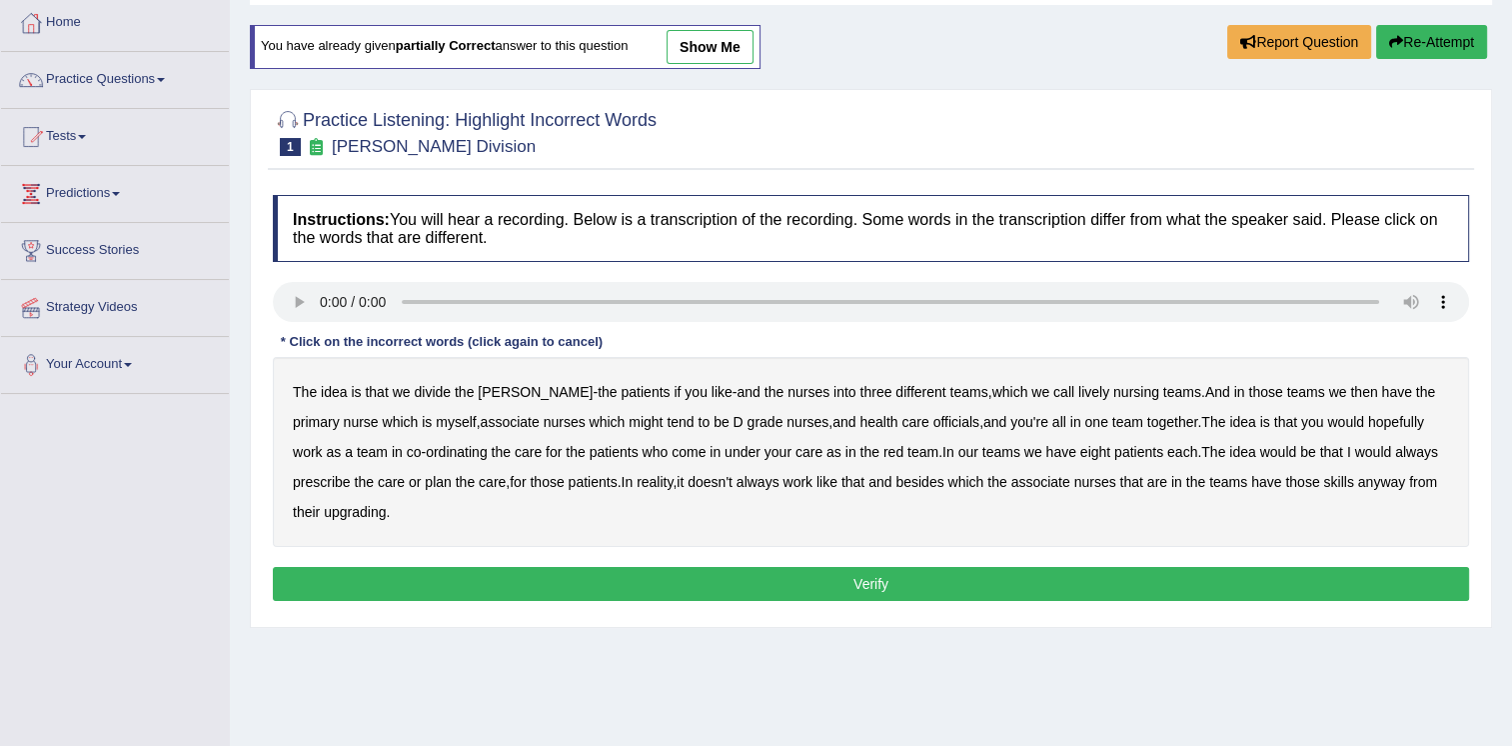
click at [1079, 393] on b "lively" at bounding box center [1094, 392] width 31 height 16
click at [629, 418] on b "might" at bounding box center [646, 422] width 34 height 16
click at [934, 422] on b "officials" at bounding box center [957, 422] width 46 height 16
click at [340, 507] on b "upgrading" at bounding box center [355, 512] width 62 height 16
click at [1396, 451] on b "always" at bounding box center [1417, 452] width 43 height 16
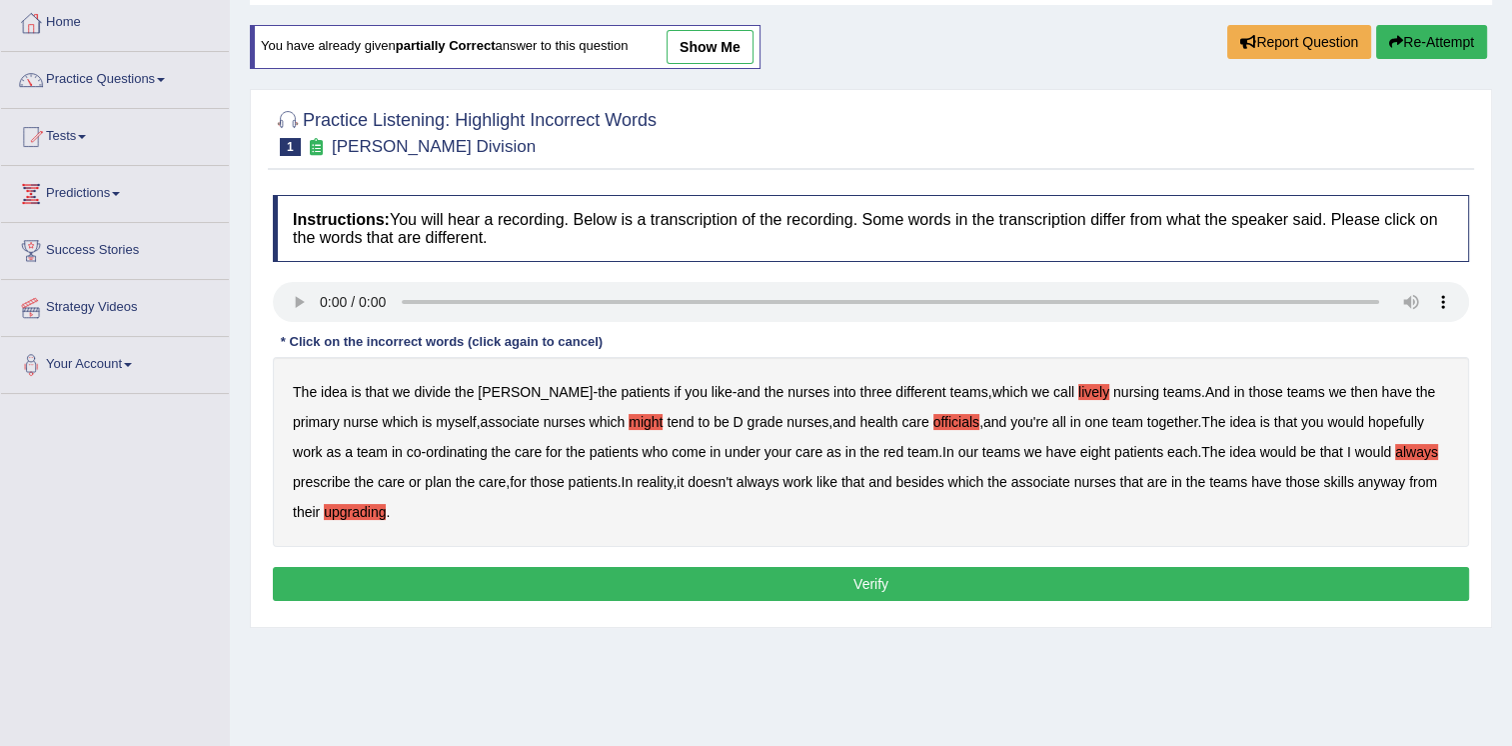
click at [756, 576] on button "Verify" at bounding box center [871, 584] width 1197 height 34
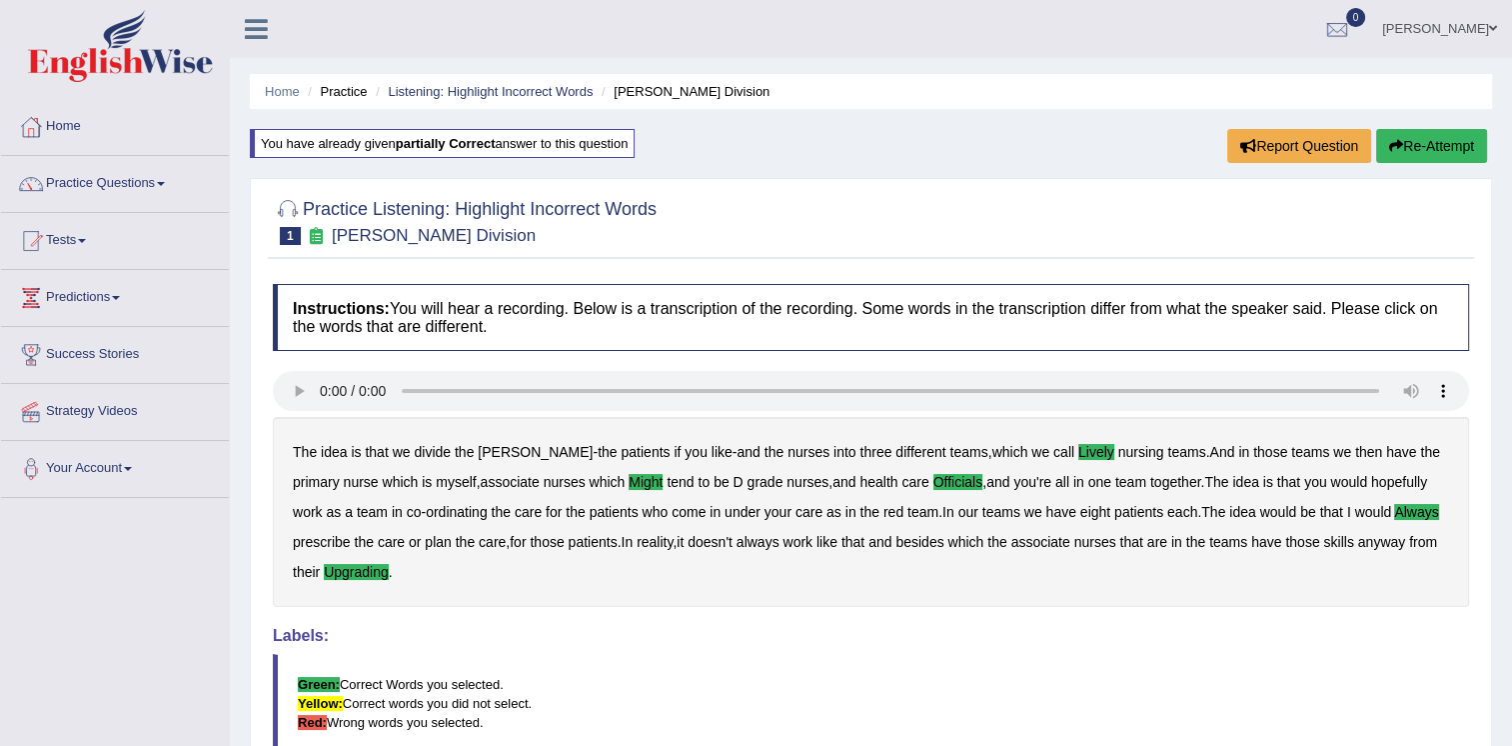
click at [935, 292] on h4 "Instructions: You will hear a recording. Below is a transcription of the record…" at bounding box center [871, 317] width 1197 height 67
drag, startPoint x: 869, startPoint y: 2, endPoint x: 344, endPoint y: 54, distance: 527.4
click at [165, 183] on span at bounding box center [161, 184] width 8 height 4
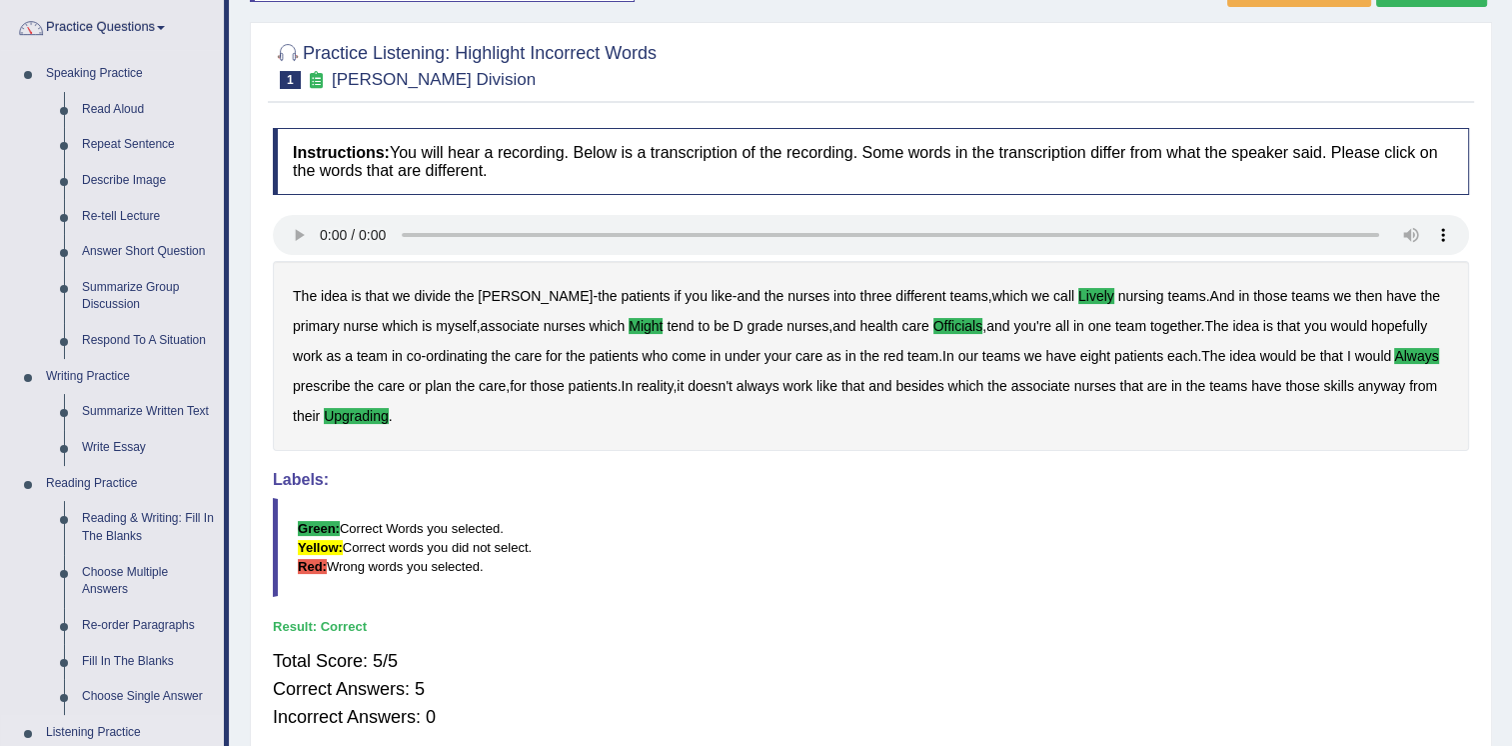
scroll to position [600, 0]
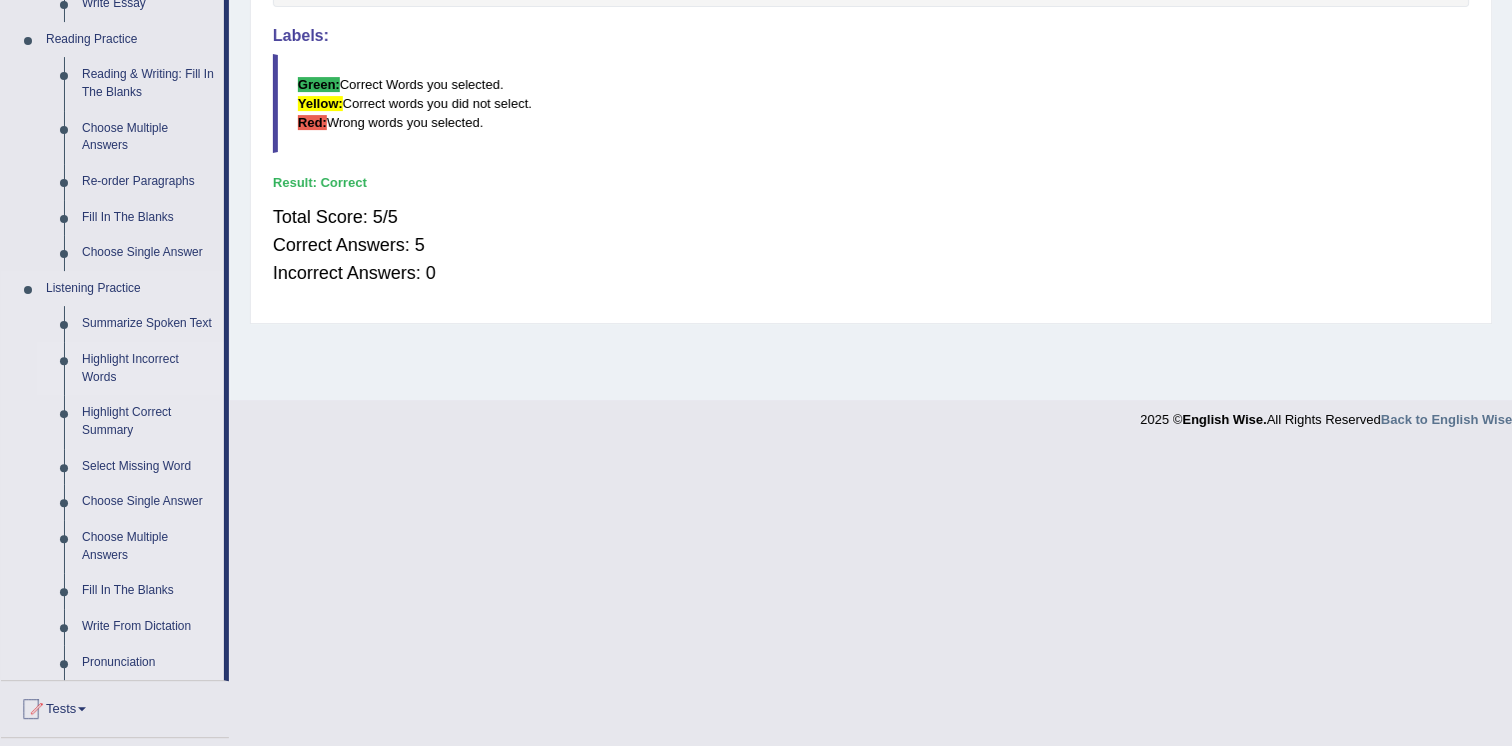
click at [119, 360] on link "Highlight Incorrect Words" at bounding box center [148, 368] width 151 height 53
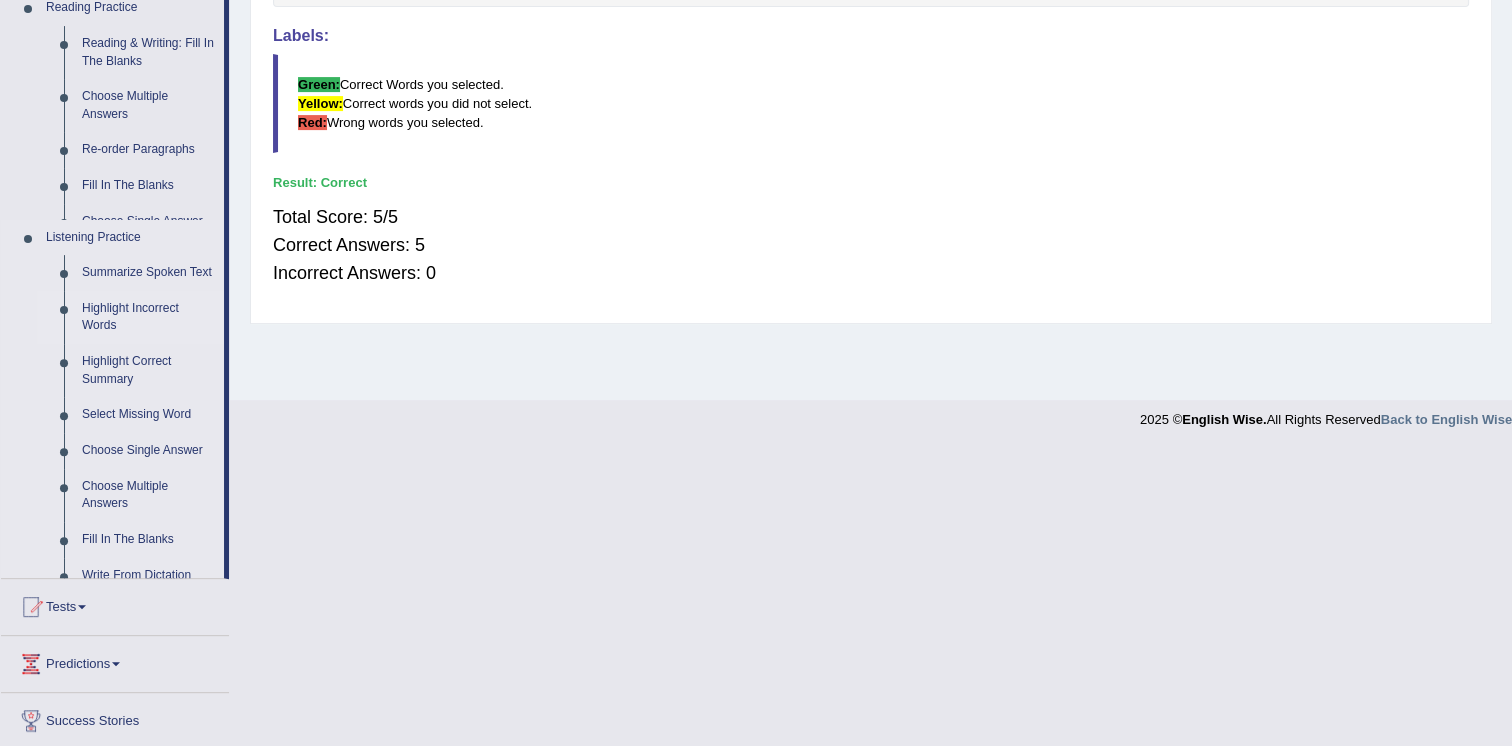
scroll to position [304, 0]
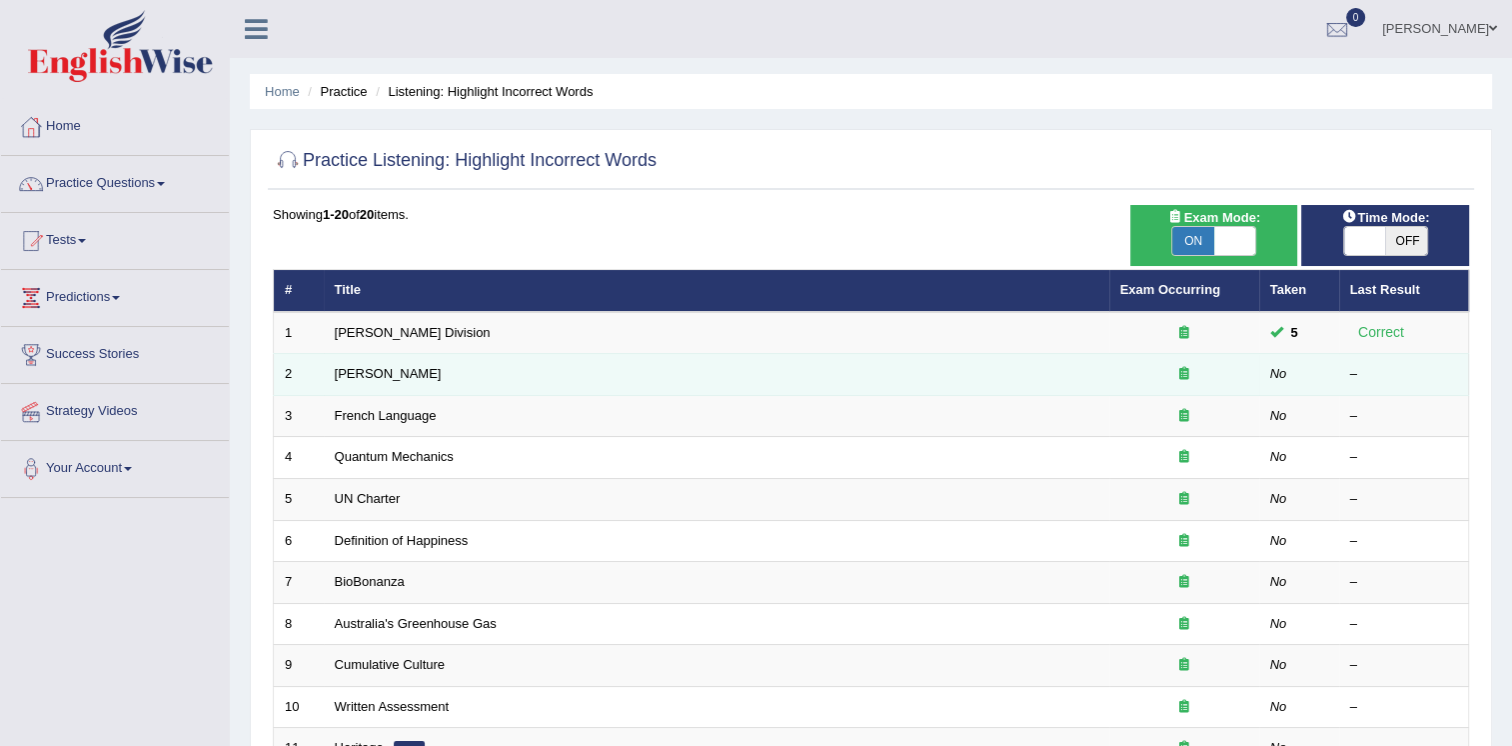
click at [509, 379] on td "[PERSON_NAME]" at bounding box center [717, 375] width 786 height 42
click at [519, 376] on td "[PERSON_NAME]" at bounding box center [717, 375] width 786 height 42
drag, startPoint x: 520, startPoint y: 372, endPoint x: 1196, endPoint y: 375, distance: 675.8
drag, startPoint x: 1196, startPoint y: 375, endPoint x: 1181, endPoint y: 372, distance: 15.3
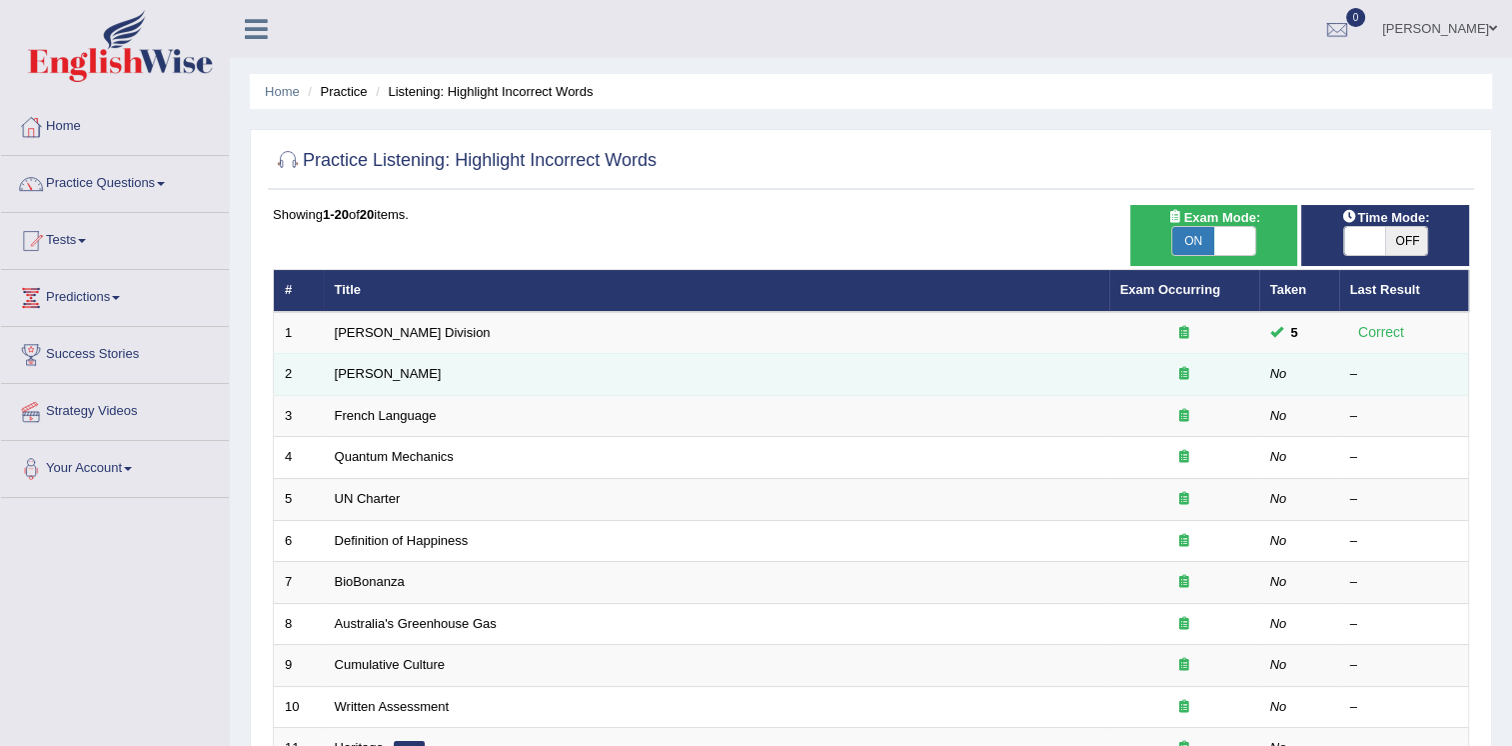
click at [1175, 373] on div at bounding box center [1185, 374] width 128 height 19
click at [1188, 371] on icon at bounding box center [1185, 373] width 10 height 13
click at [1185, 371] on icon at bounding box center [1185, 373] width 10 height 13
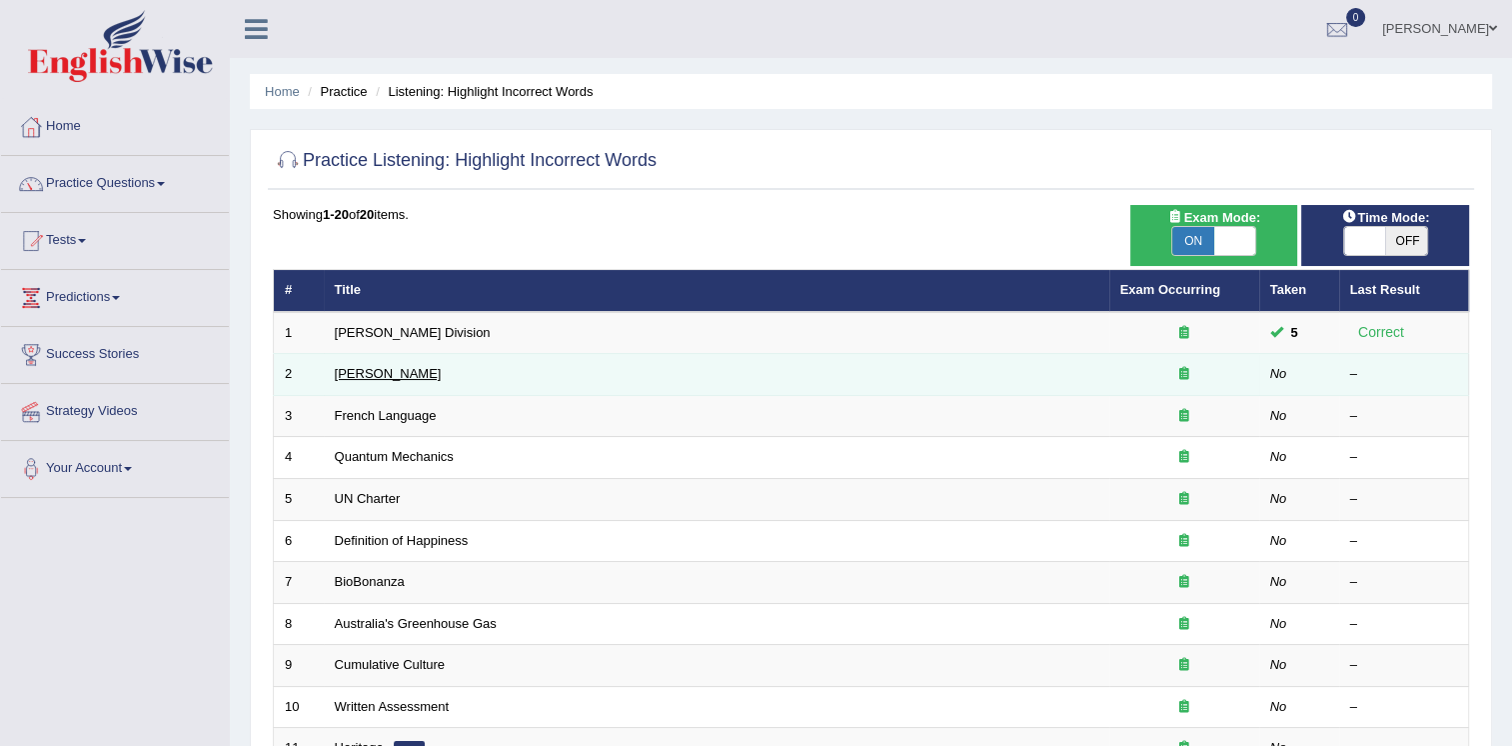
click at [344, 373] on link "Joseph Heller" at bounding box center [388, 373] width 107 height 15
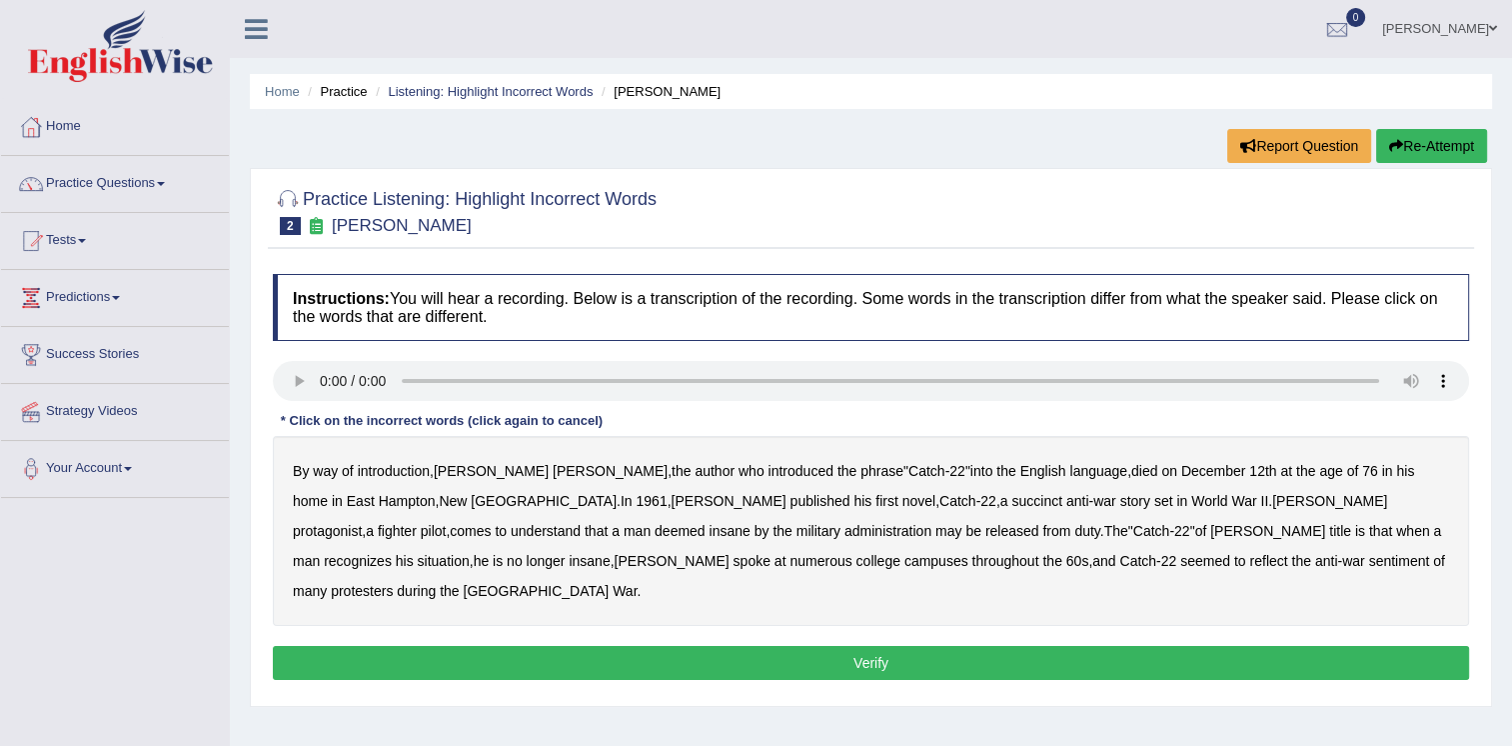
click at [1012, 494] on b "succinct" at bounding box center [1037, 501] width 51 height 16
click at [845, 530] on b "administration" at bounding box center [888, 531] width 87 height 16
click at [470, 553] on b "situation" at bounding box center [444, 561] width 52 height 16
click at [1250, 561] on b "reflect" at bounding box center [1269, 561] width 38 height 16
click at [902, 646] on button "Verify" at bounding box center [871, 663] width 1197 height 34
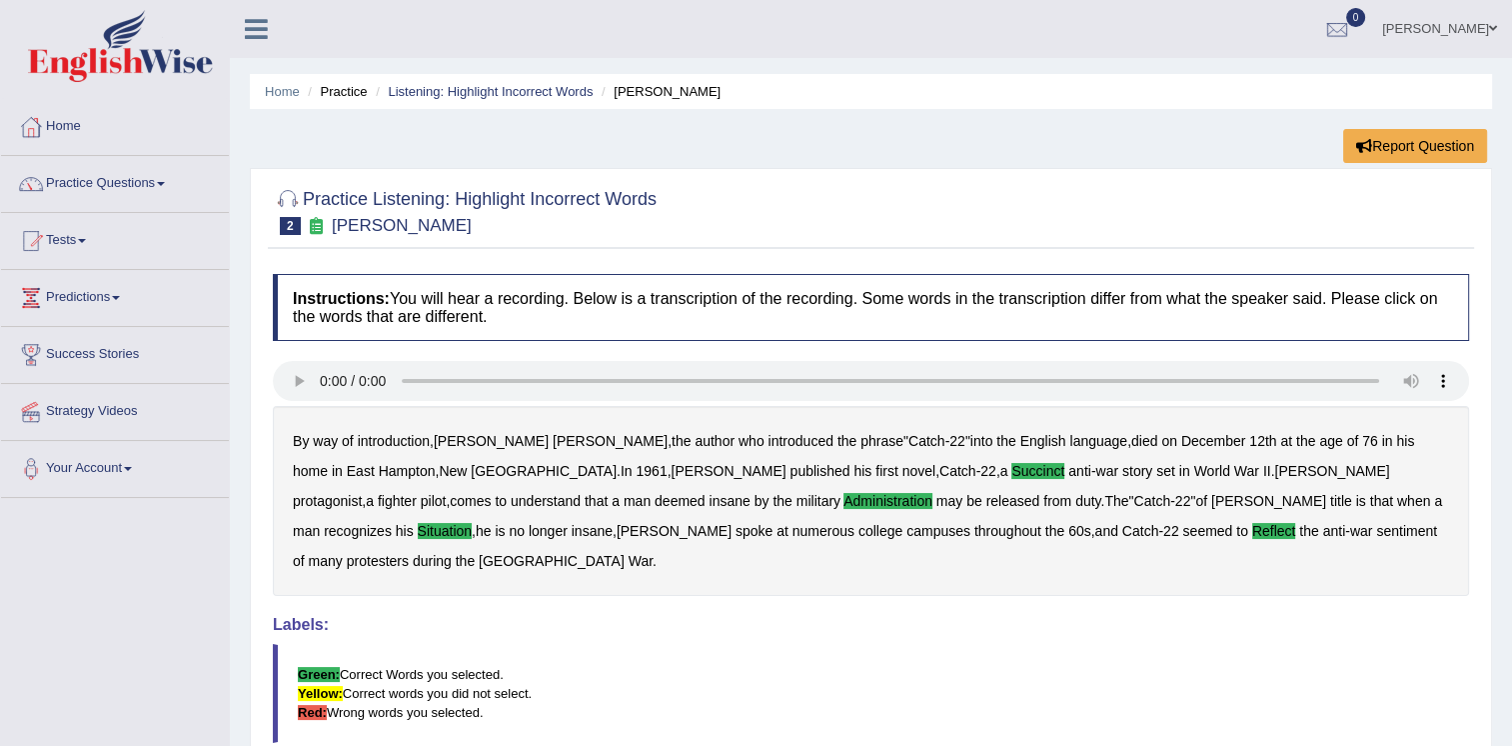
scroll to position [100, 0]
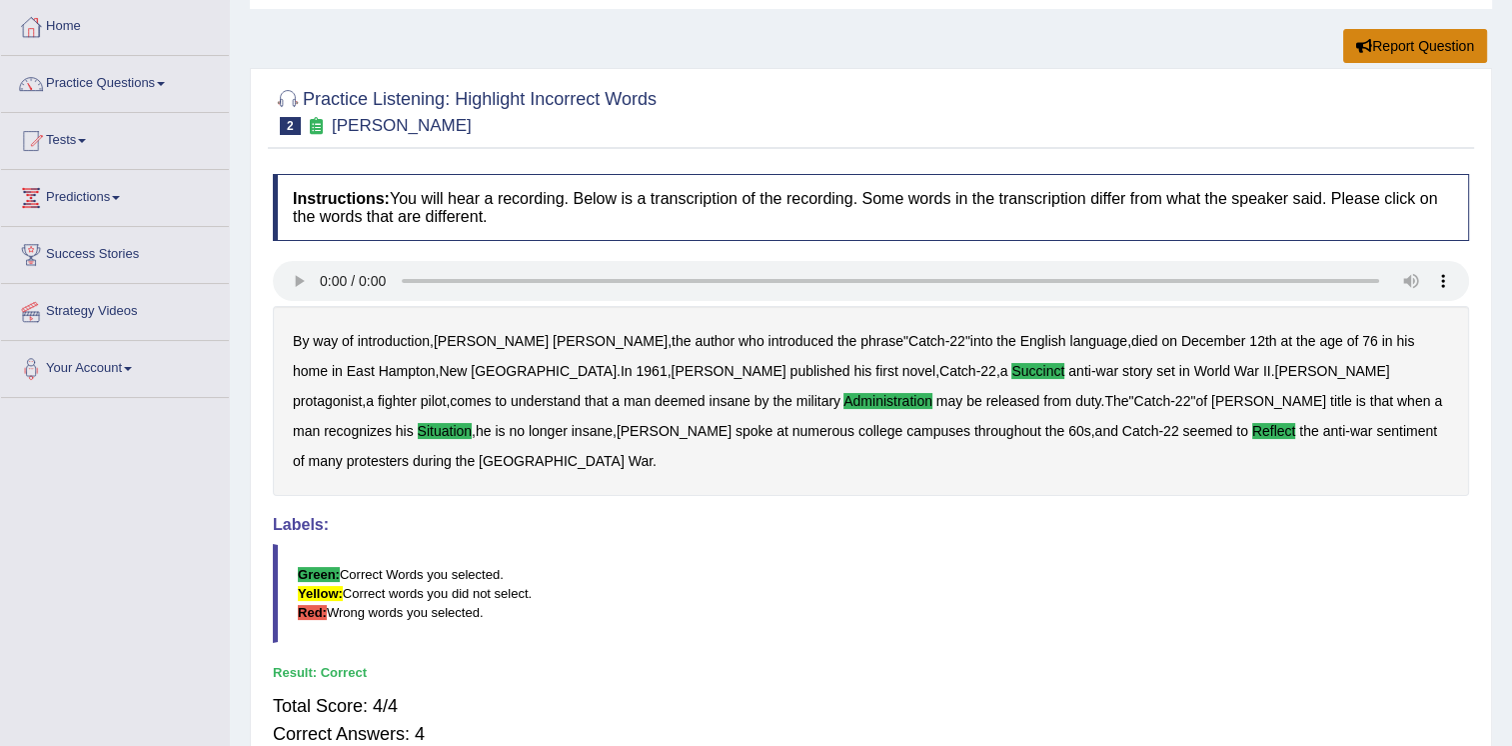
click at [1388, 49] on button "Report Question" at bounding box center [1416, 46] width 144 height 34
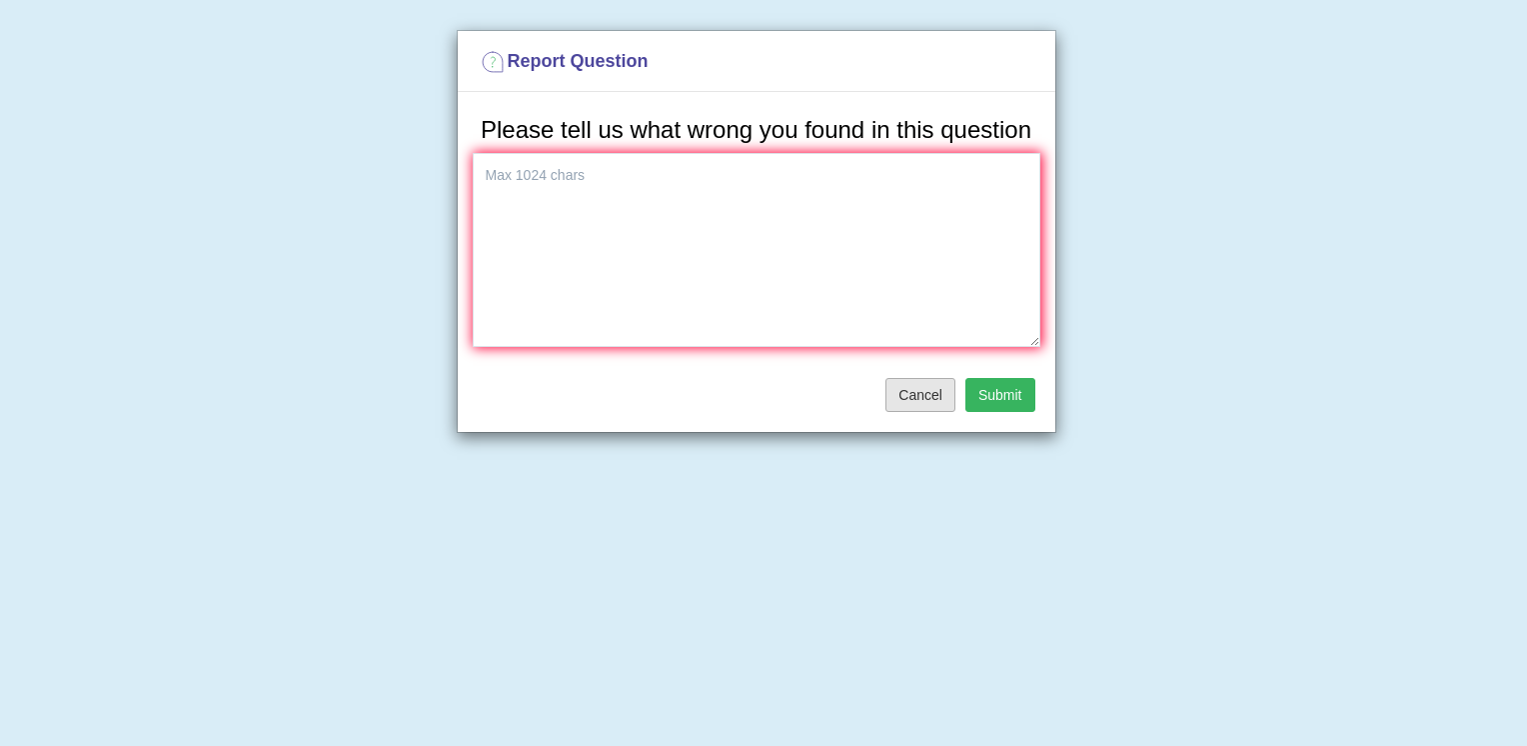
drag, startPoint x: 281, startPoint y: 0, endPoint x: 910, endPoint y: 402, distance: 746.2
click at [914, 398] on button "Cancel" at bounding box center [921, 395] width 70 height 34
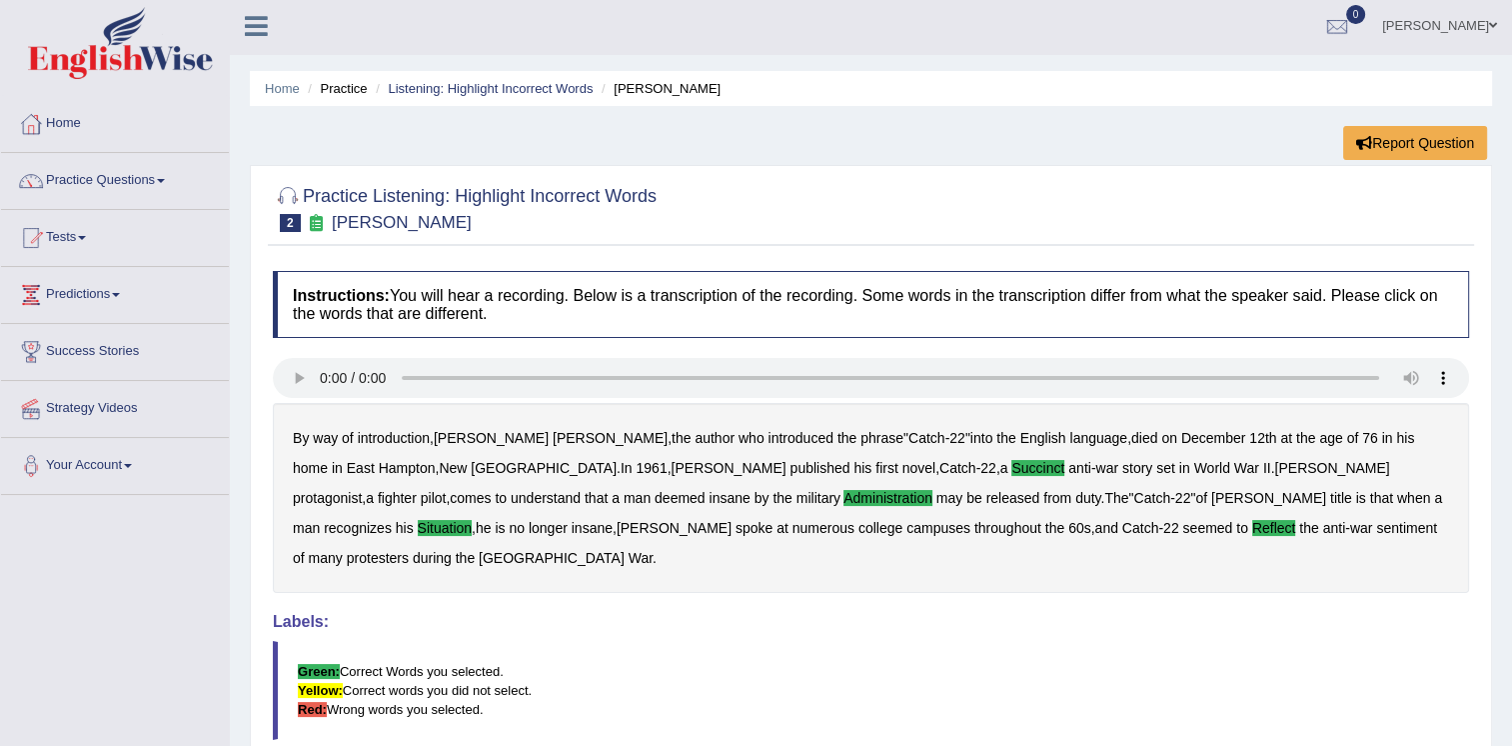
scroll to position [0, 0]
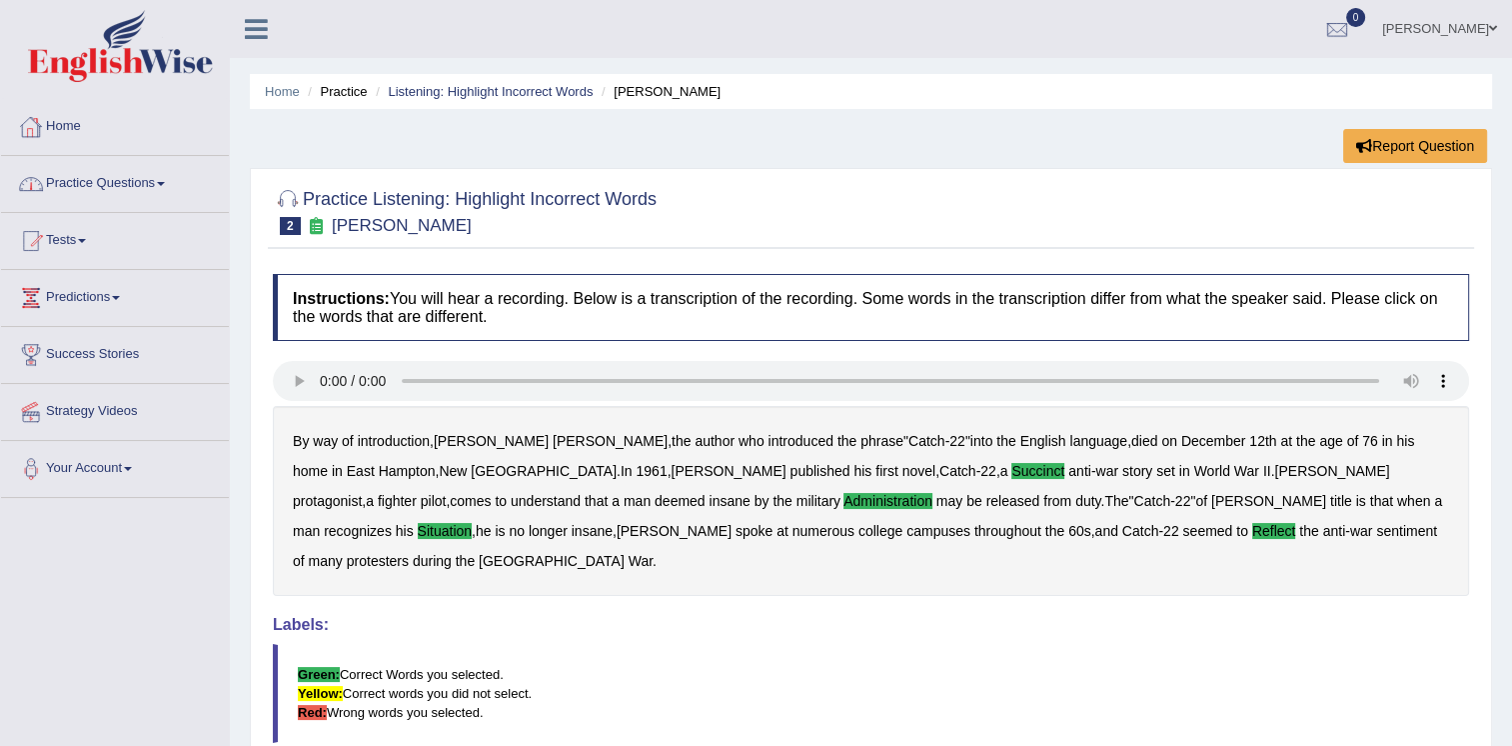
click at [160, 186] on link "Practice Questions" at bounding box center [115, 181] width 228 height 50
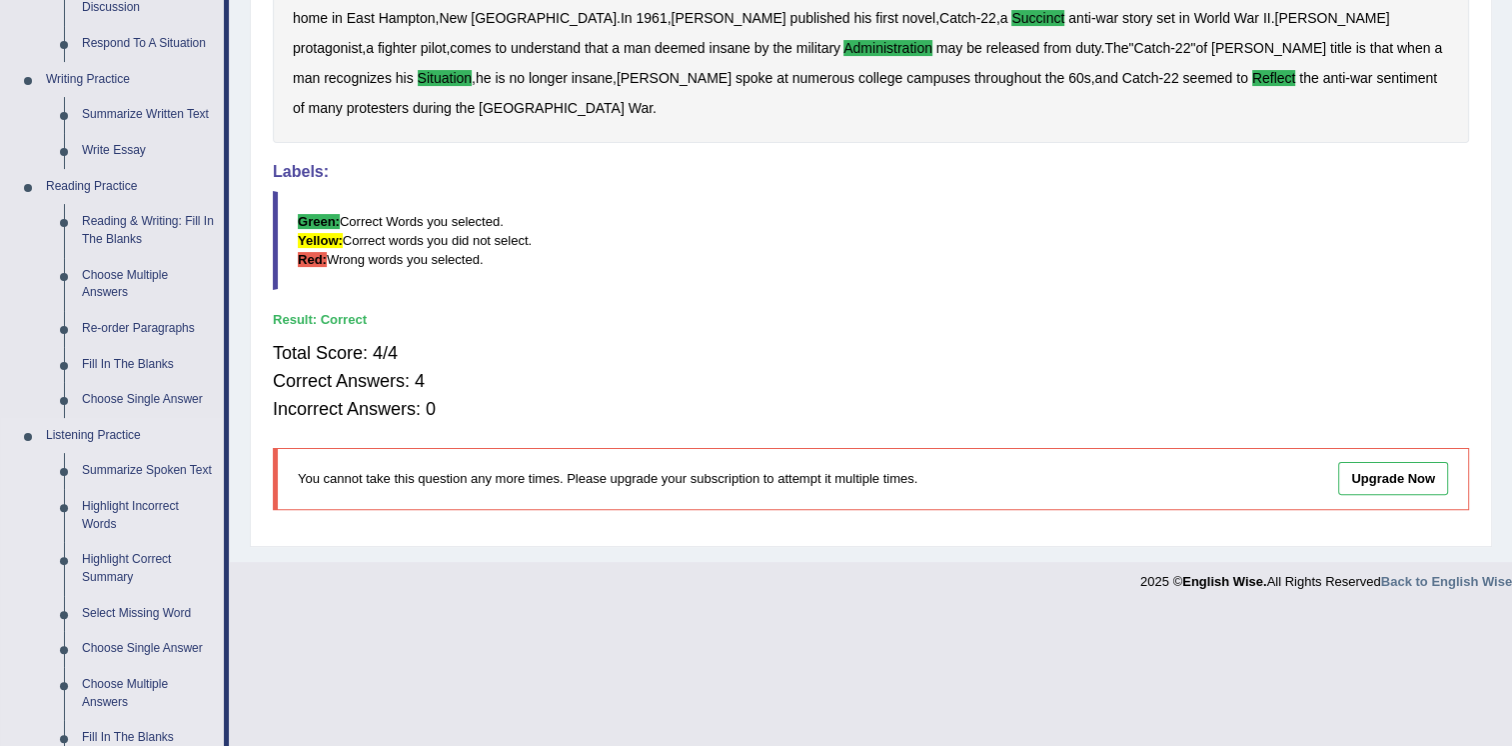
scroll to position [600, 0]
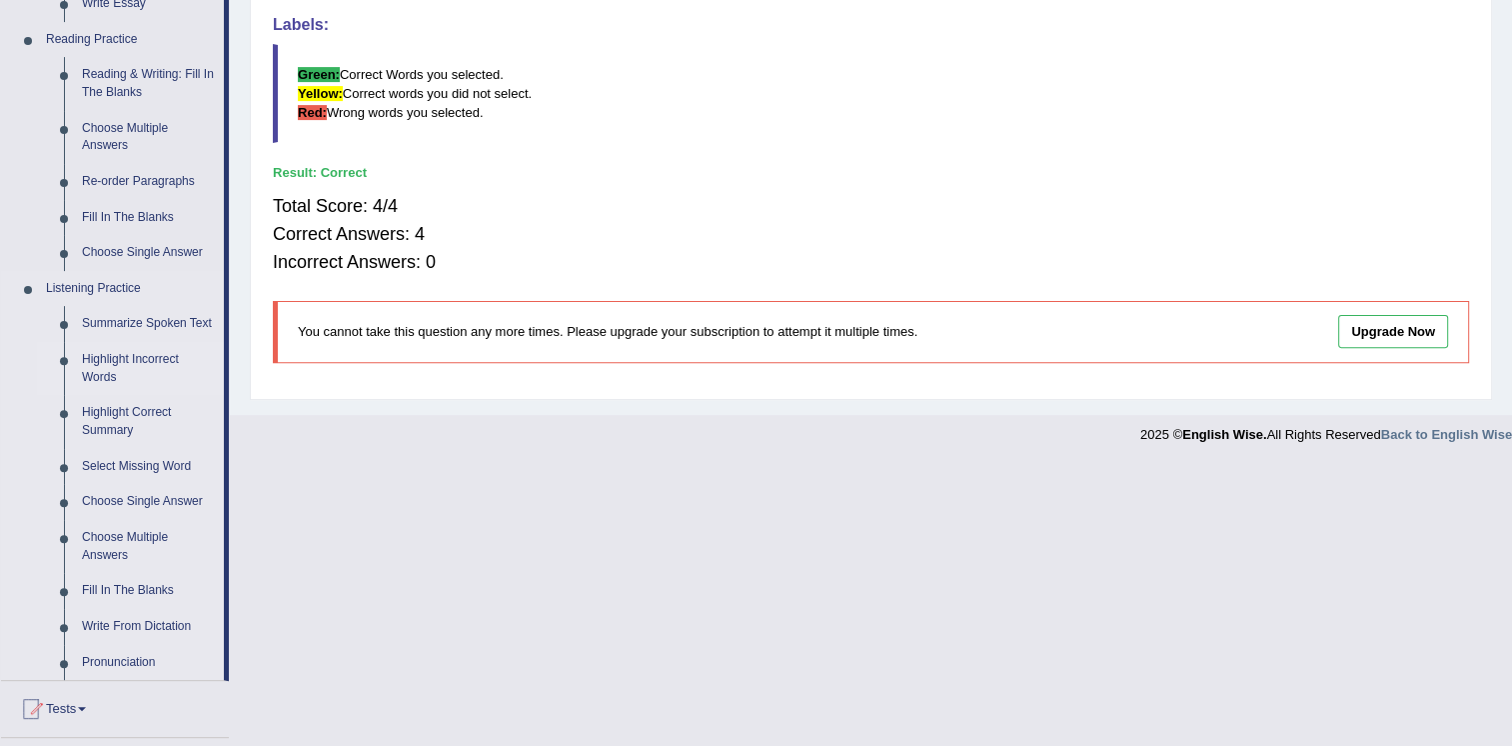
click at [144, 359] on link "Highlight Incorrect Words" at bounding box center [148, 368] width 151 height 53
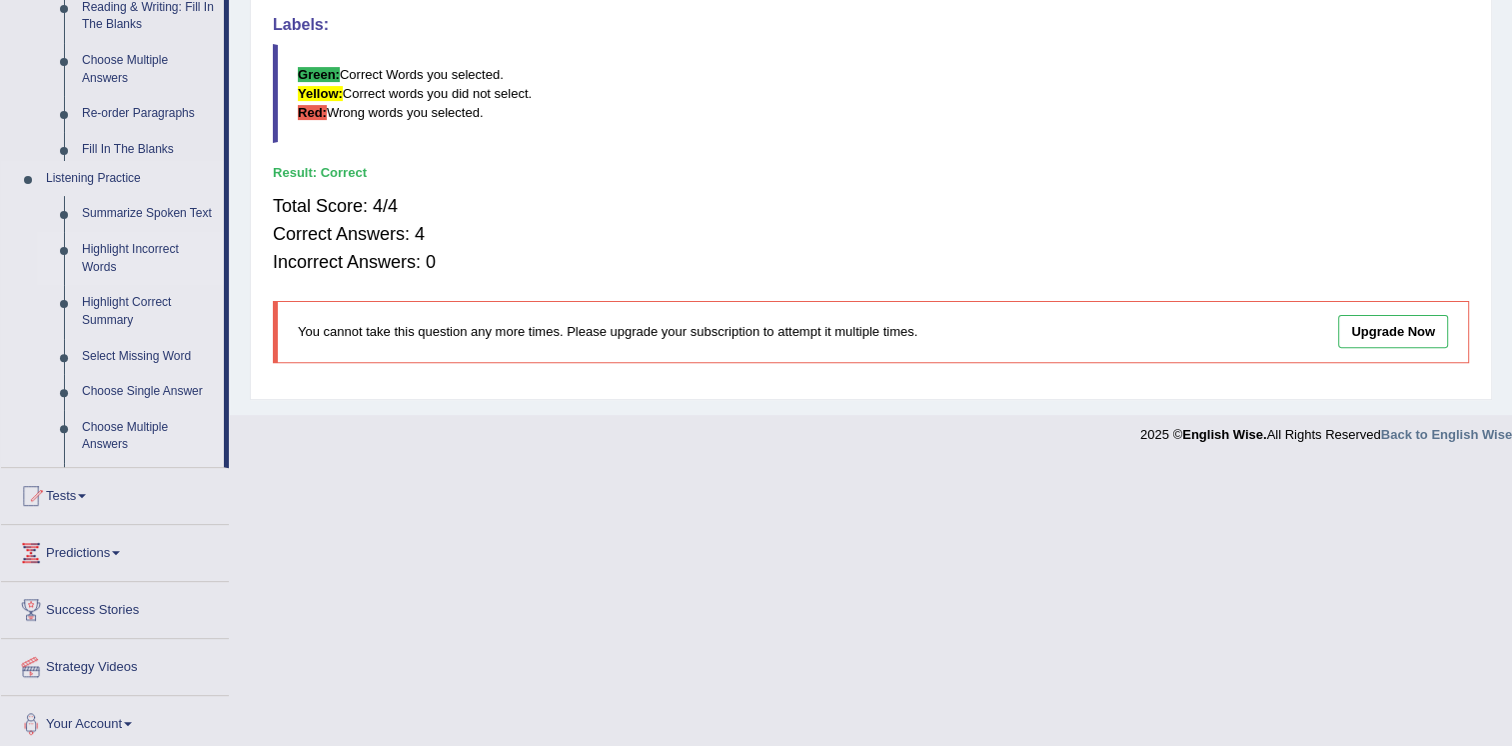
scroll to position [304, 0]
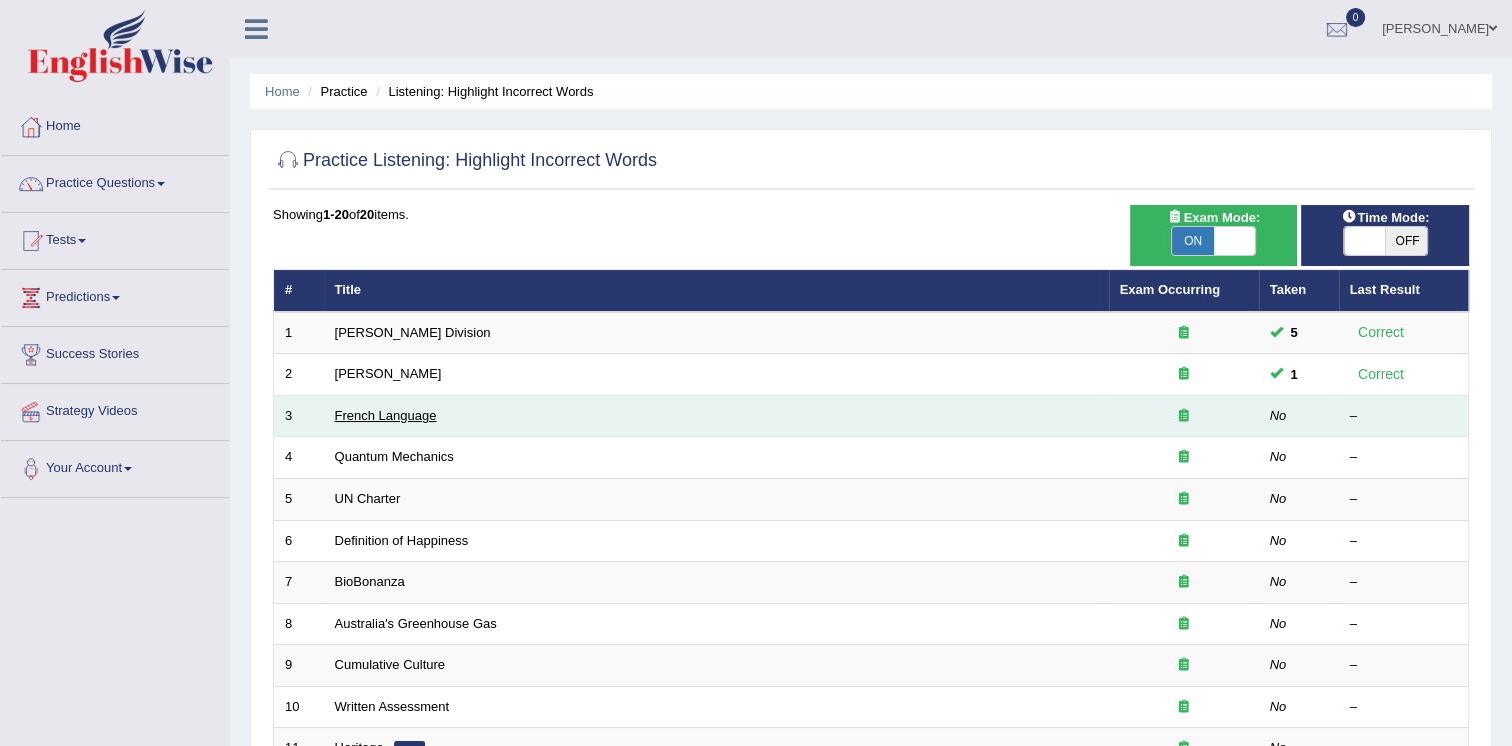
click at [354, 413] on link "French Language" at bounding box center [386, 415] width 102 height 15
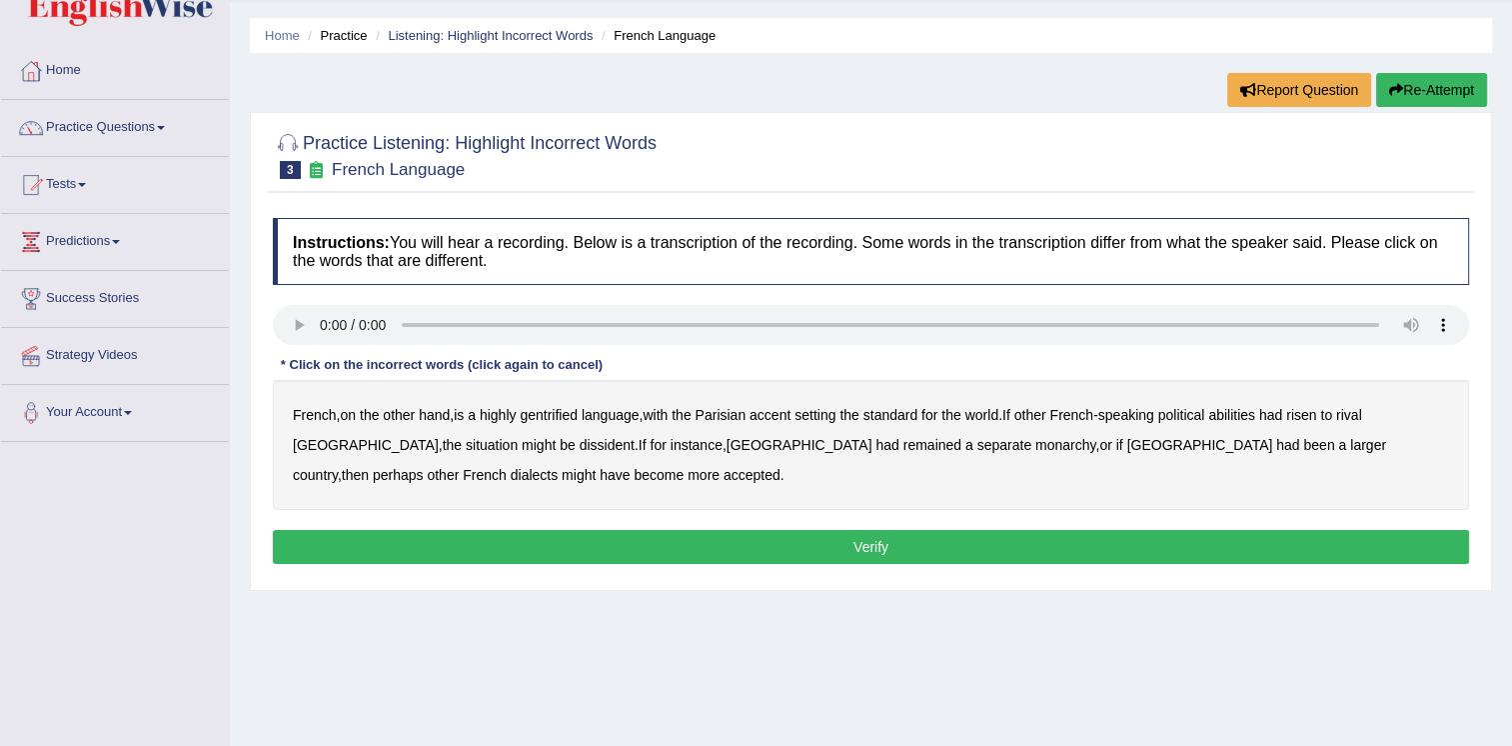
scroll to position [100, 0]
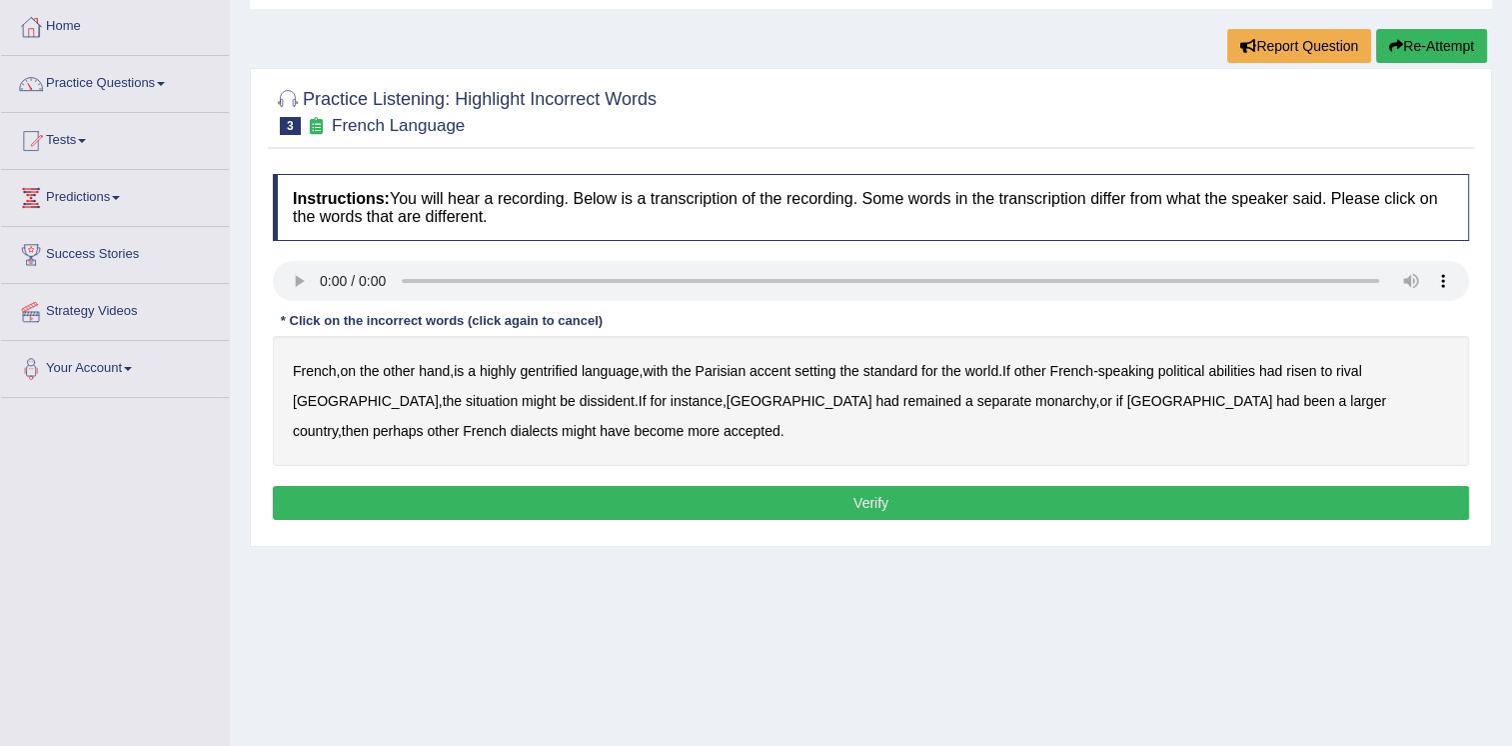
click at [561, 370] on b "gentrified" at bounding box center [549, 371] width 58 height 16
click at [1256, 374] on b "abilities" at bounding box center [1232, 371] width 47 height 16
click at [1036, 405] on b "monarchy" at bounding box center [1066, 401] width 60 height 16
click at [649, 364] on b "with" at bounding box center [655, 371] width 25 height 16
click at [668, 368] on b "with" at bounding box center [655, 371] width 25 height 16
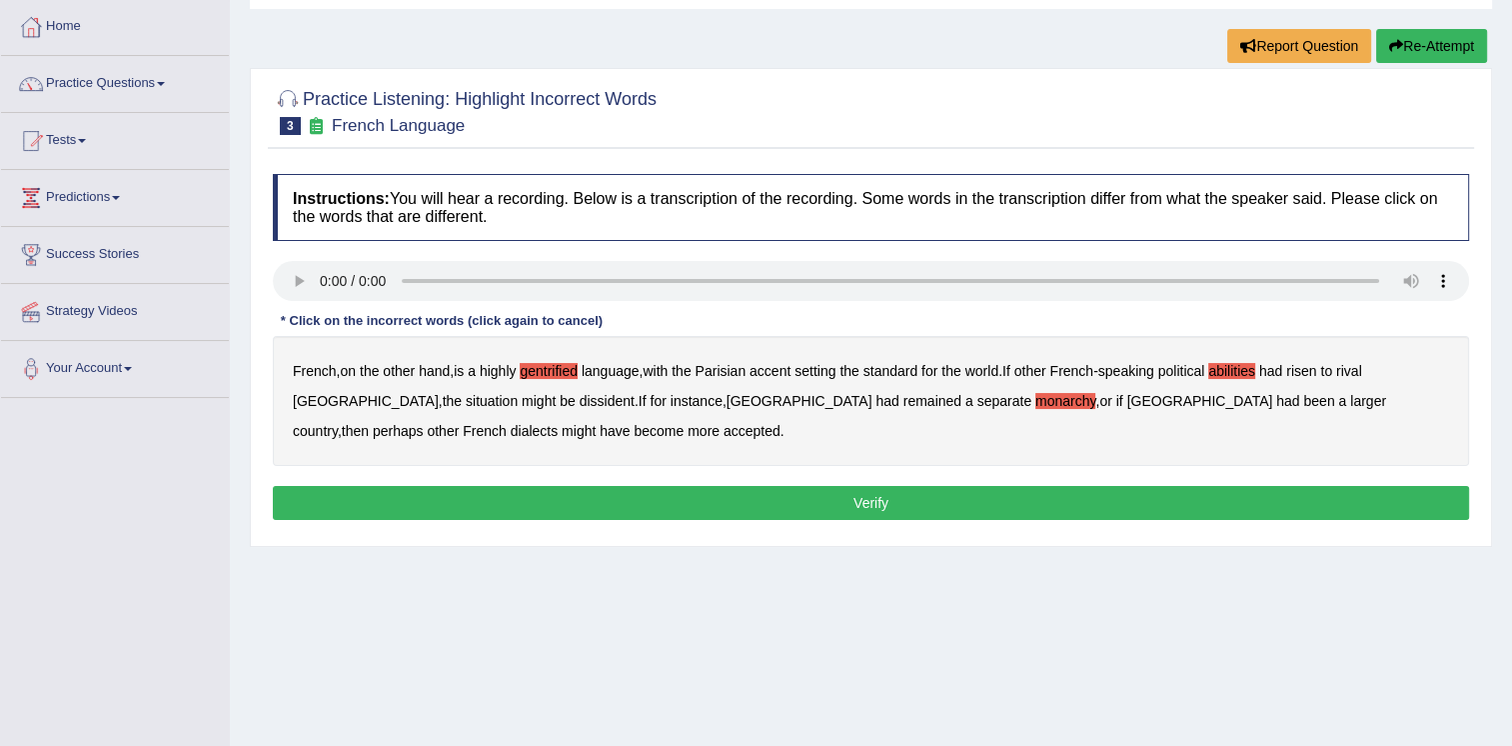
click at [580, 394] on b "dissident" at bounding box center [607, 401] width 55 height 16
click at [580, 507] on button "Verify" at bounding box center [871, 503] width 1197 height 34
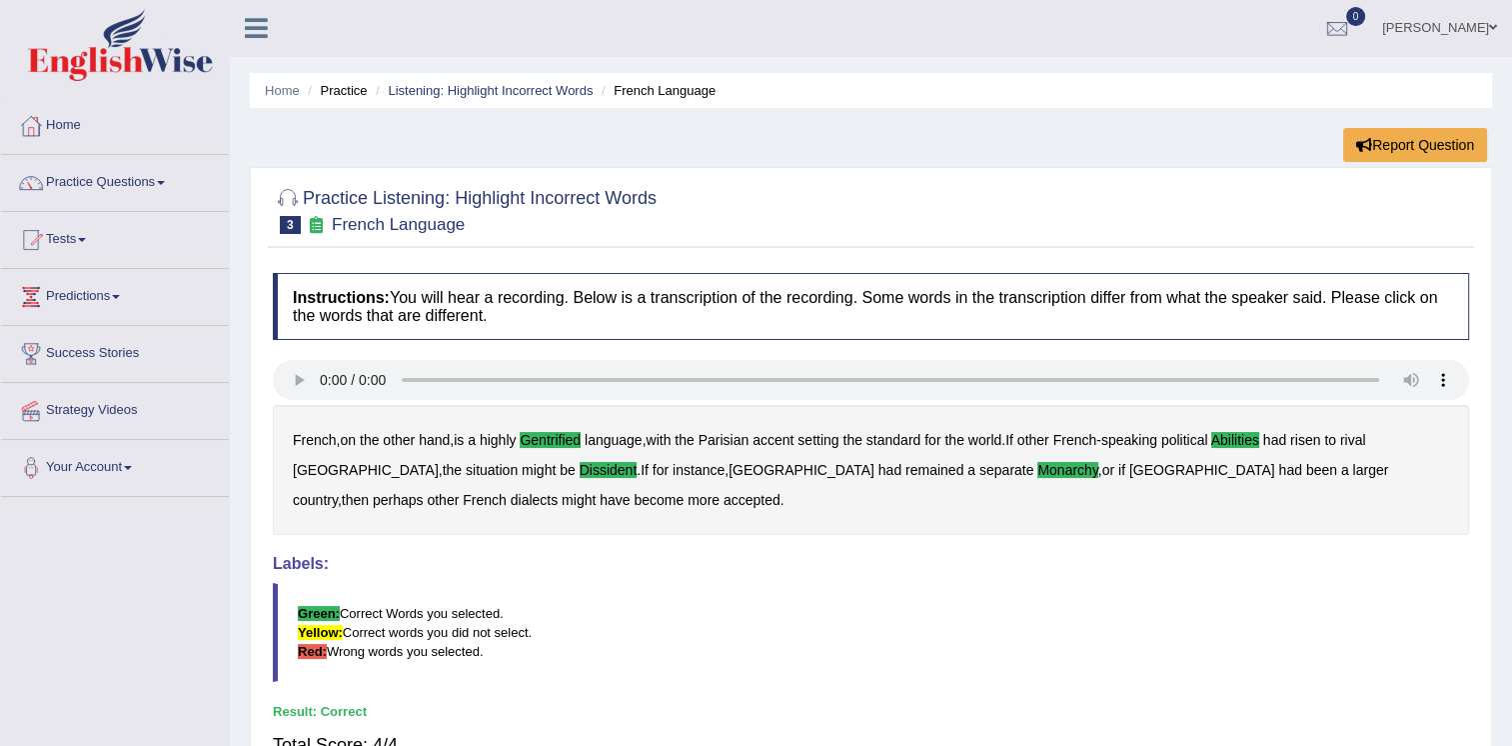
scroll to position [0, 0]
click at [176, 174] on link "Practice Questions" at bounding box center [115, 181] width 228 height 50
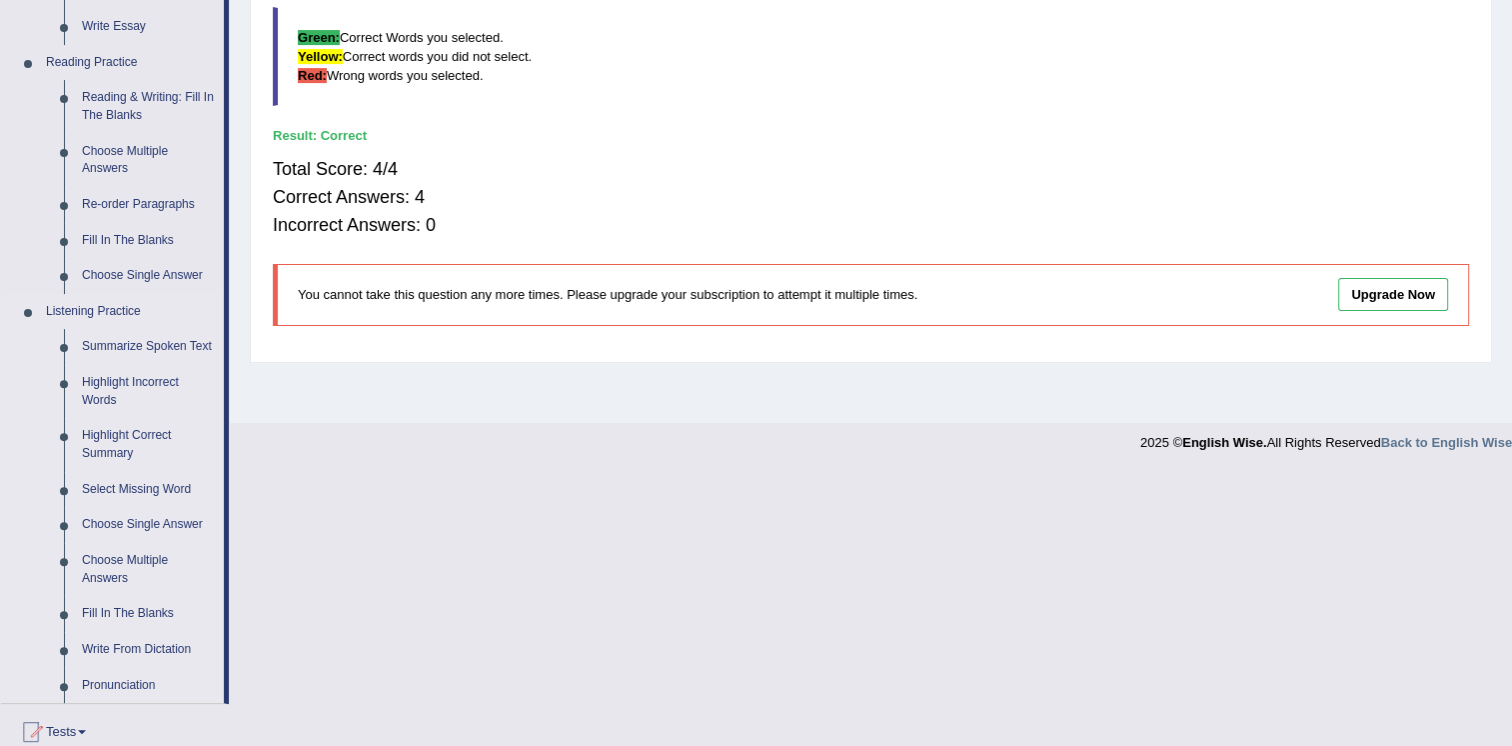
scroll to position [600, 0]
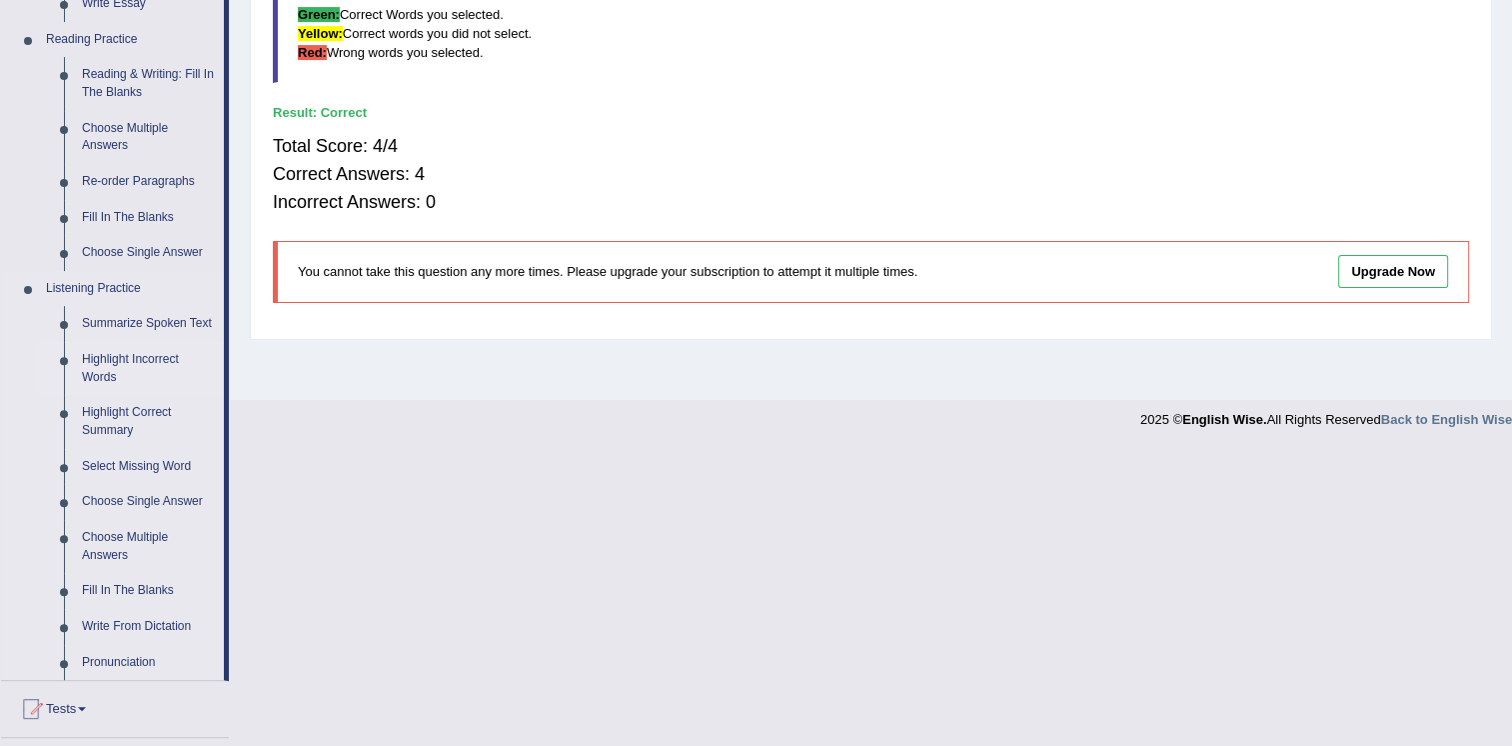
click at [115, 359] on link "Highlight Incorrect Words" at bounding box center [148, 368] width 151 height 53
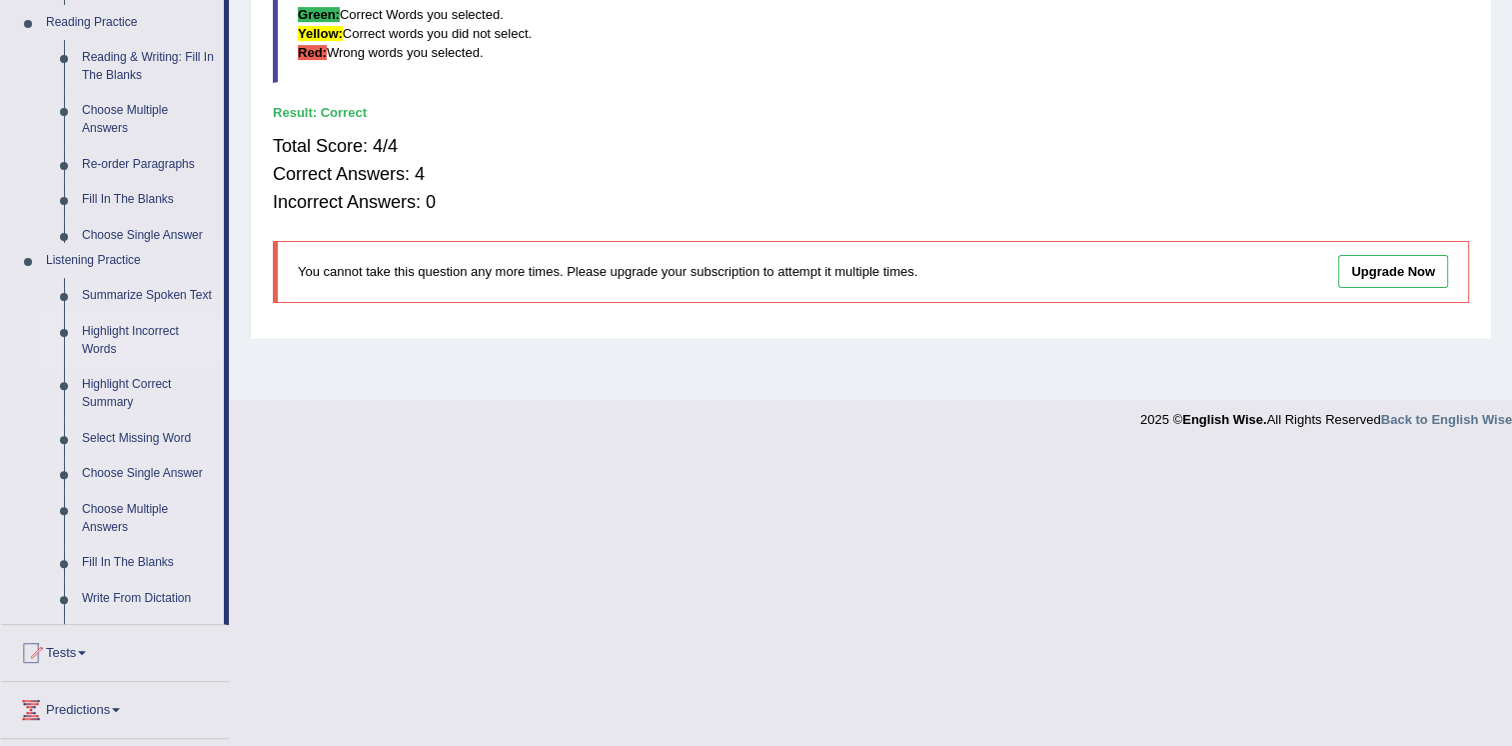
scroll to position [304, 0]
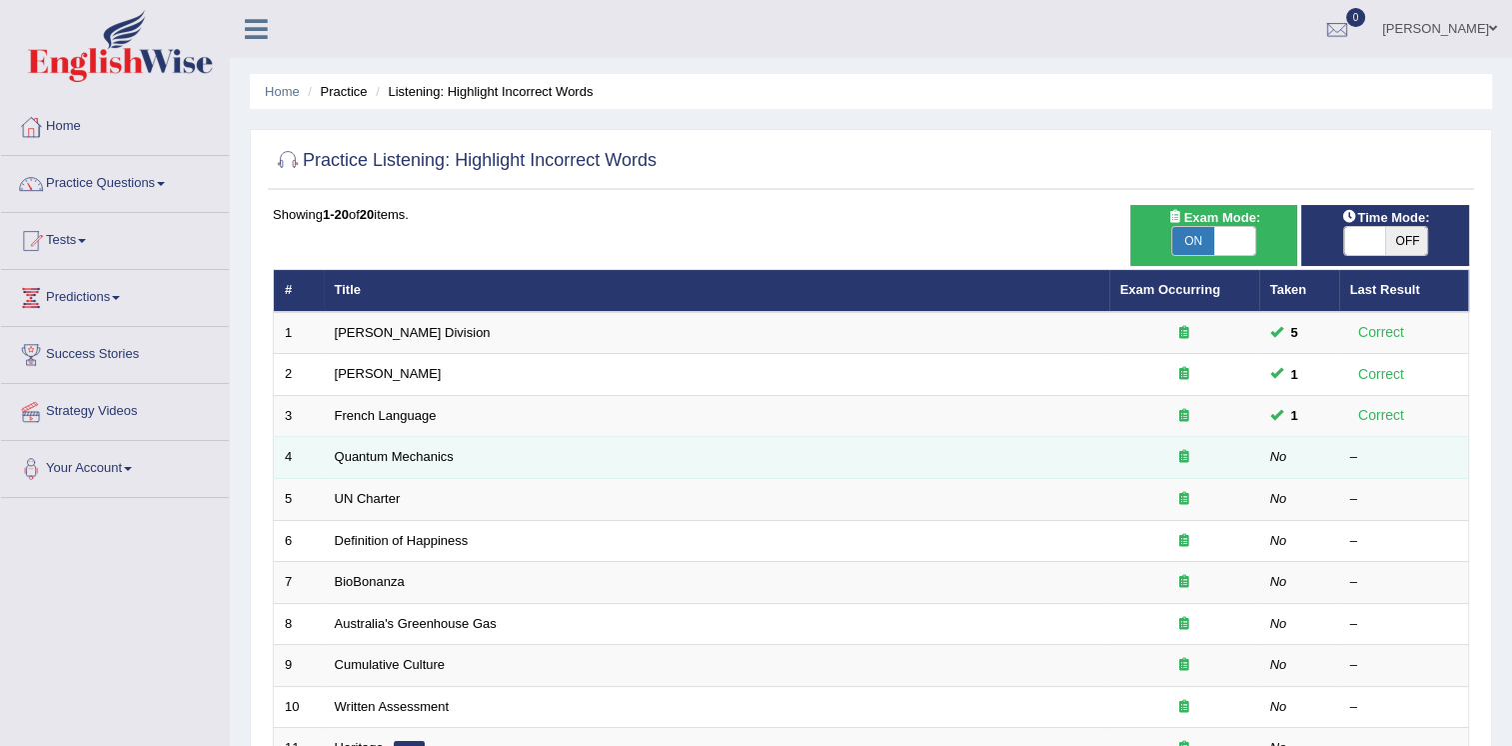
click at [456, 464] on td "Quantum Mechanics" at bounding box center [717, 458] width 786 height 42
click at [436, 453] on link "Quantum Mechanics" at bounding box center [394, 456] width 119 height 15
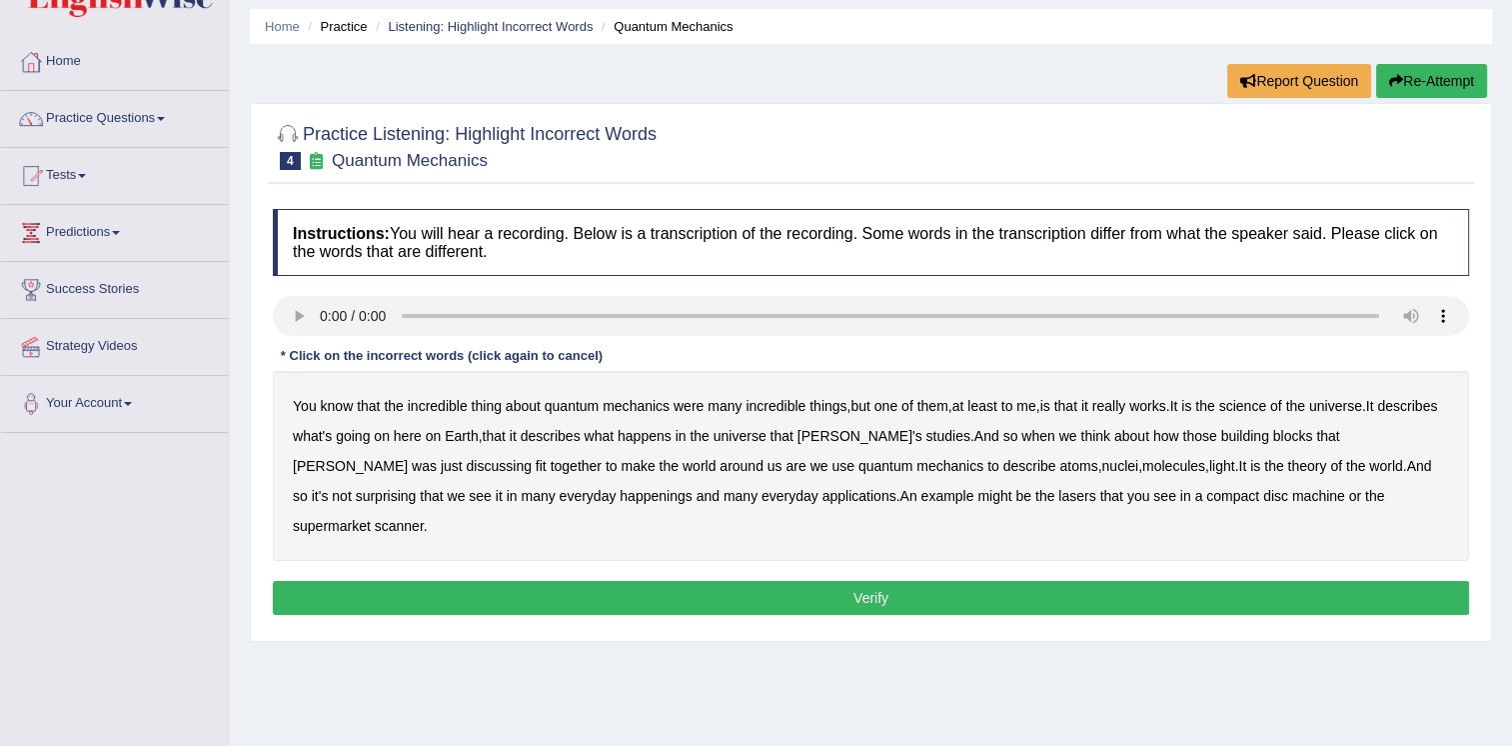
scroll to position [100, 0]
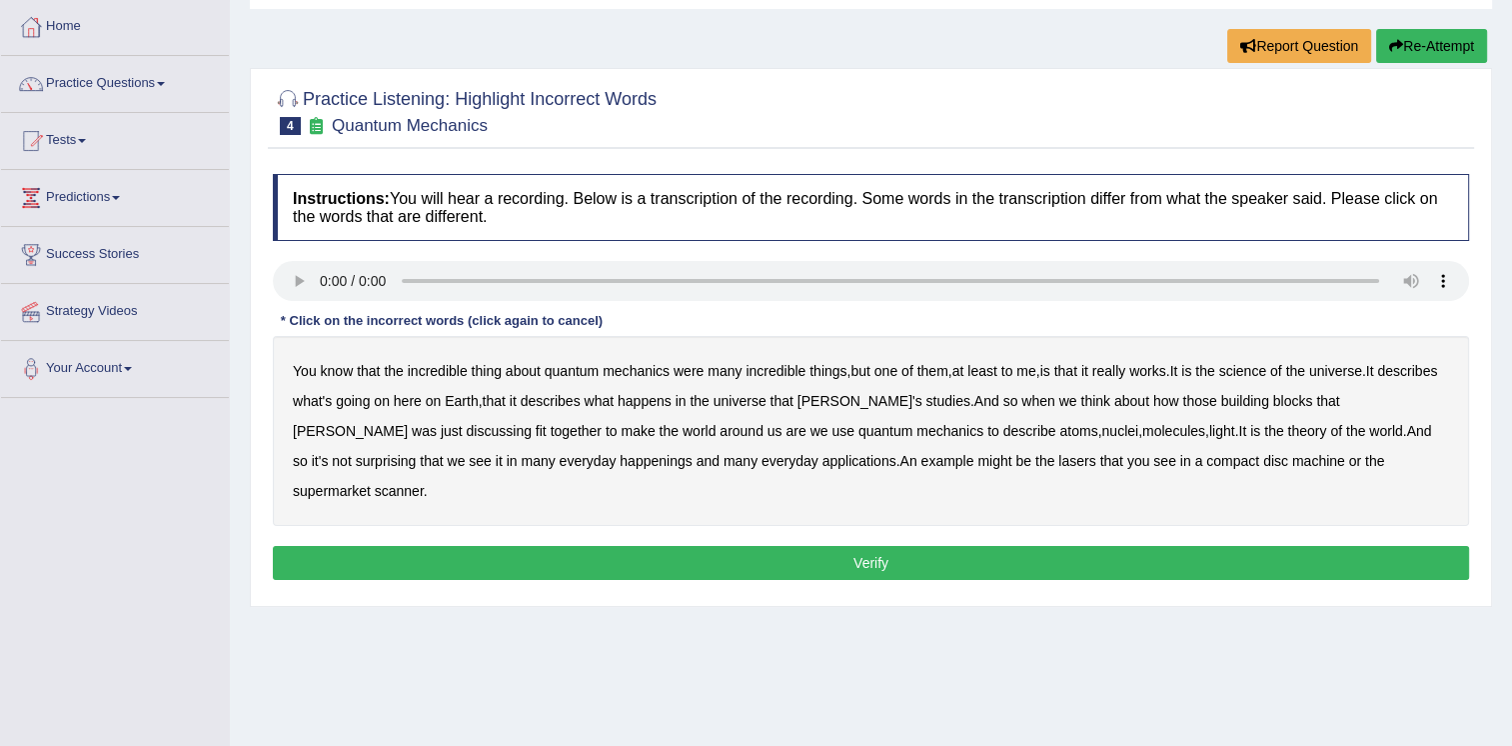
click at [939, 374] on b "them" at bounding box center [933, 371] width 31 height 16
click at [940, 374] on b "them" at bounding box center [933, 371] width 31 height 16
click at [1264, 367] on b "science" at bounding box center [1243, 371] width 47 height 16
click at [620, 458] on b "happenings" at bounding box center [656, 461] width 72 height 16
click at [1293, 464] on b "machine" at bounding box center [1319, 461] width 53 height 16
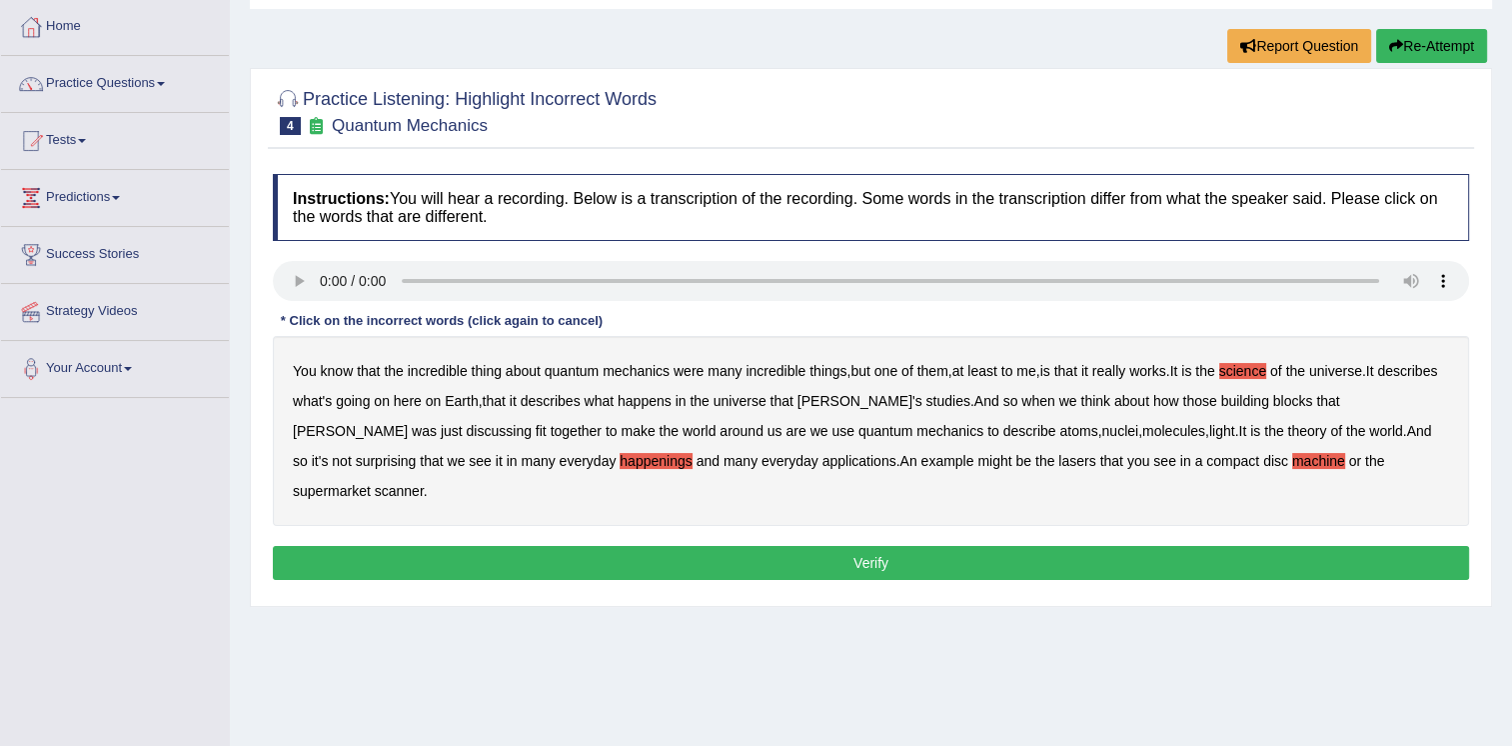
click at [868, 546] on button "Verify" at bounding box center [871, 563] width 1197 height 34
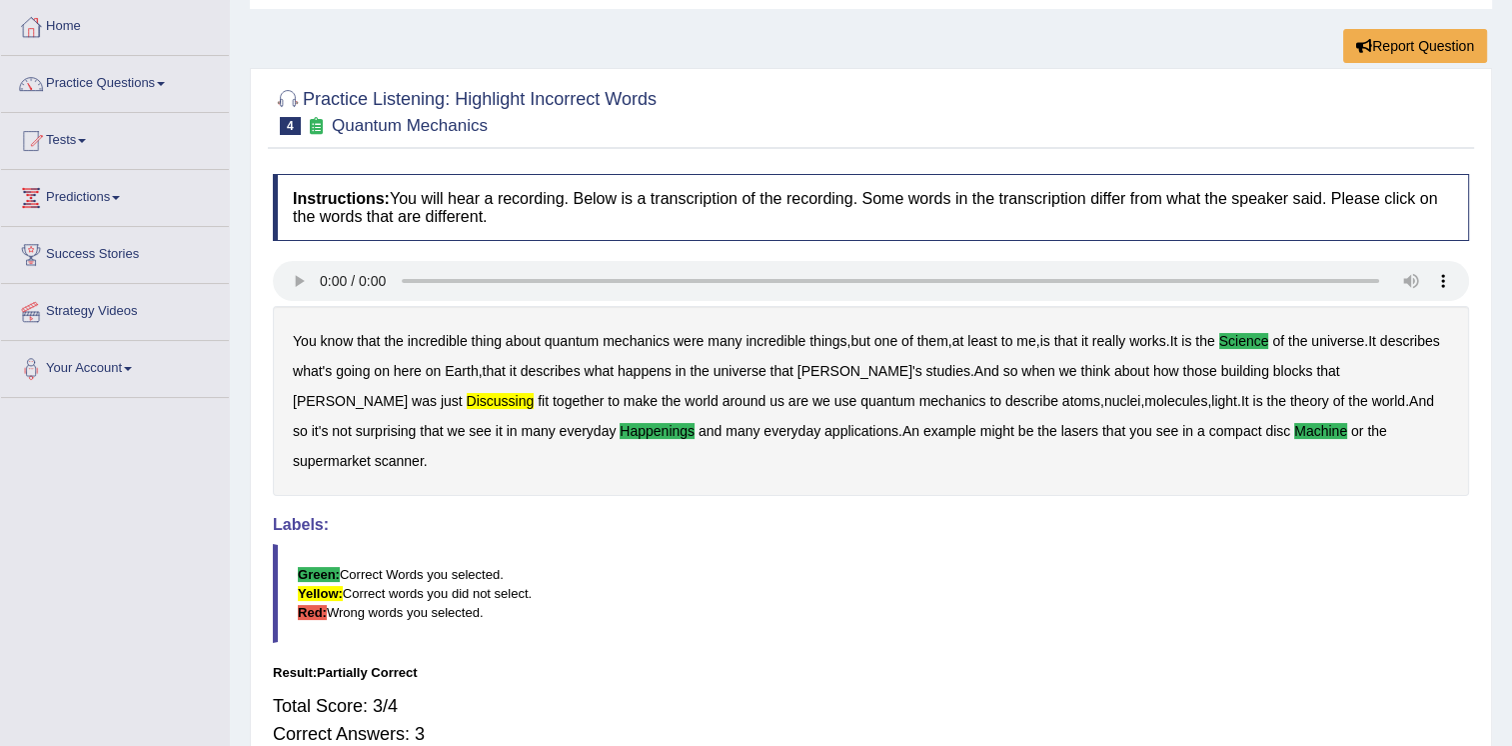
click at [467, 398] on b "discussing" at bounding box center [501, 401] width 68 height 16
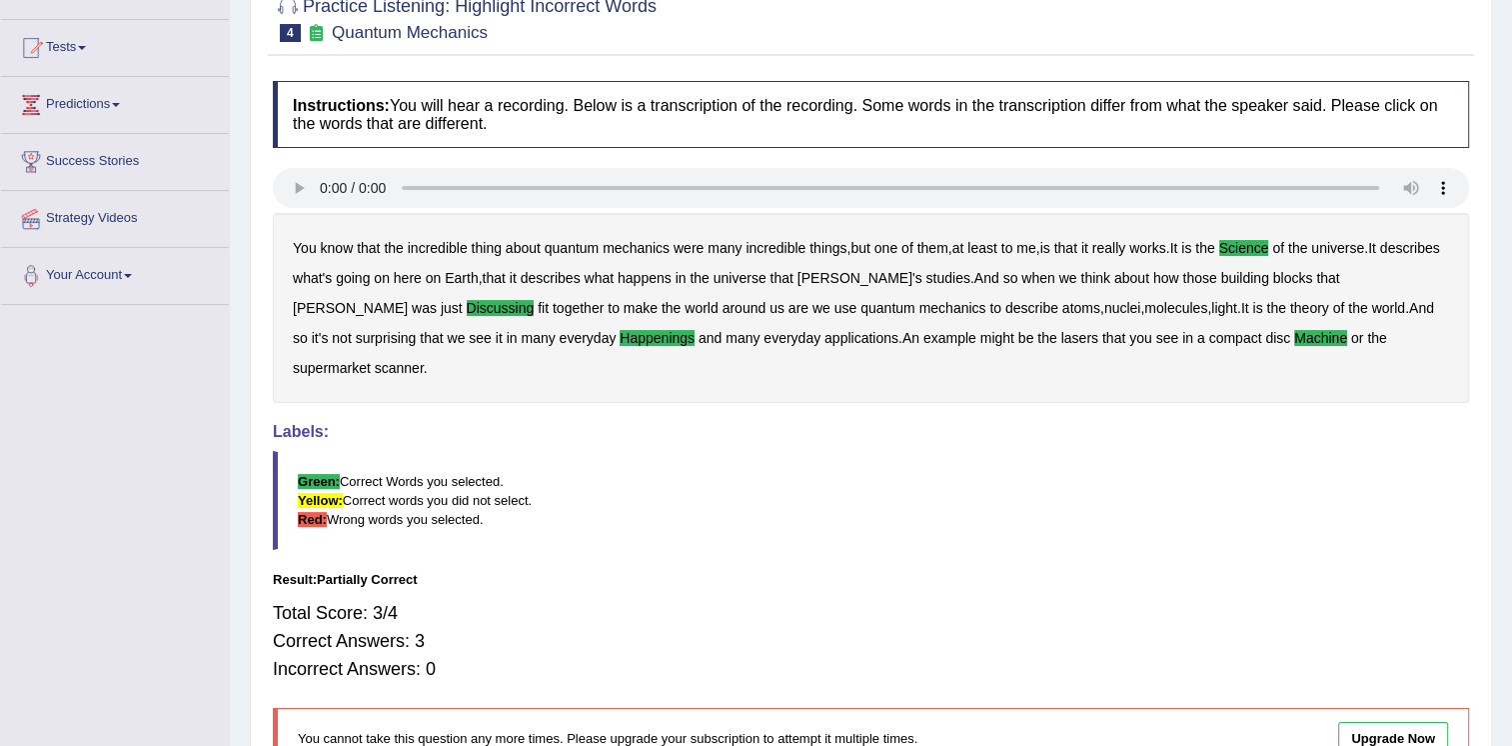
scroll to position [0, 0]
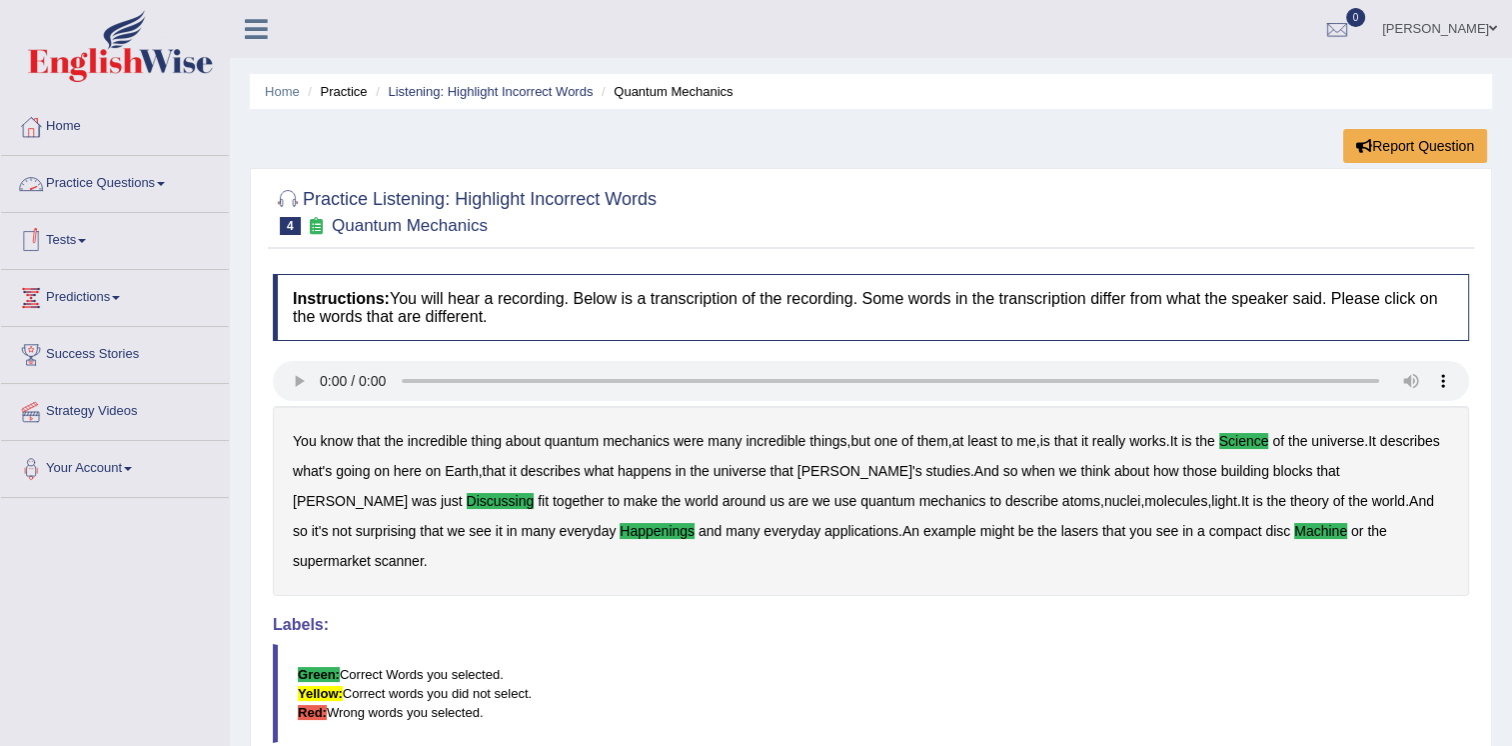
click at [138, 187] on link "Practice Questions" at bounding box center [115, 181] width 228 height 50
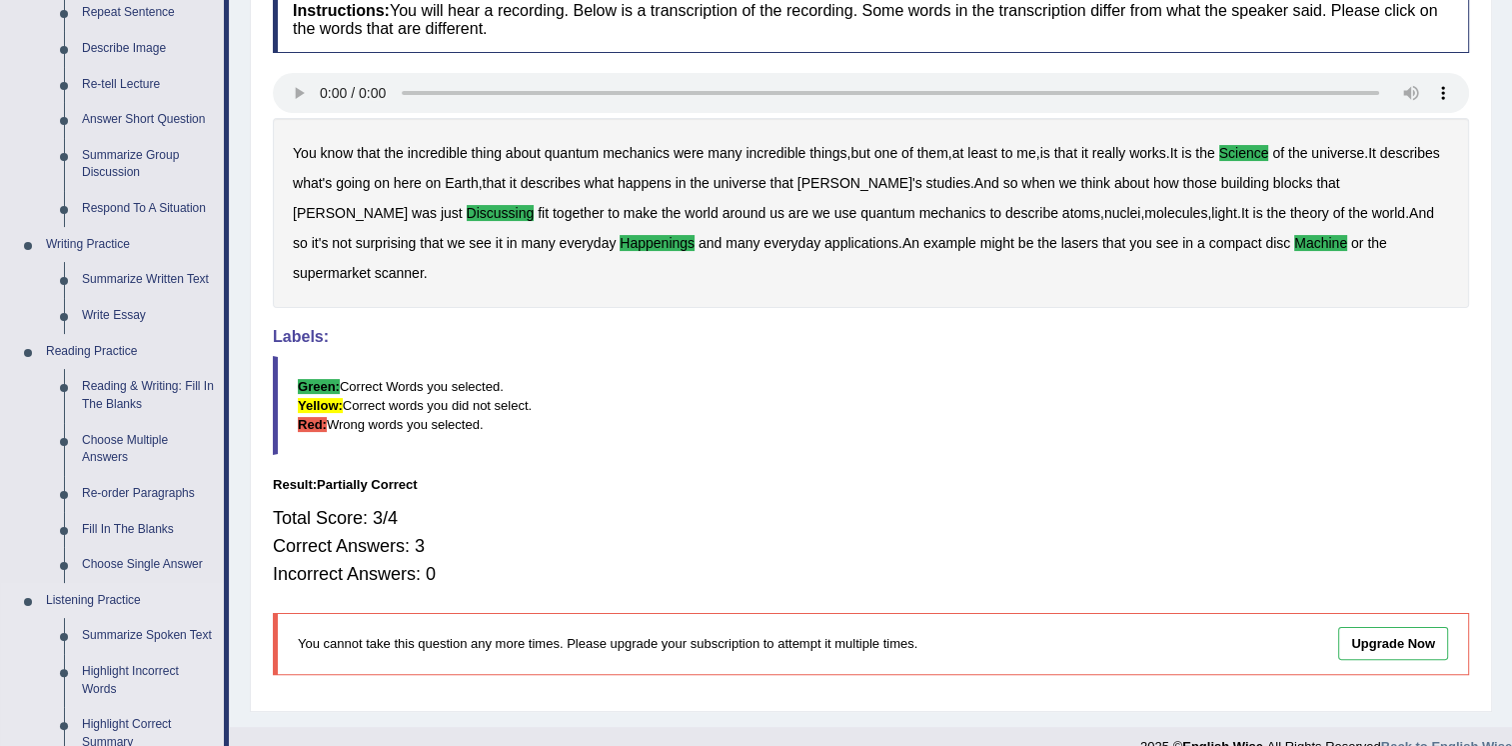
scroll to position [800, 0]
